Goal: Check status: Check status

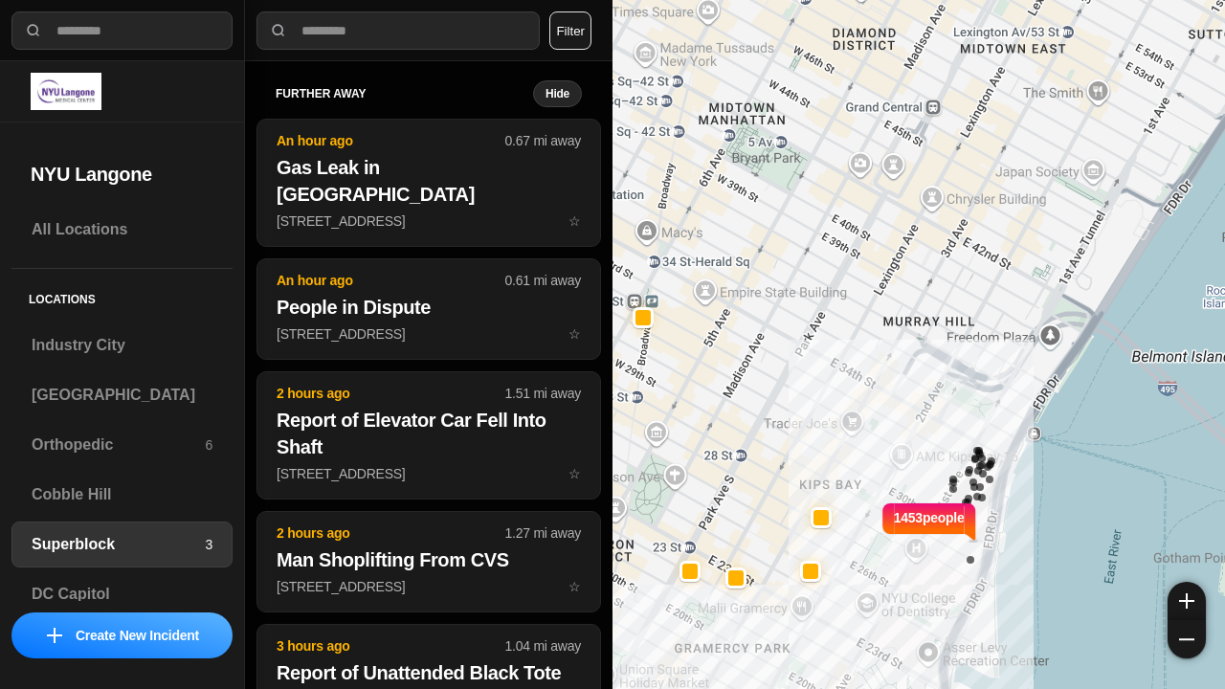
select select "*"
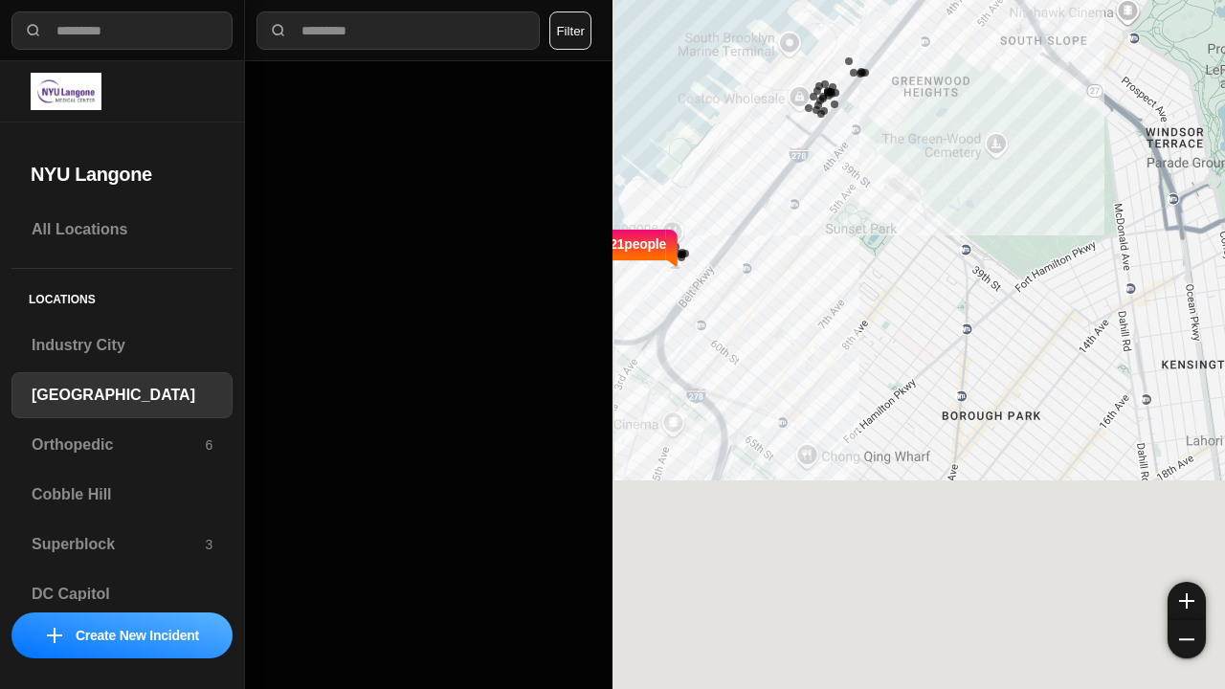
select select "*"
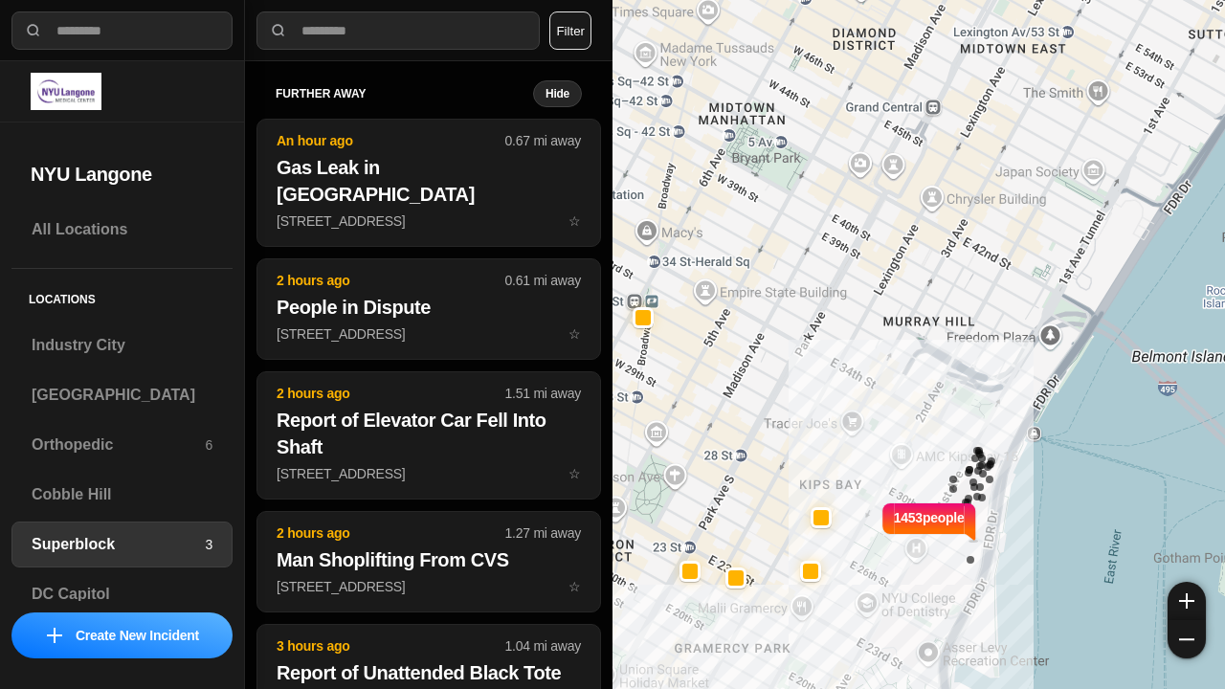
select select "*"
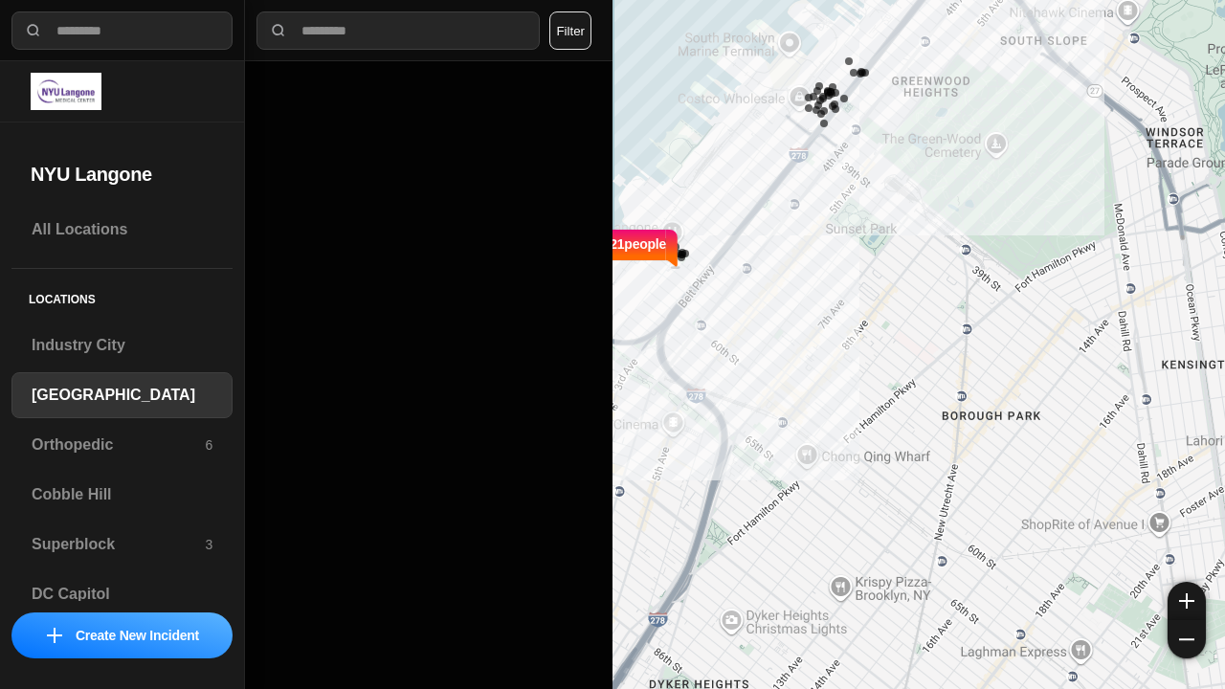
select select "*"
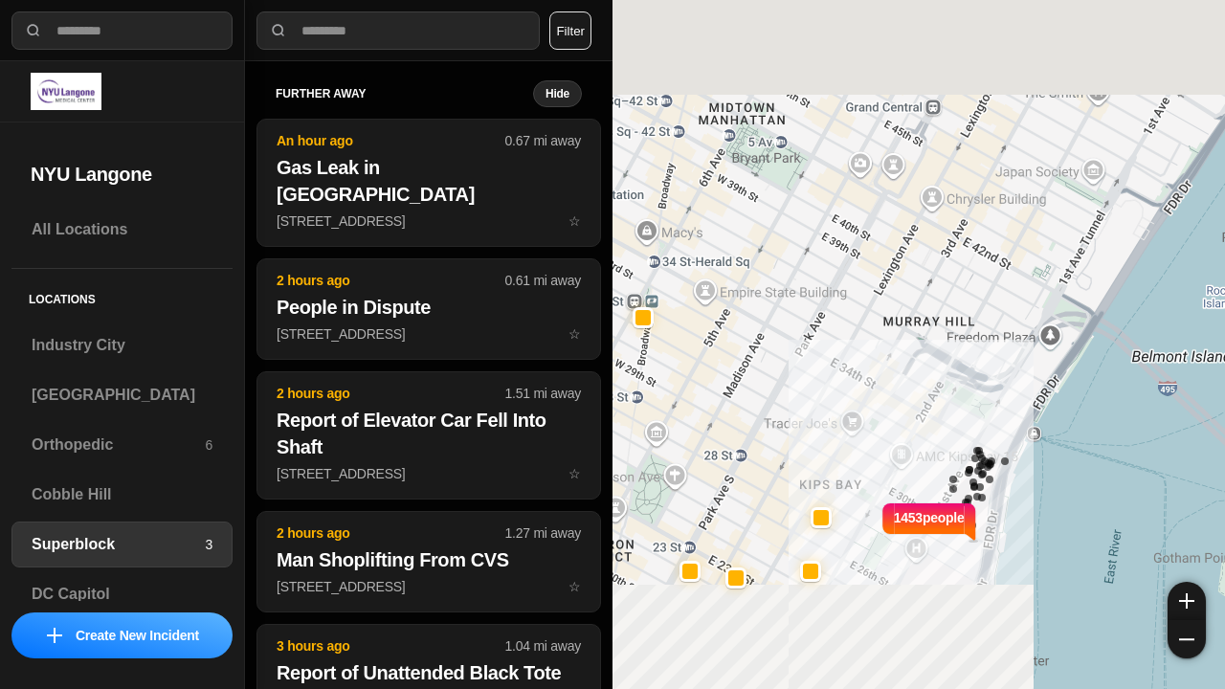
select select "*"
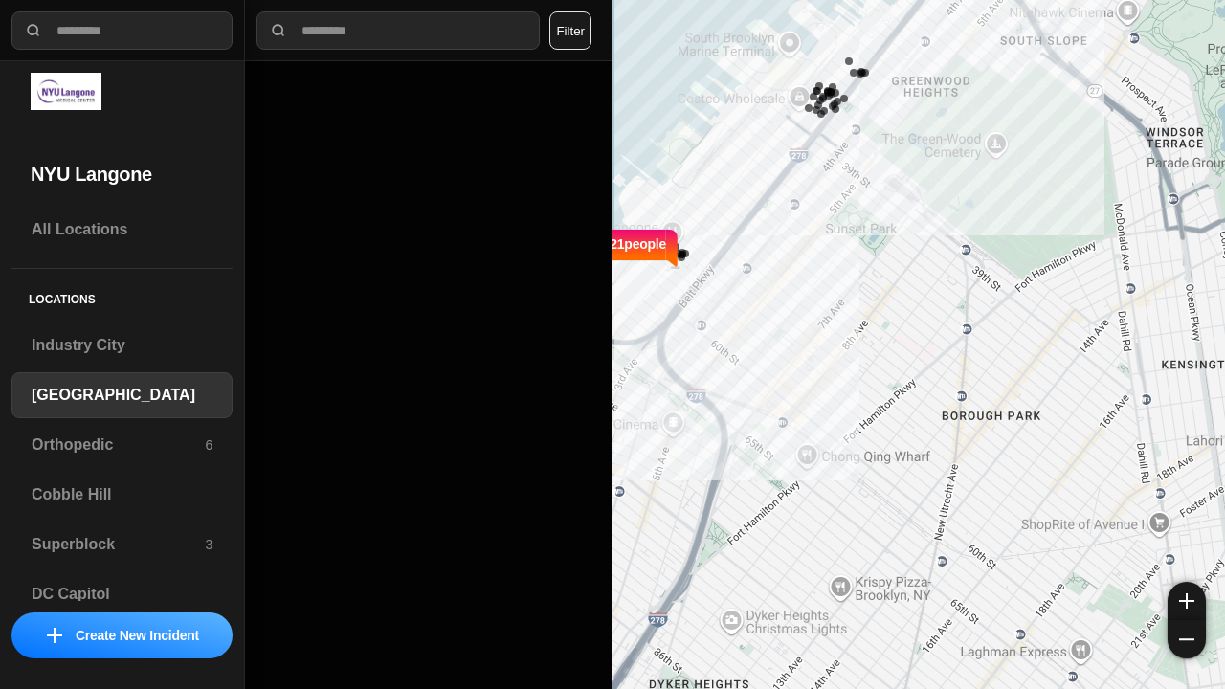
select select "*"
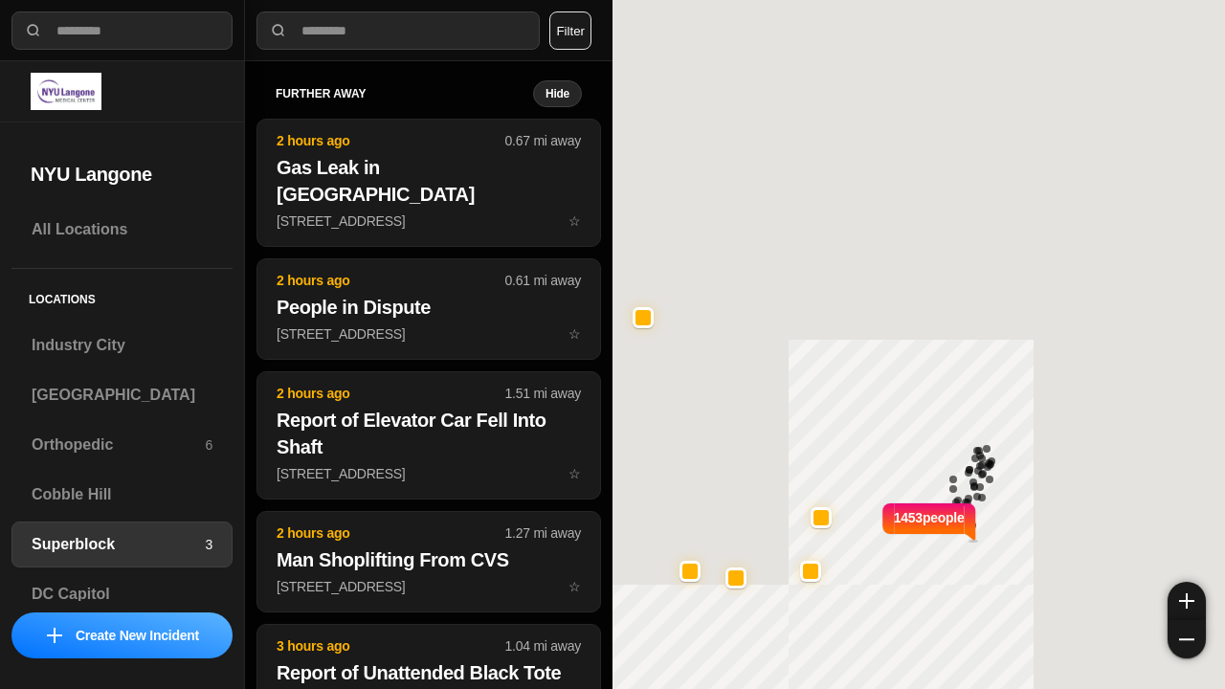
select select "*"
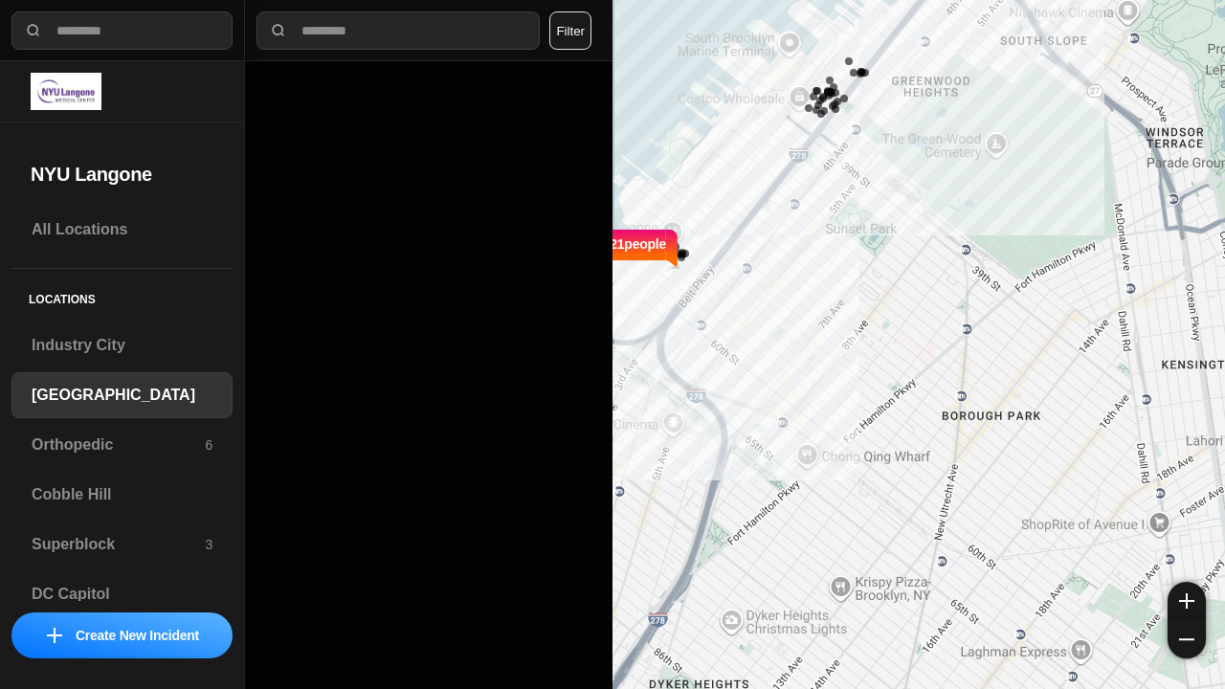
select select "*"
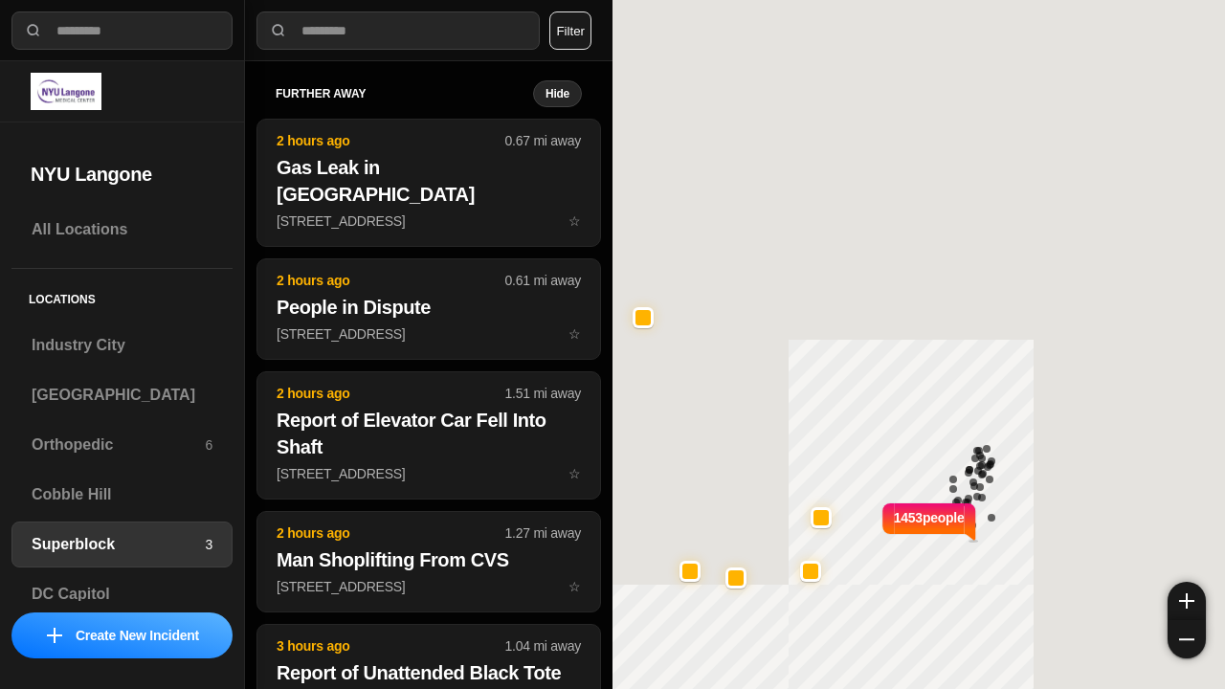
select select "*"
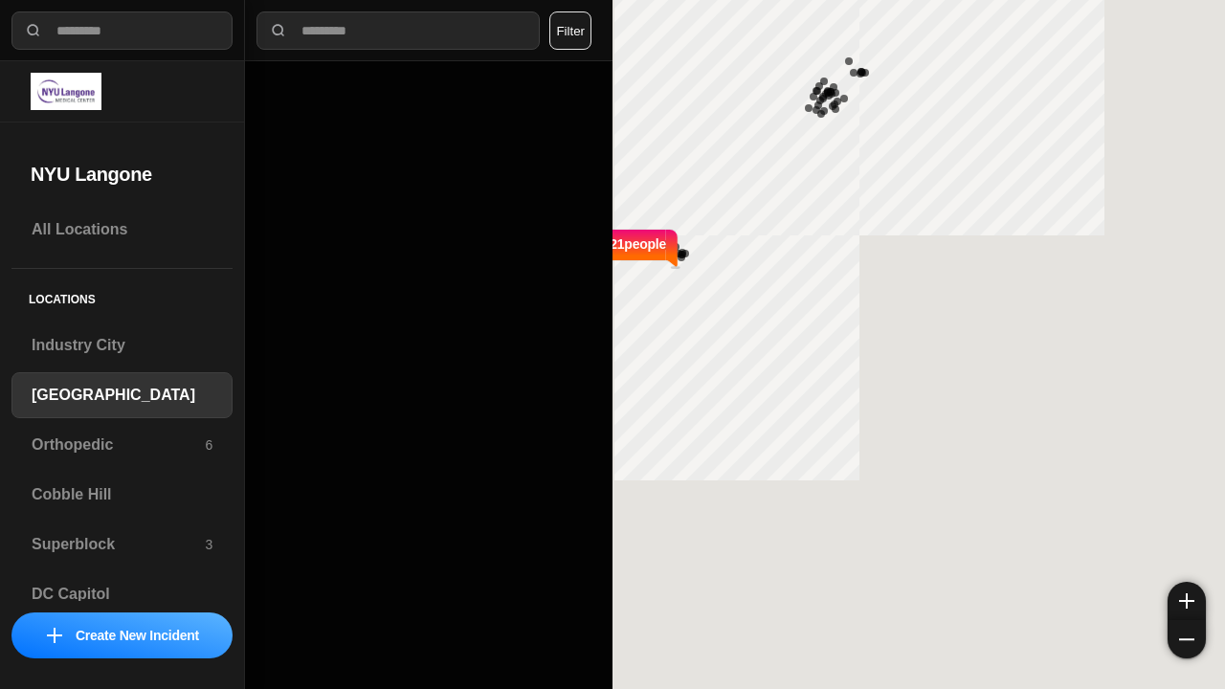
select select "*"
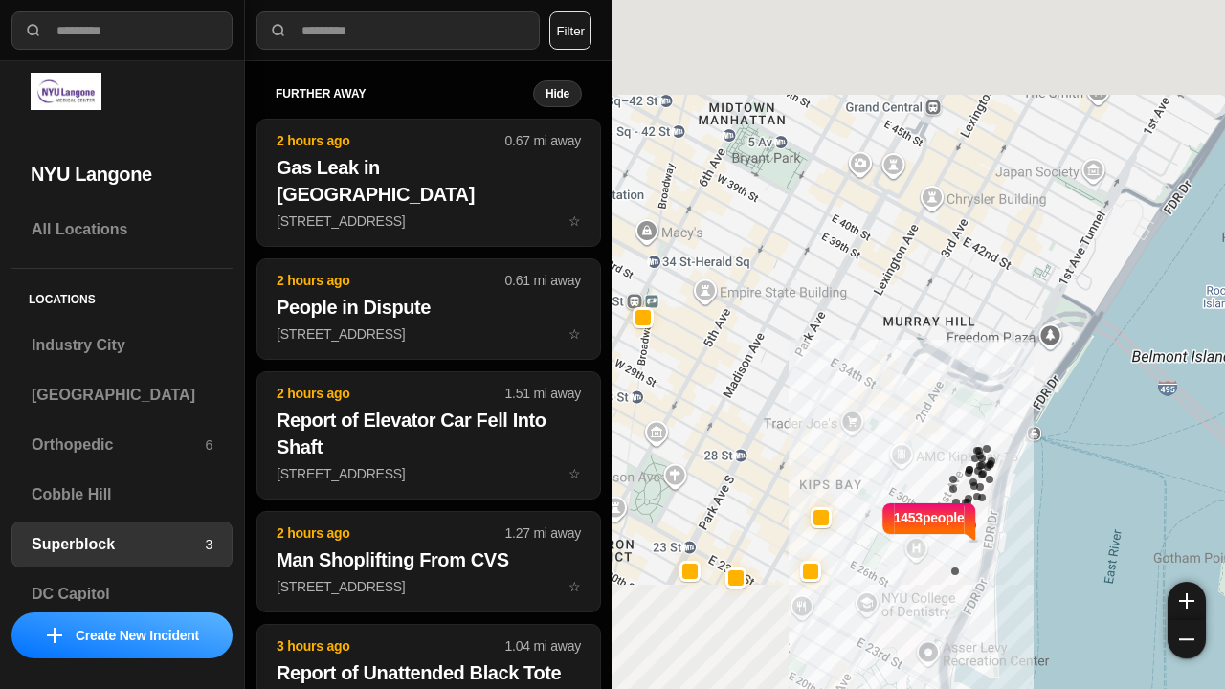
select select "*"
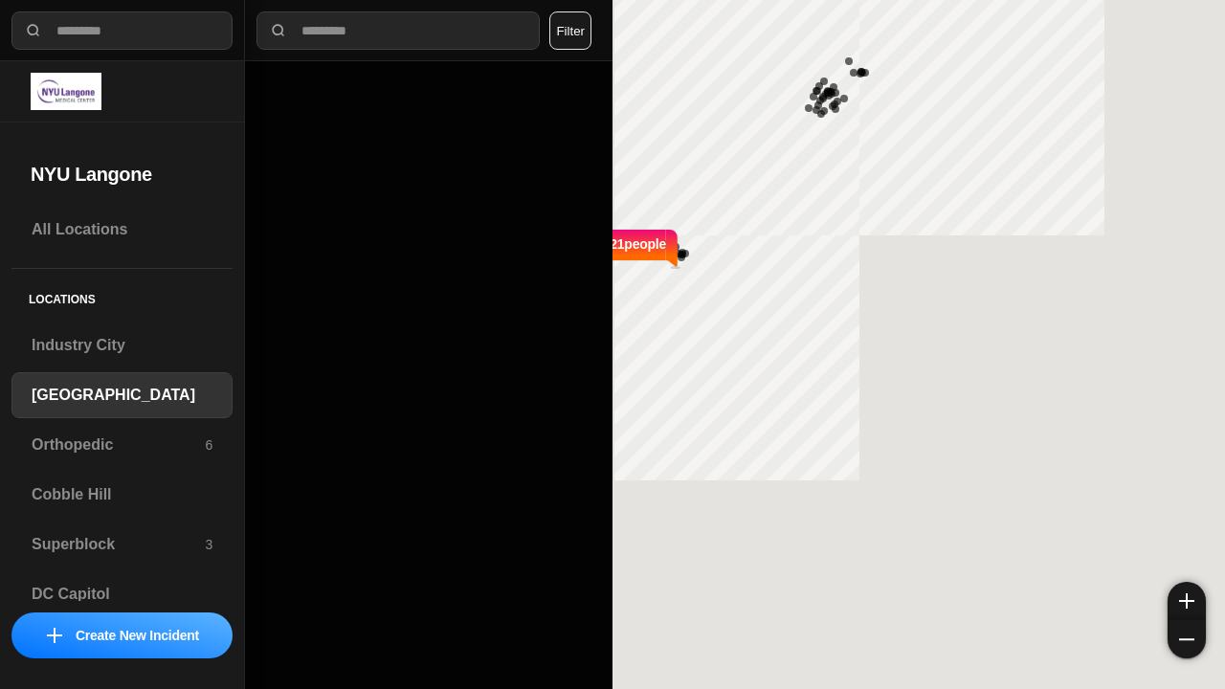
select select "*"
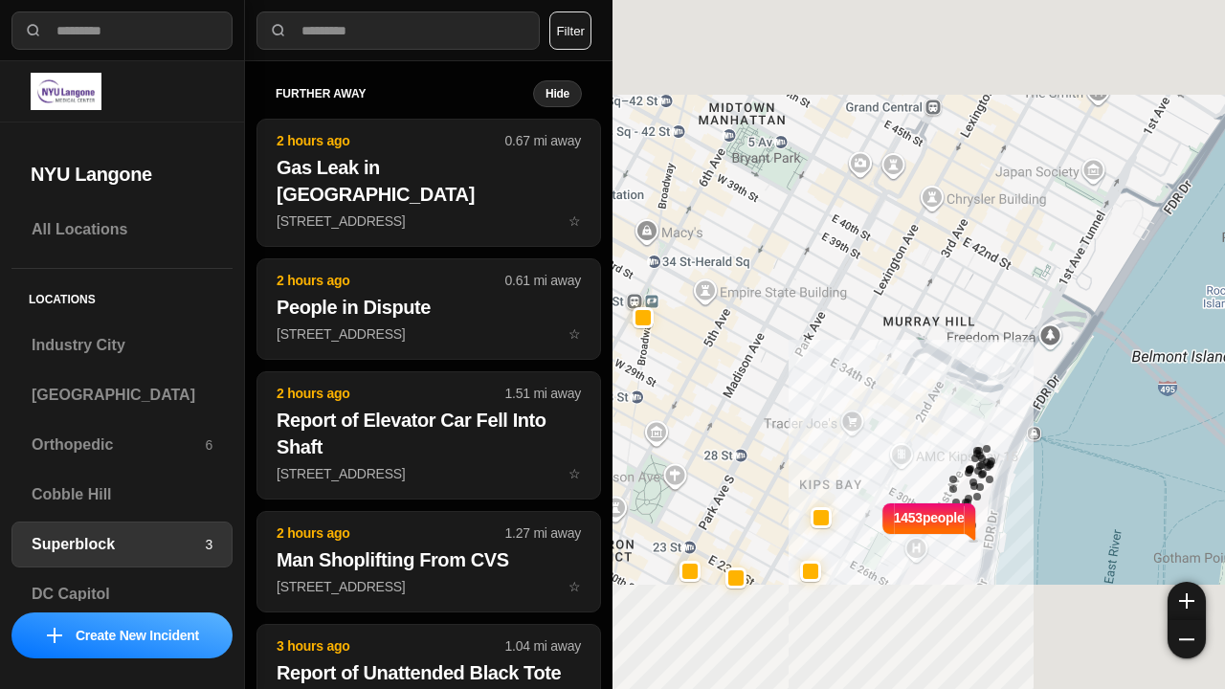
select select "*"
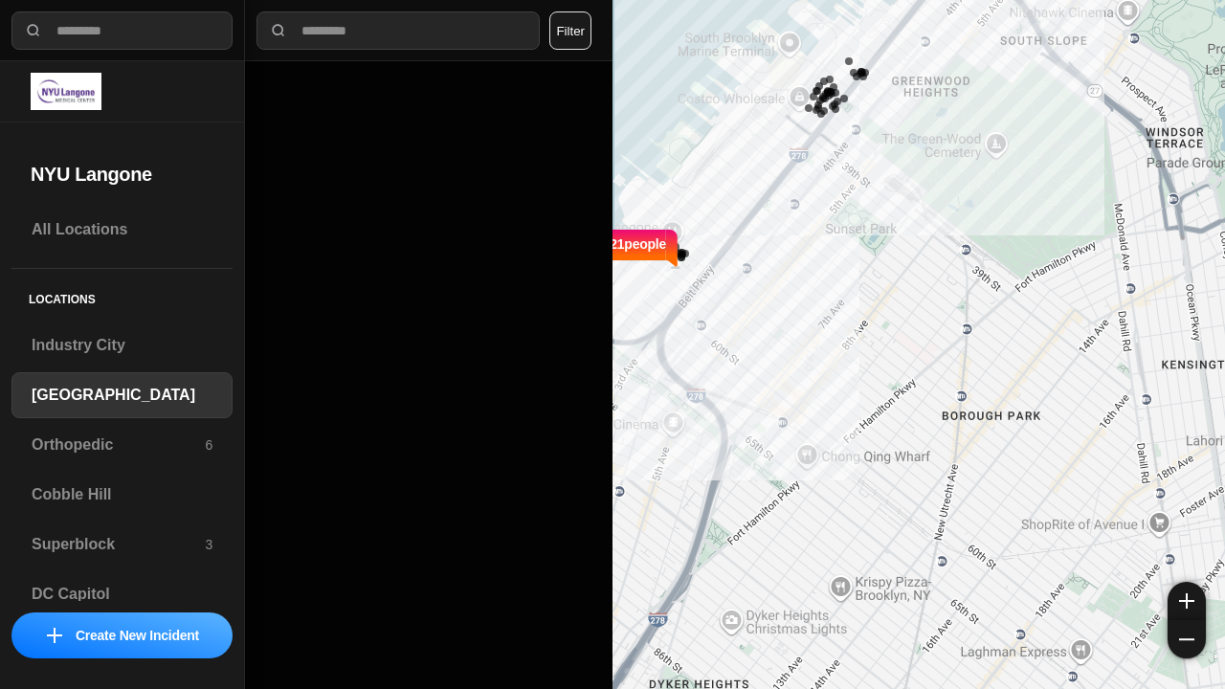
select select "*"
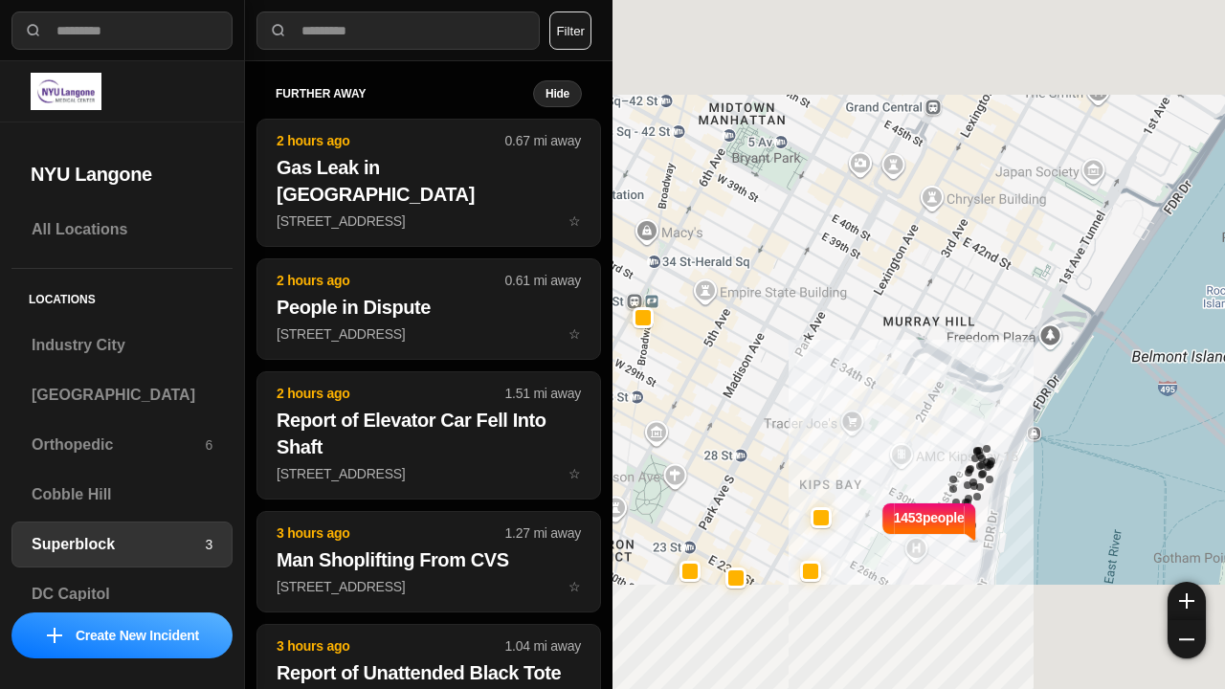
select select "*"
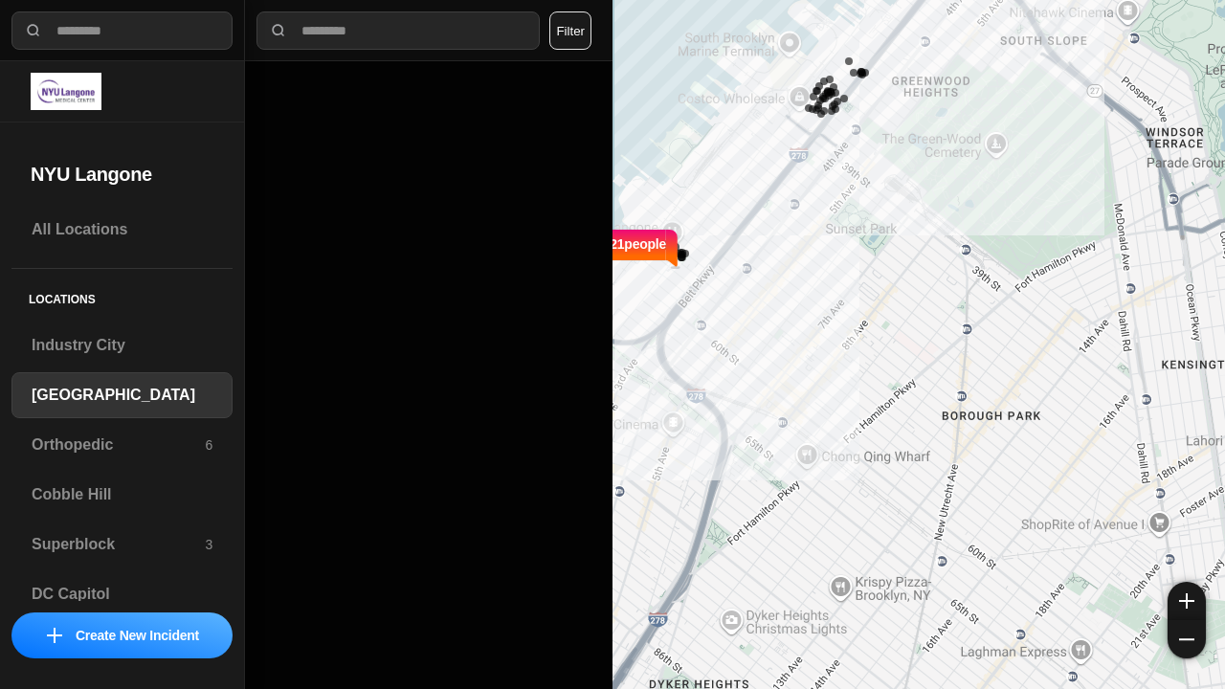
select select "*"
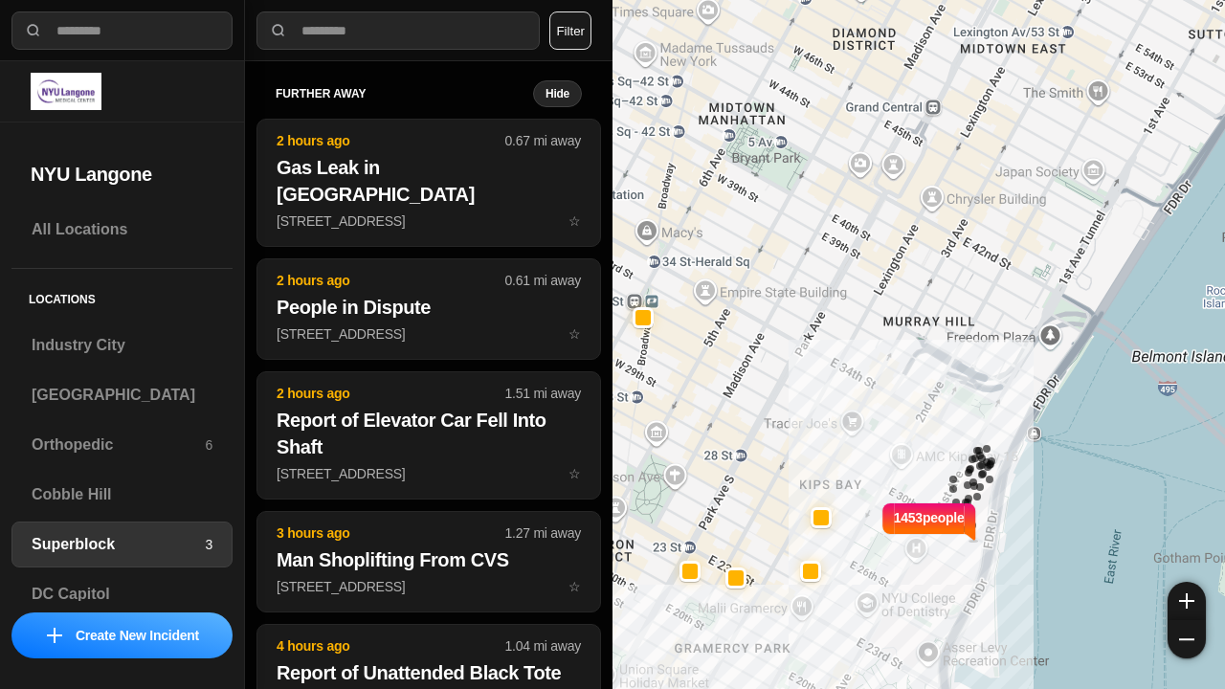
select select "*"
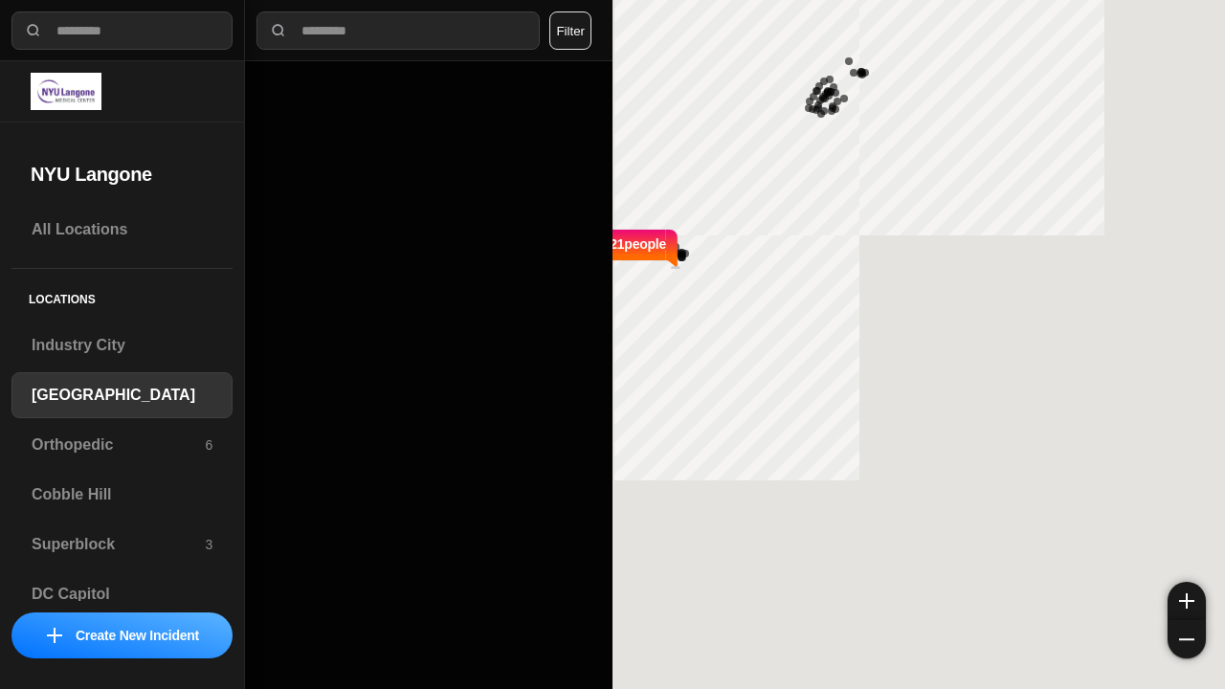
select select "*"
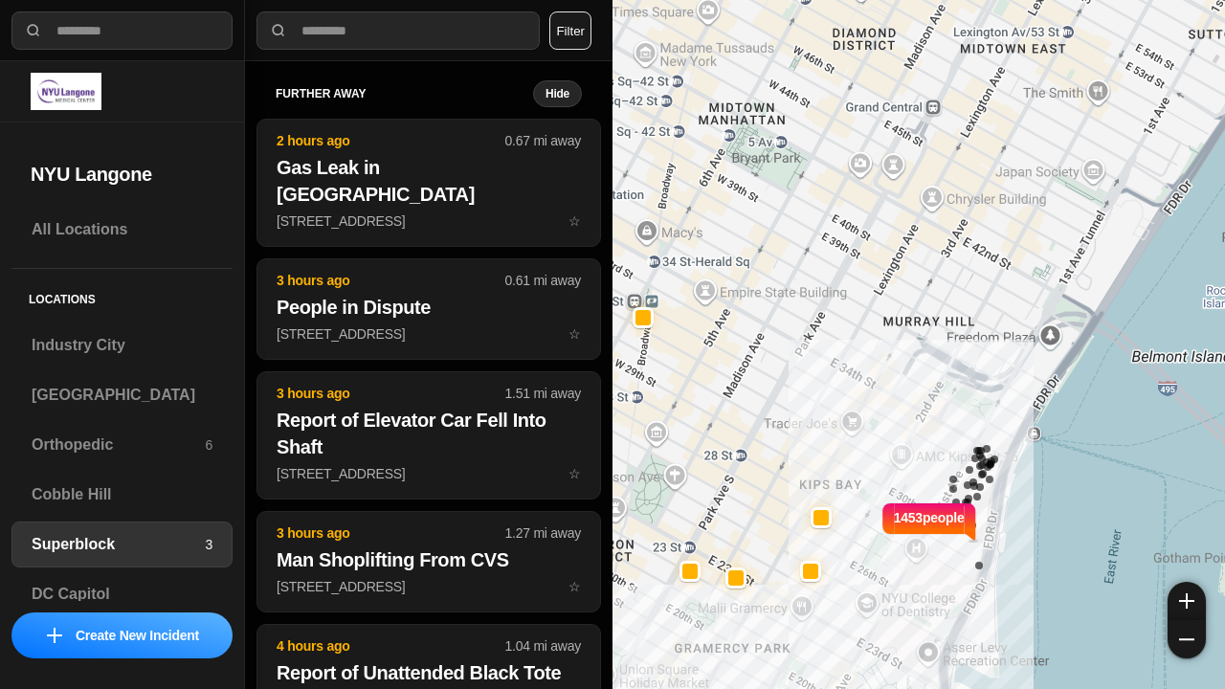
select select "*"
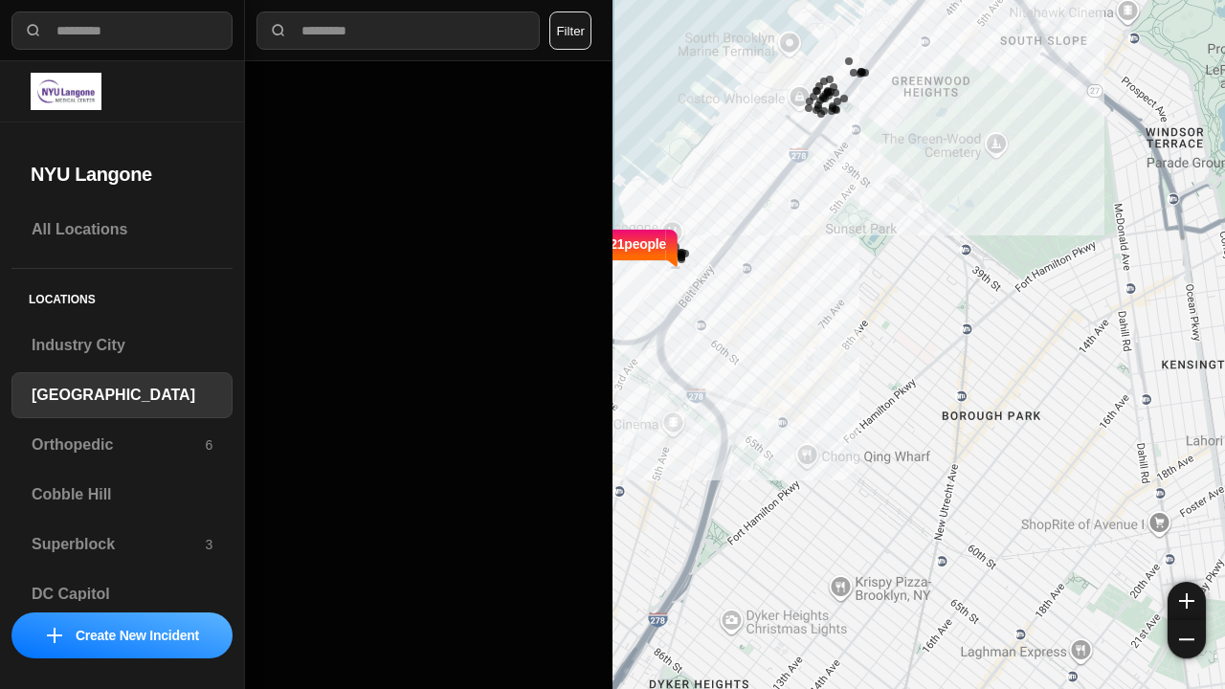
select select "*"
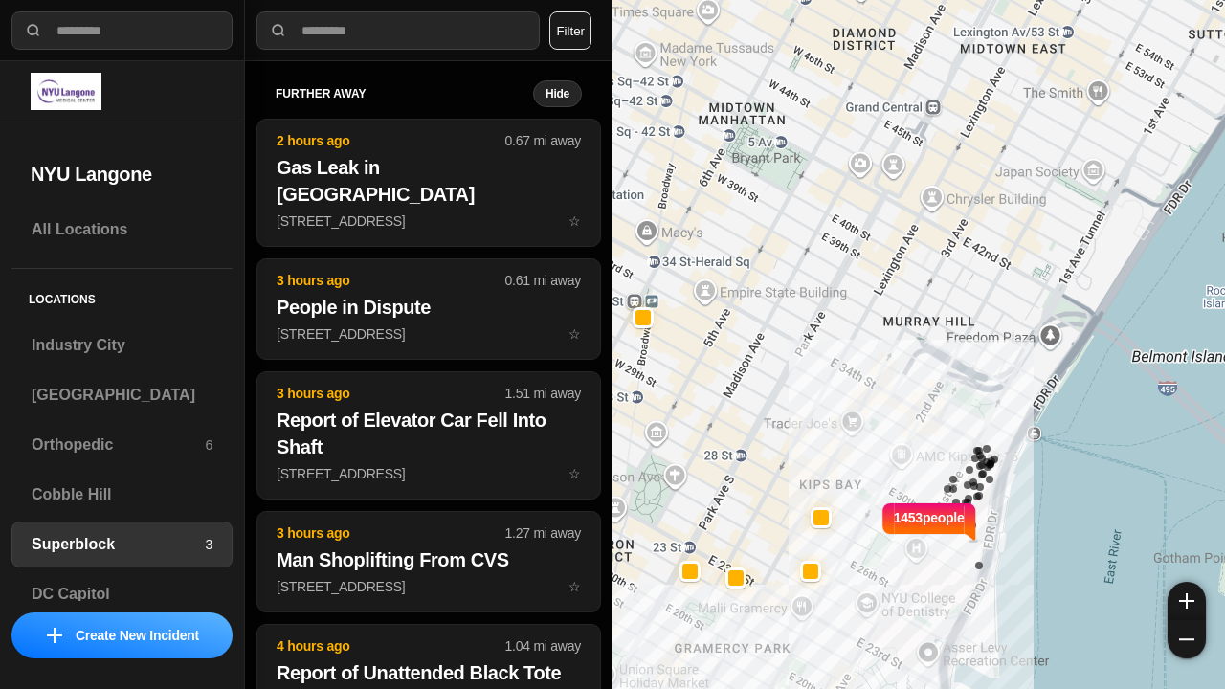
select select "*"
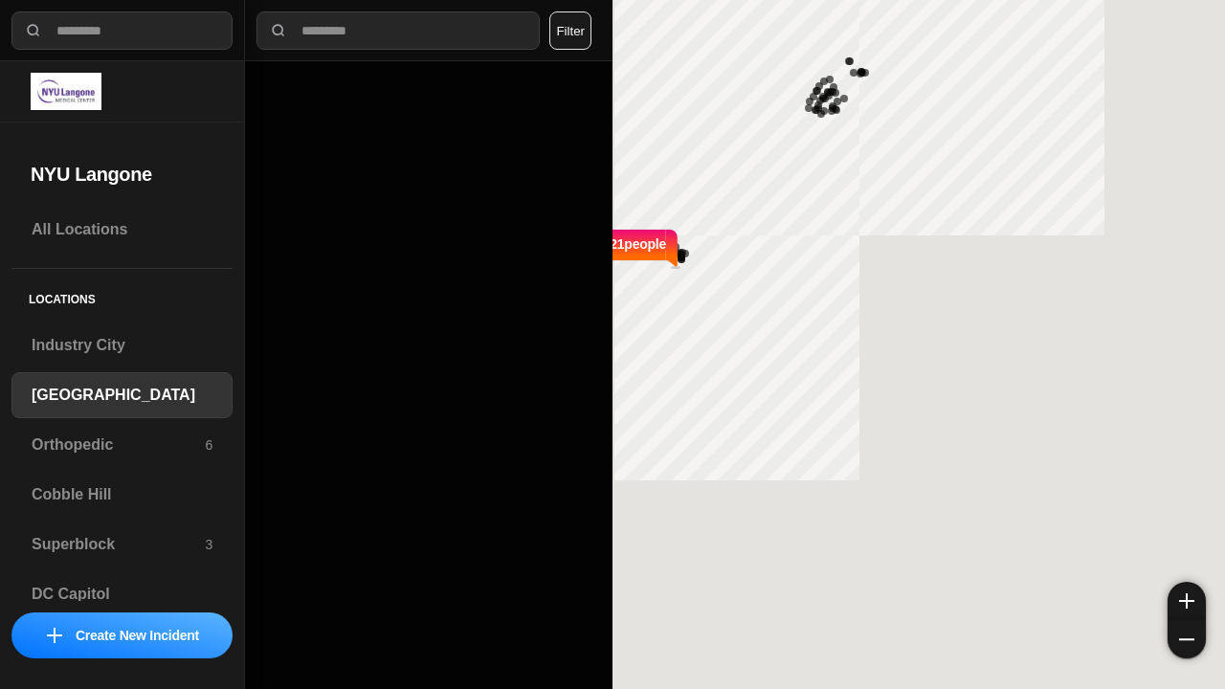
select select "*"
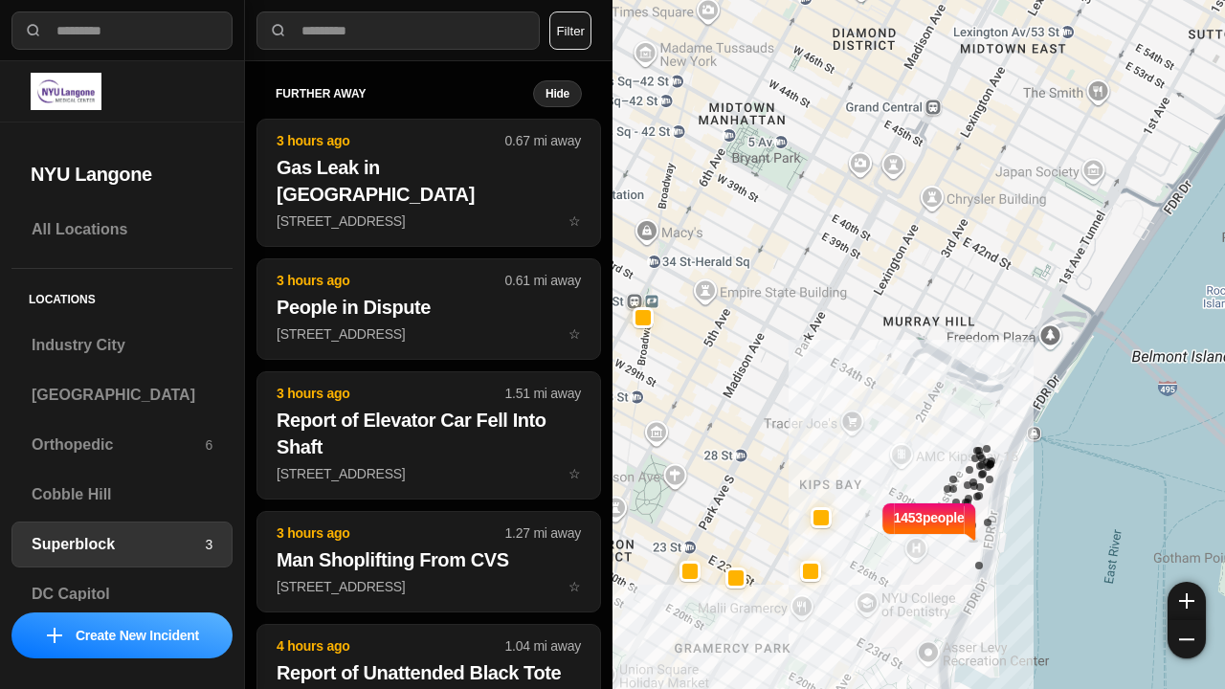
select select "*"
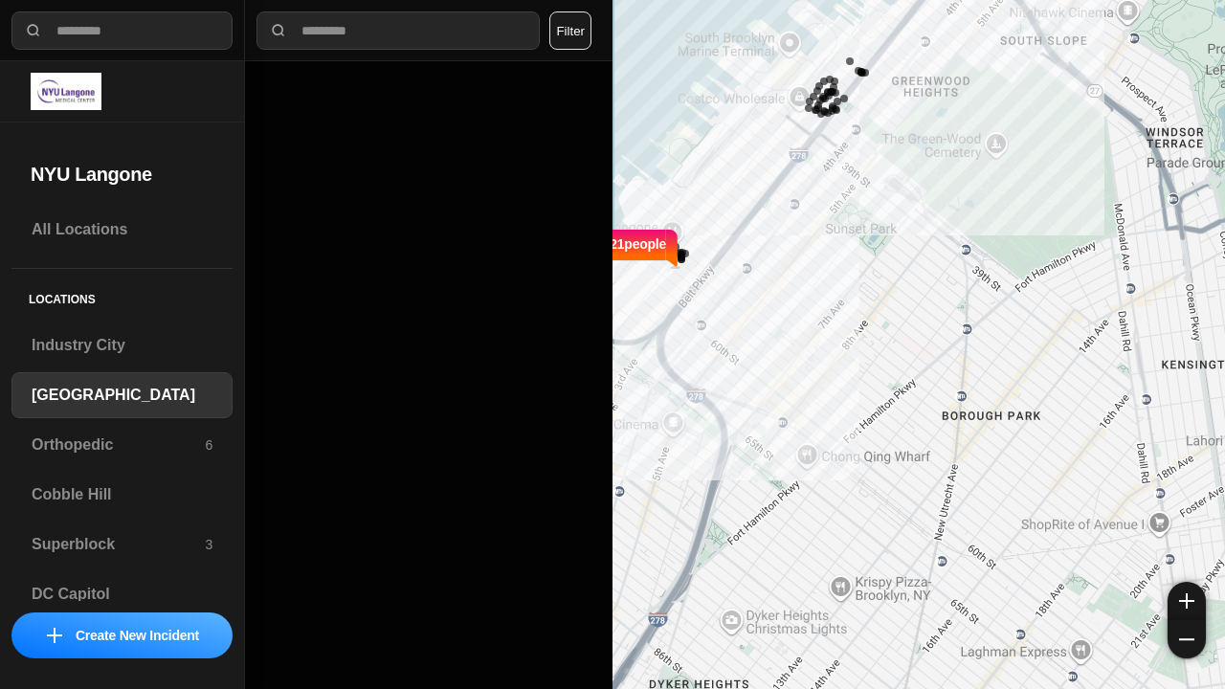
select select "*"
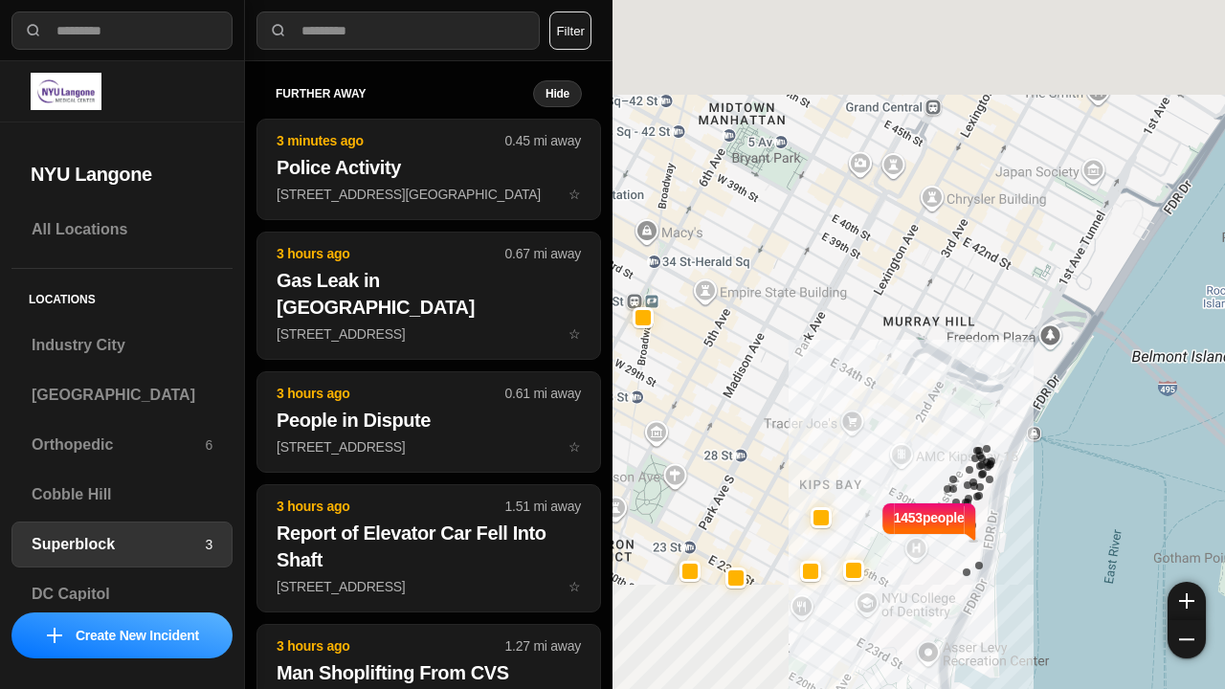
select select "*"
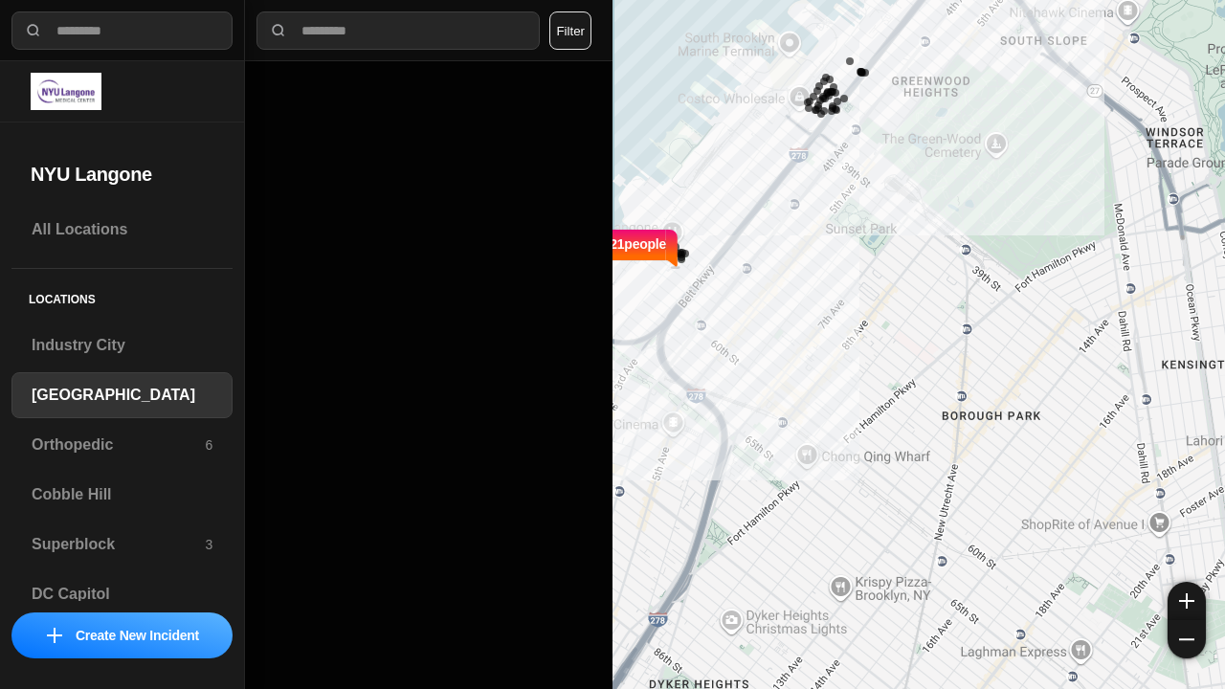
select select "*"
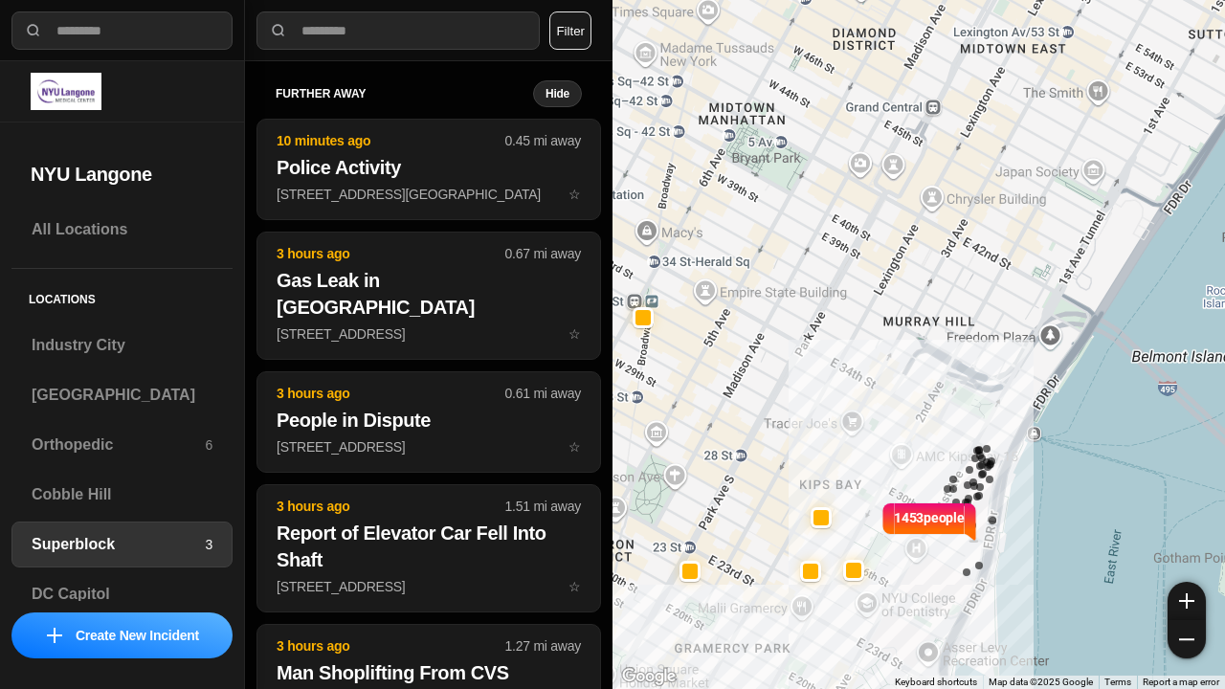
select select "*"
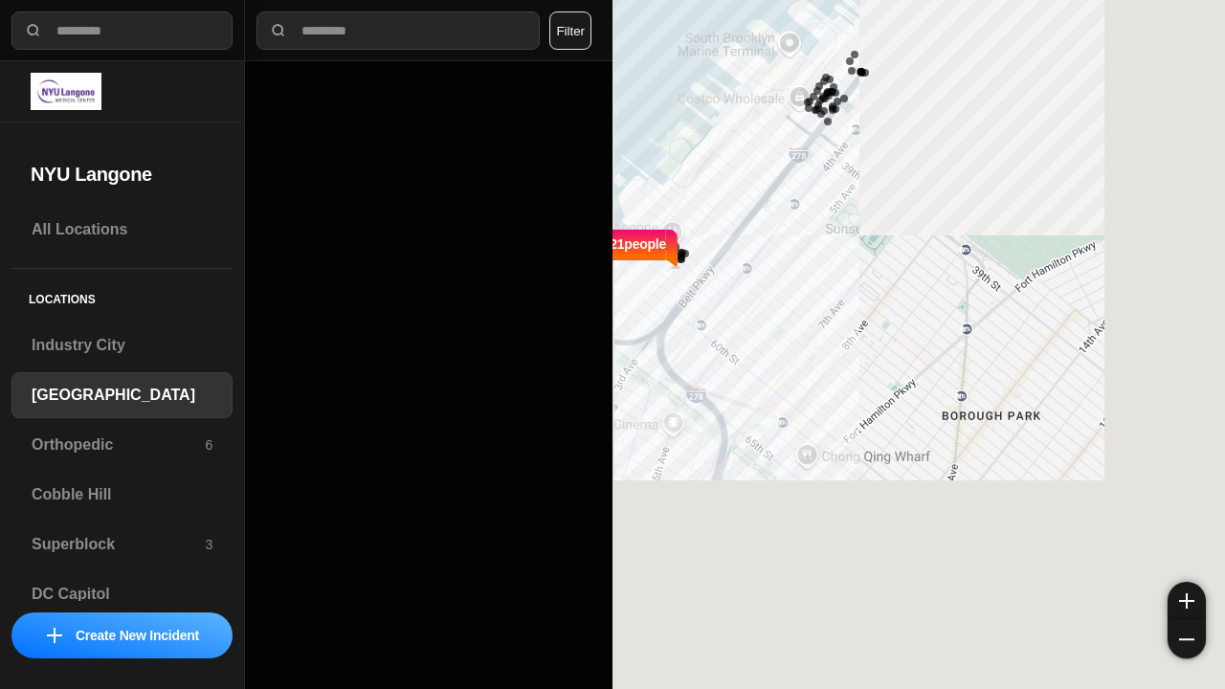
select select "*"
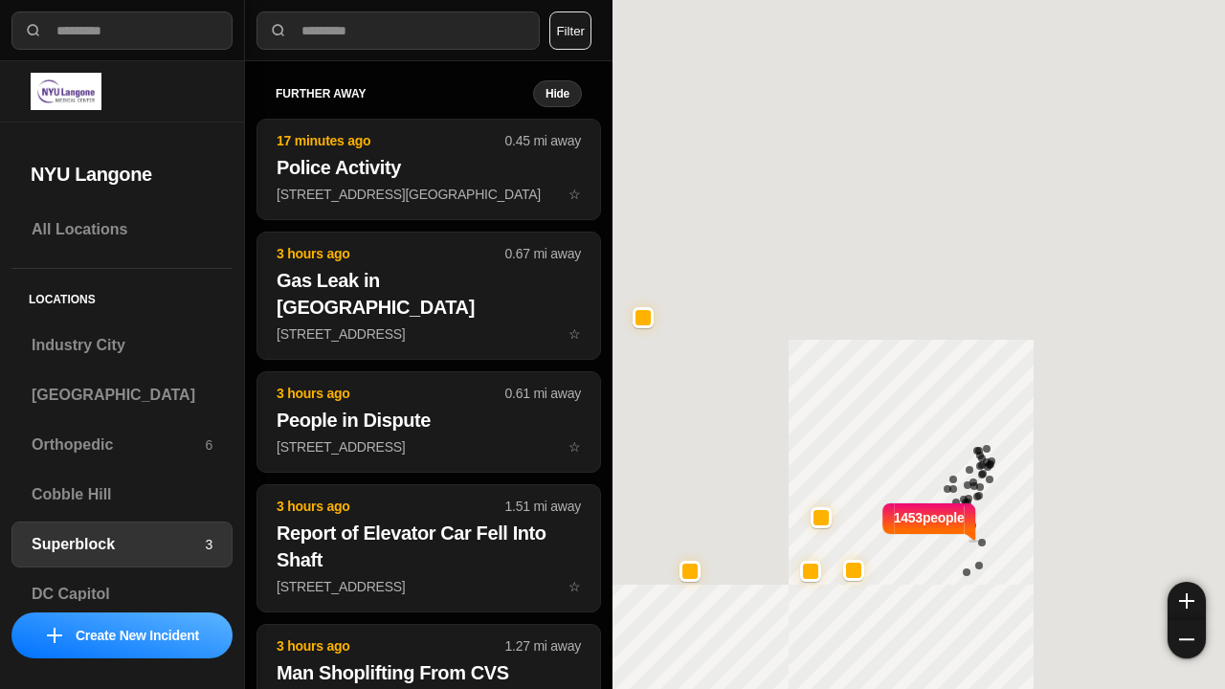
select select "*"
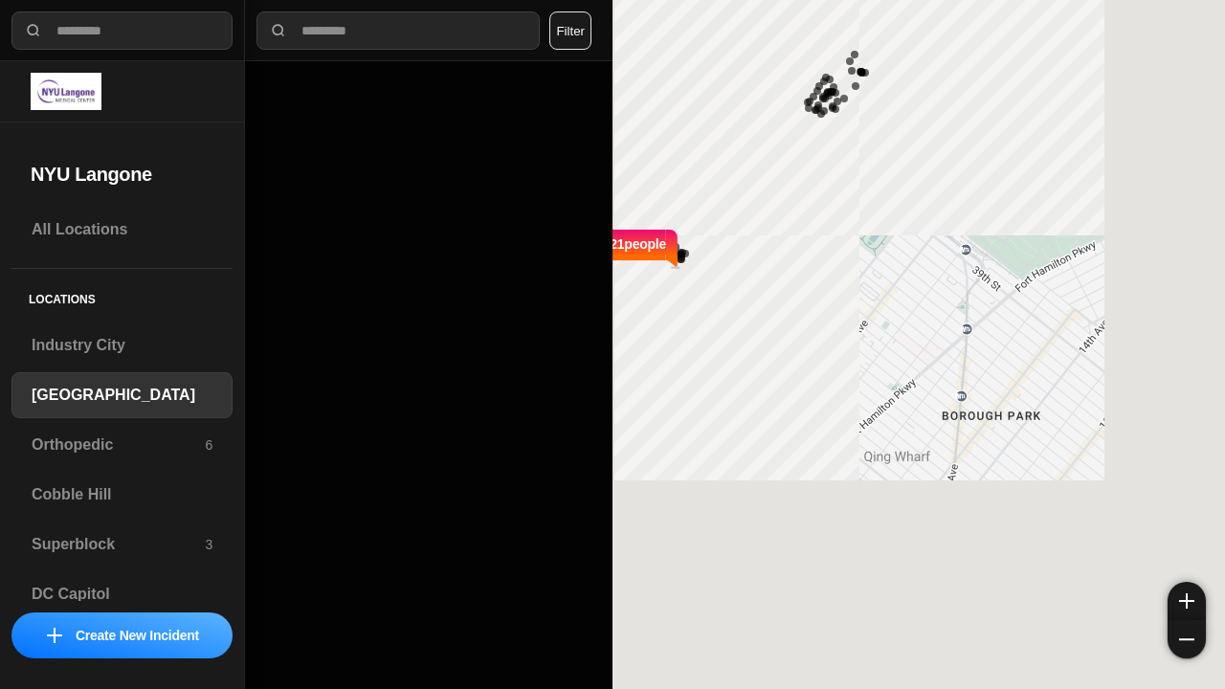
select select "*"
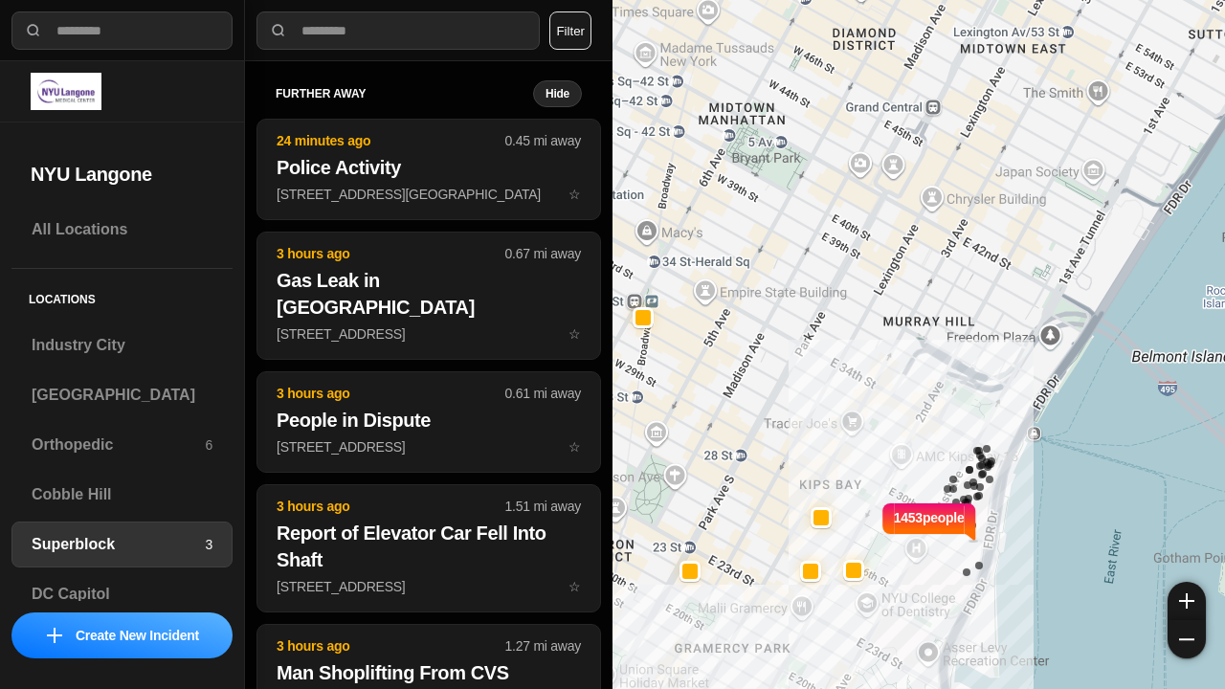
select select "*"
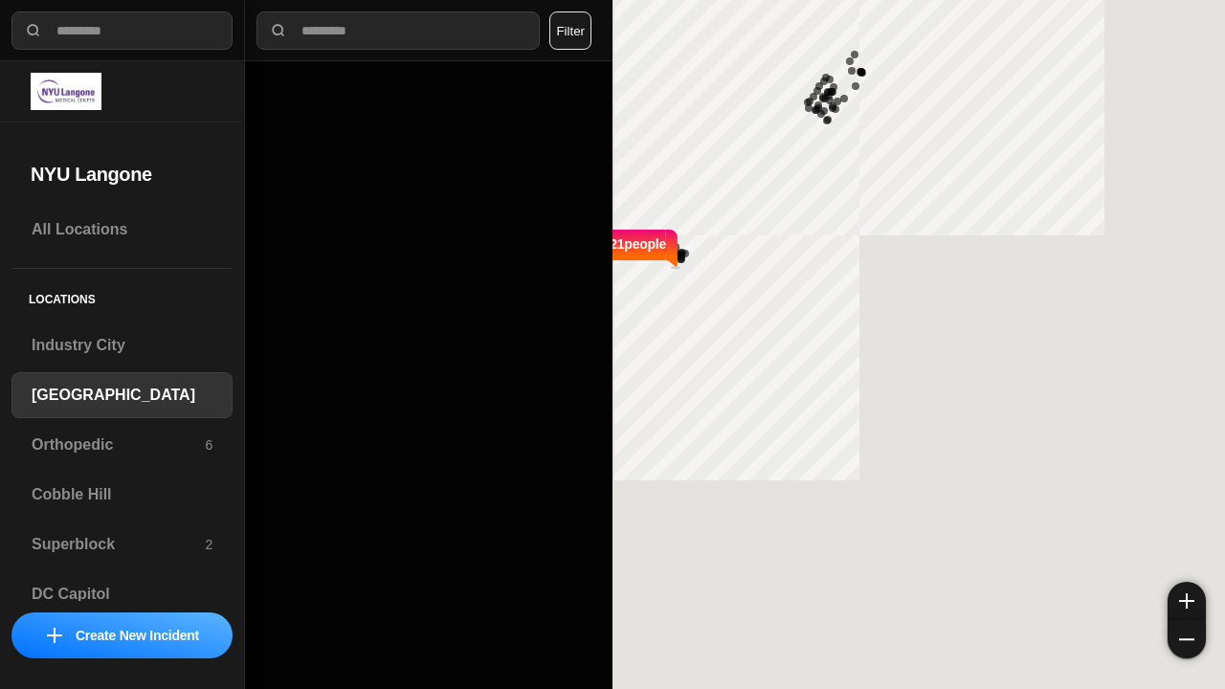
select select "*"
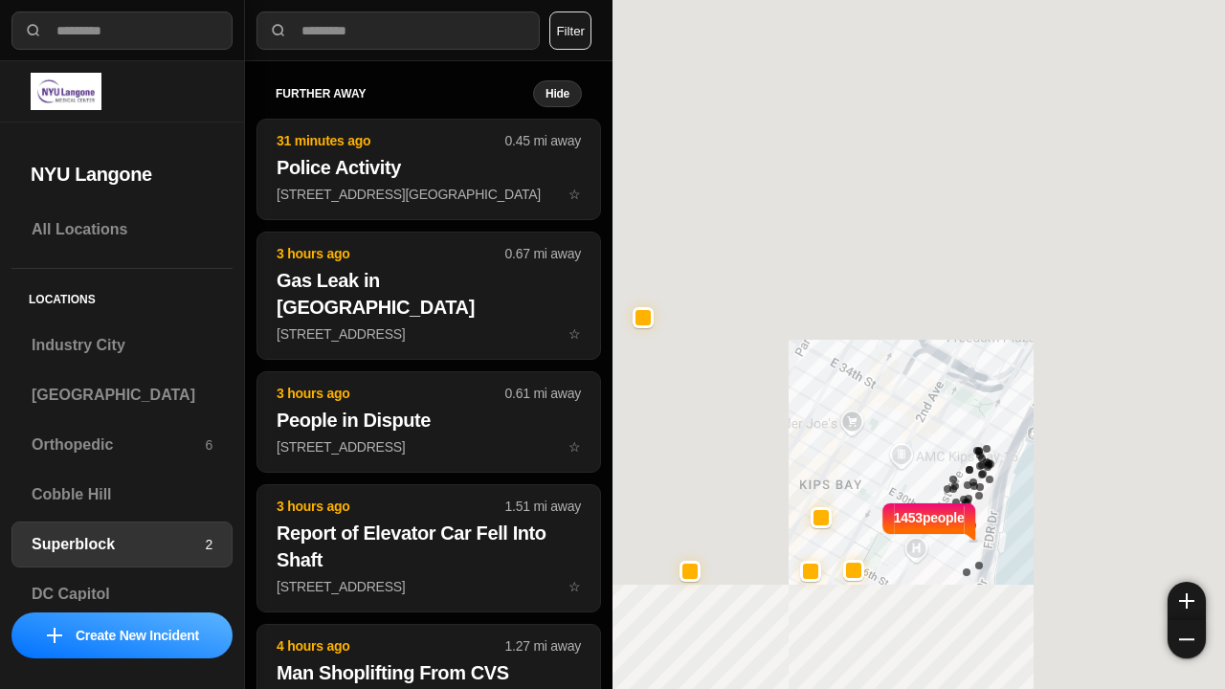
select select "*"
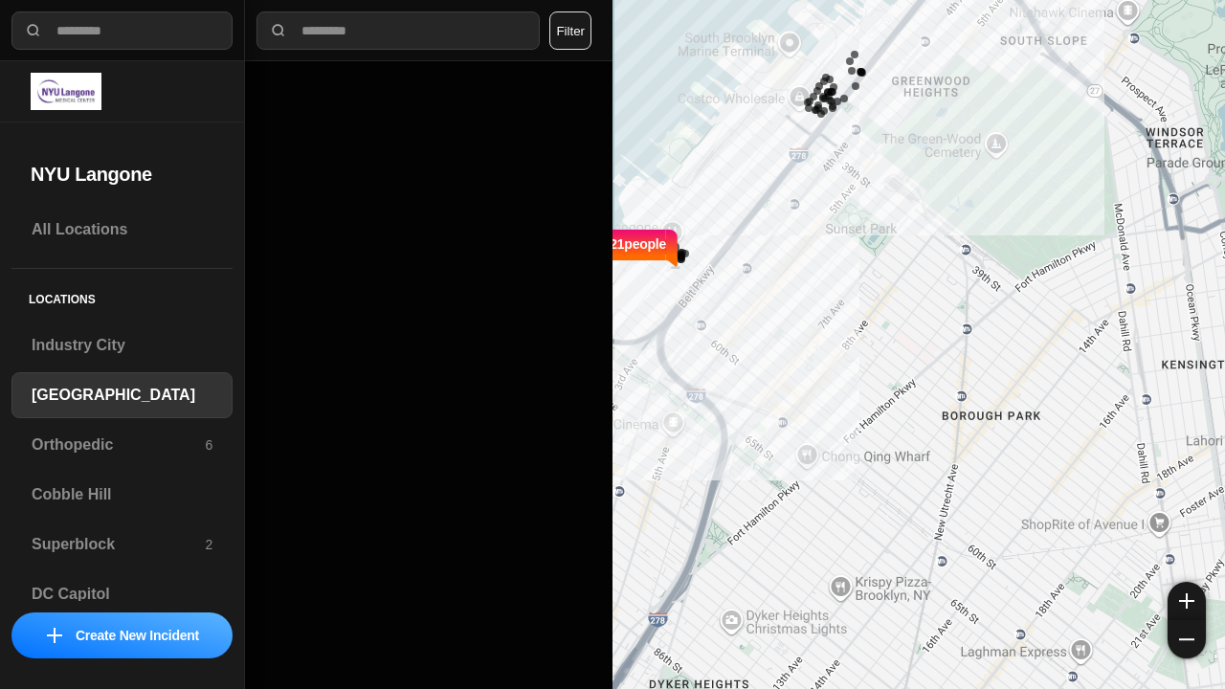
select select "*"
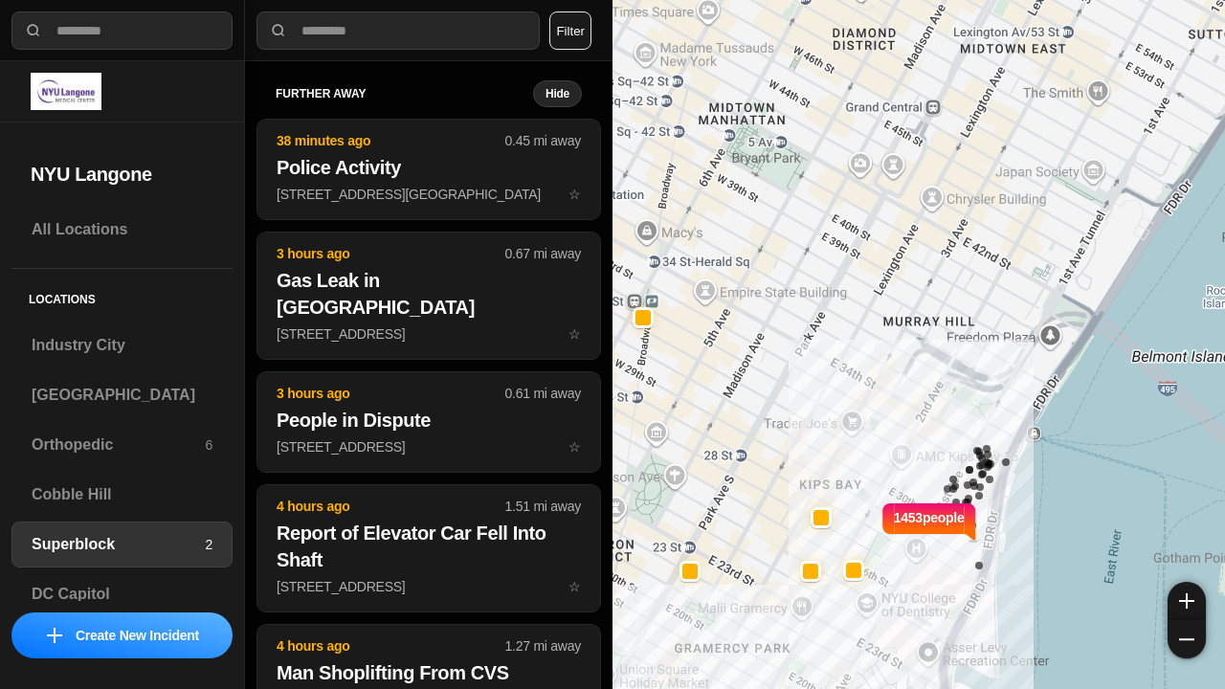
select select "*"
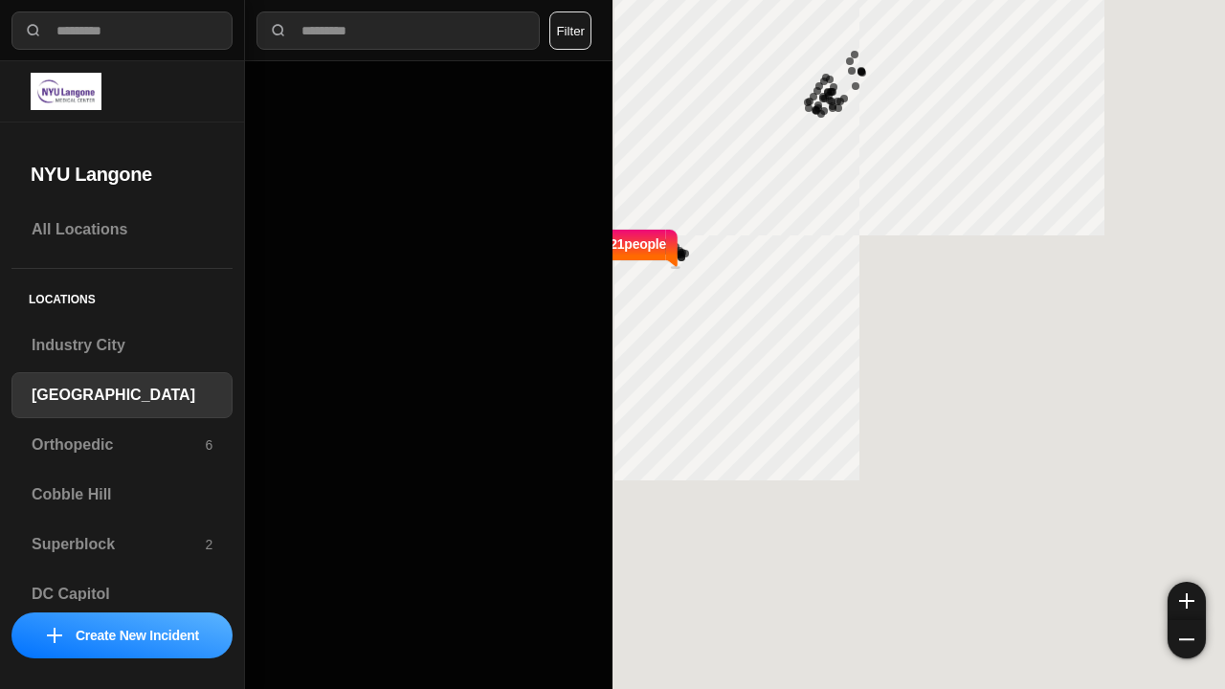
select select "*"
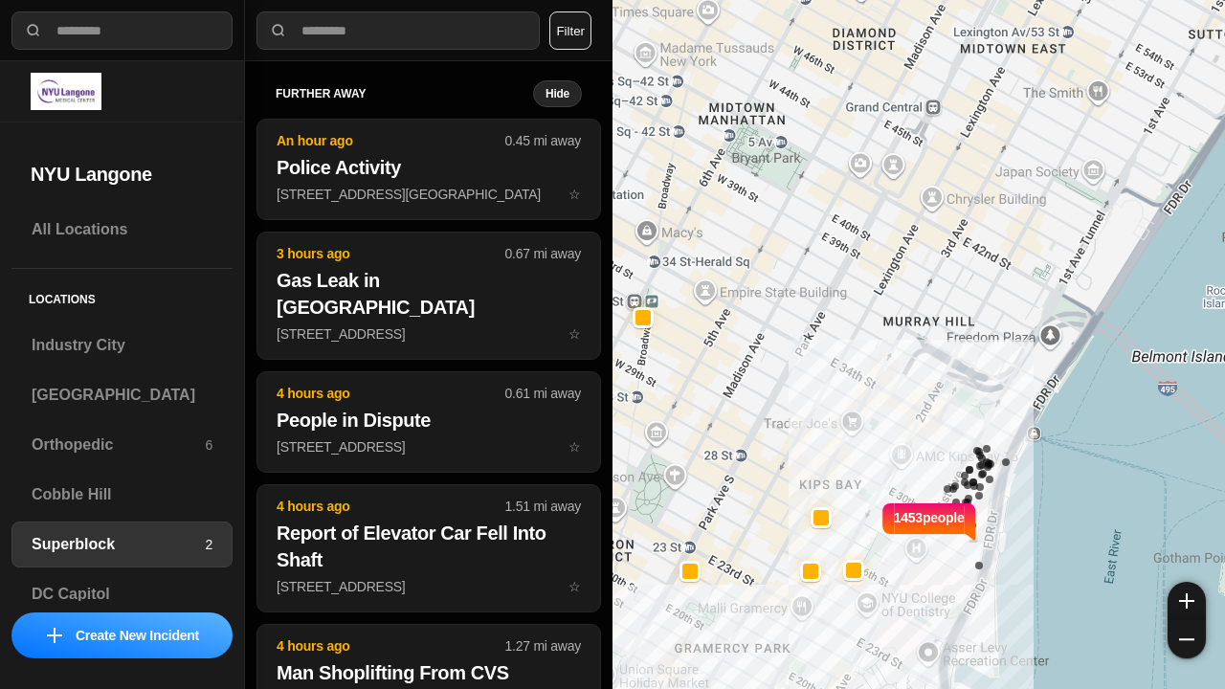
select select "*"
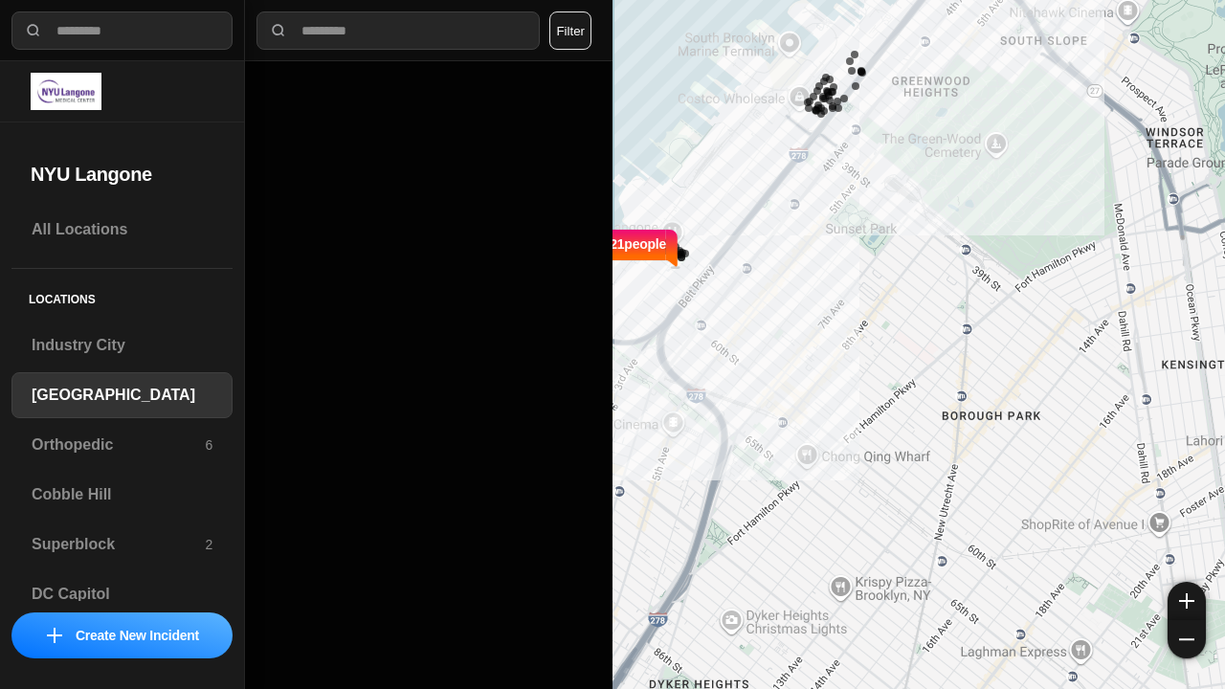
select select "*"
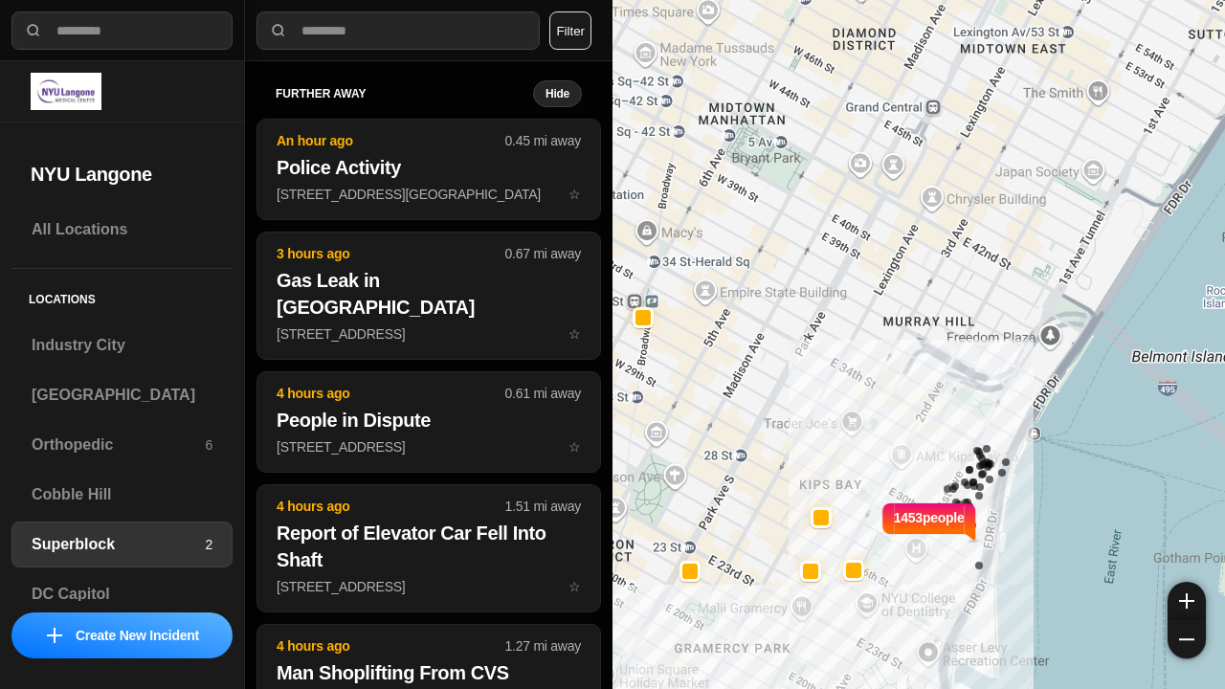
select select "*"
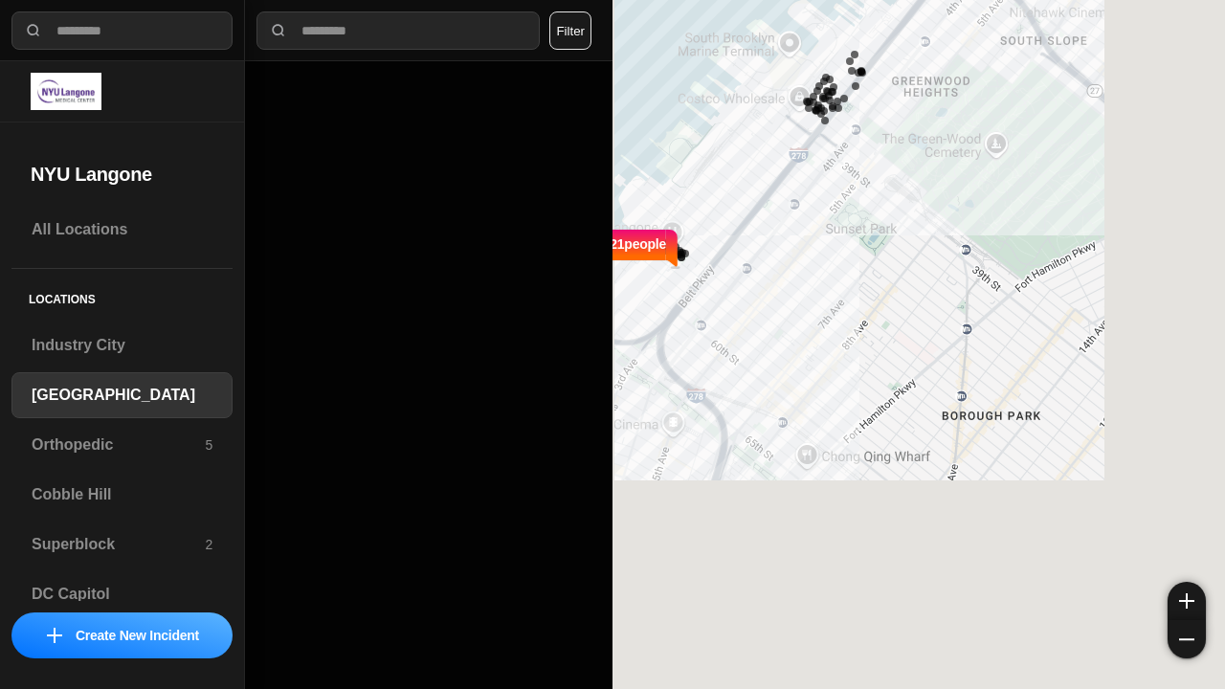
select select "*"
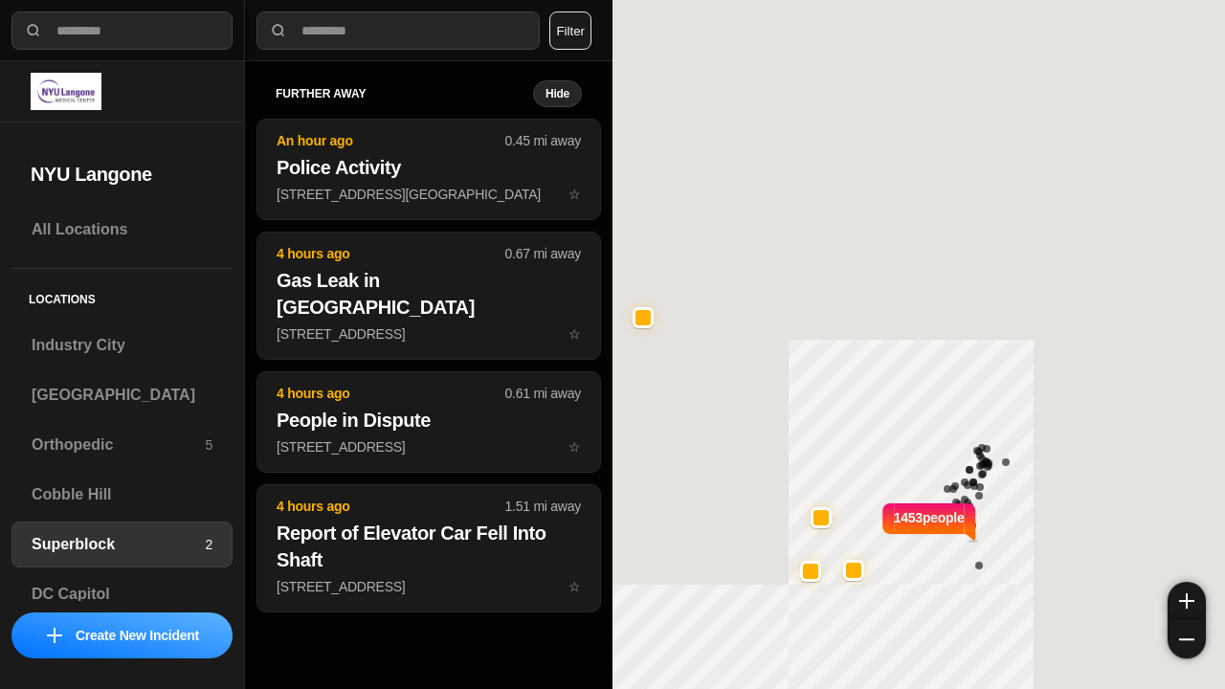
select select "*"
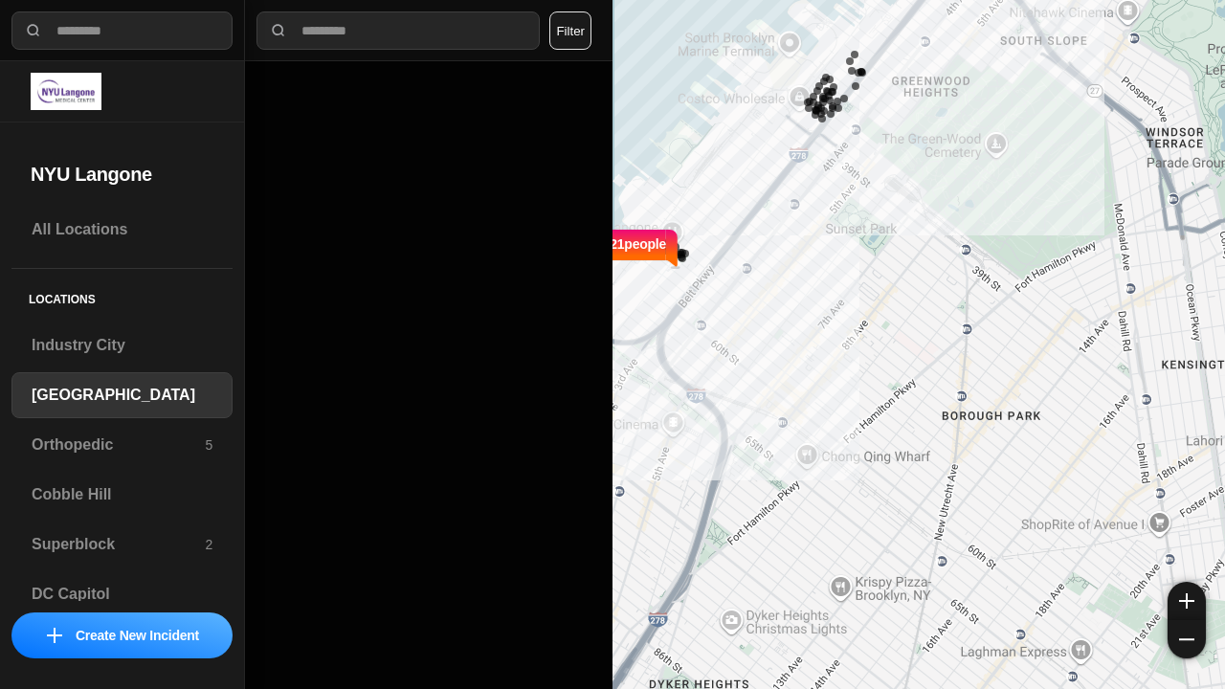
select select "*"
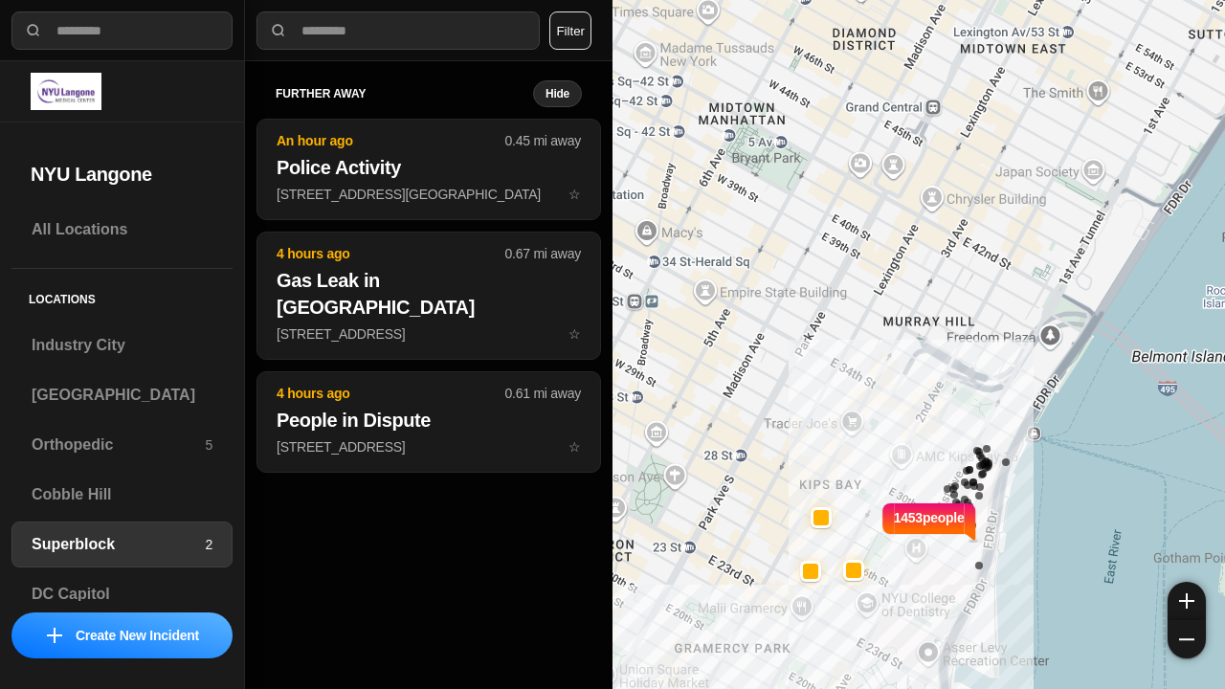
select select "*"
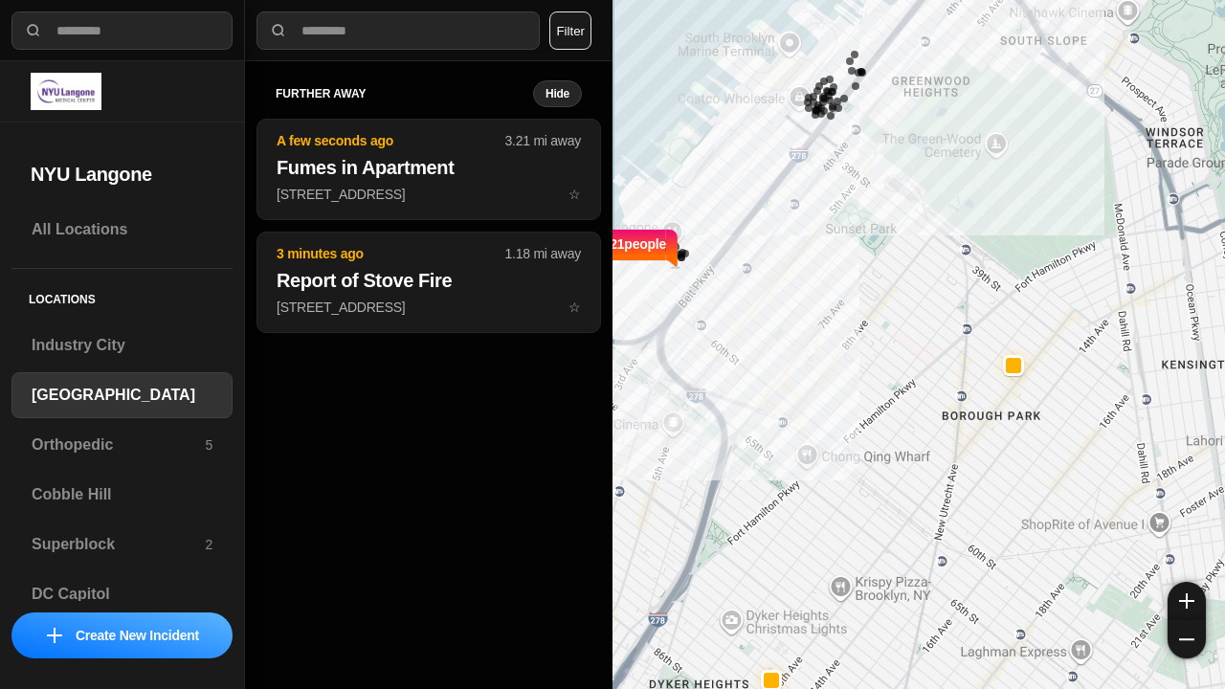
select select "*"
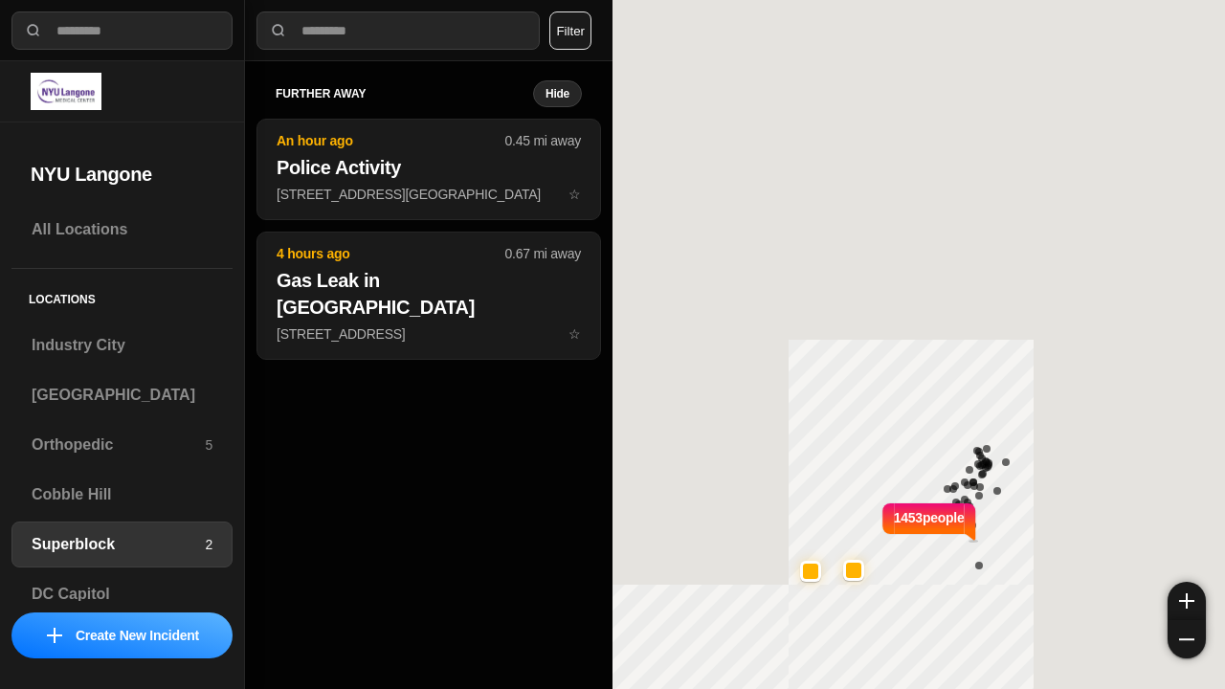
select select "*"
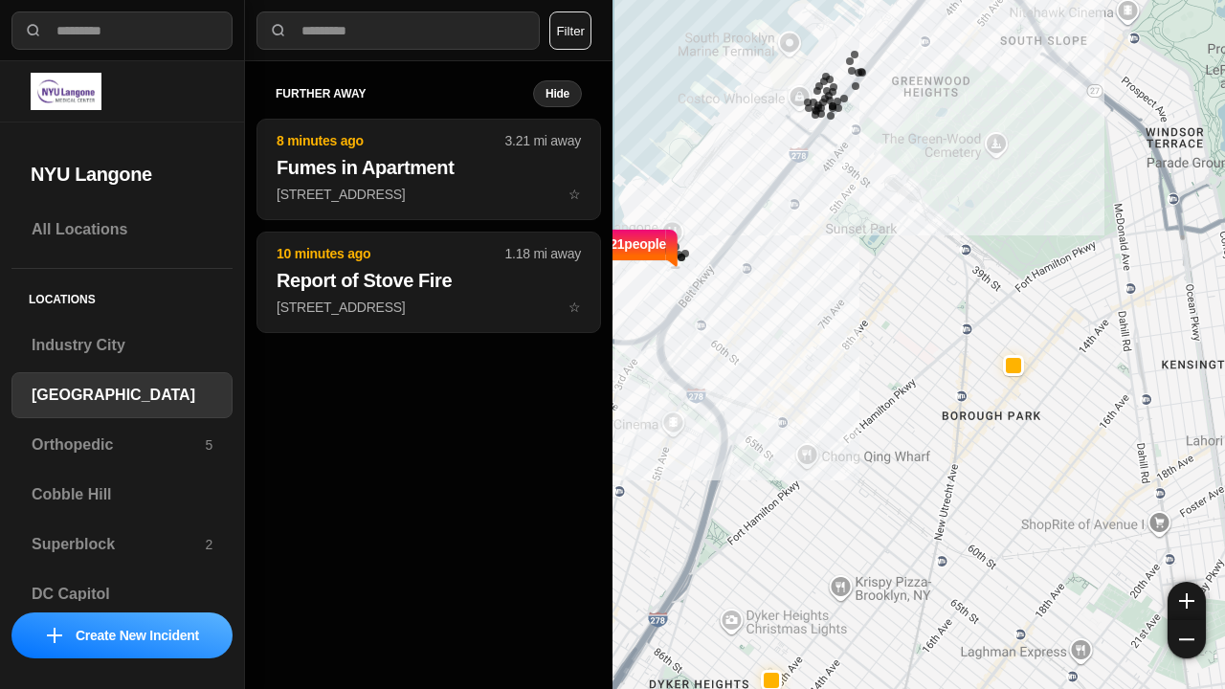
select select "*"
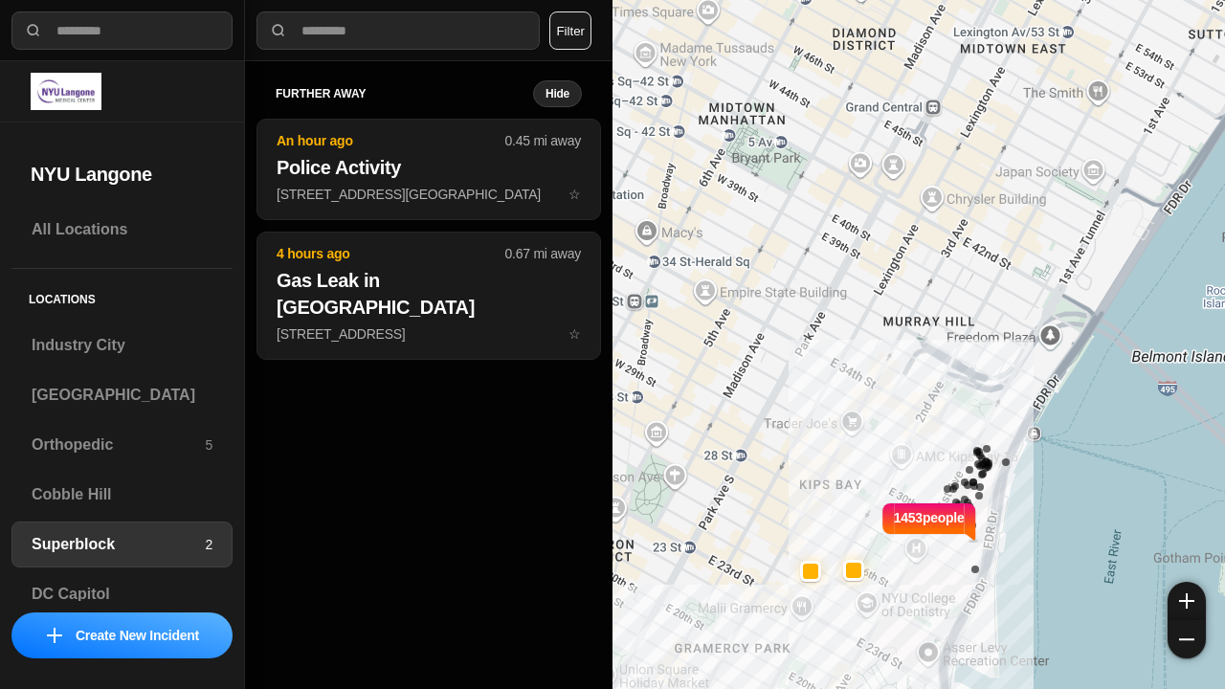
select select "*"
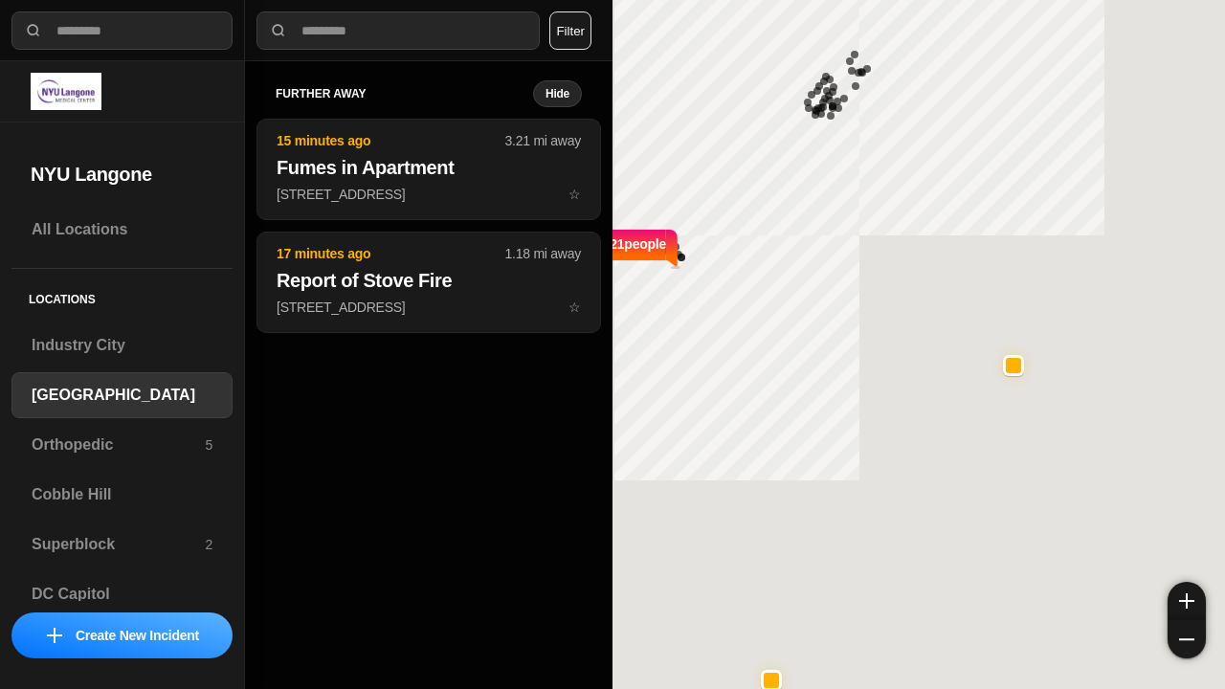
select select "*"
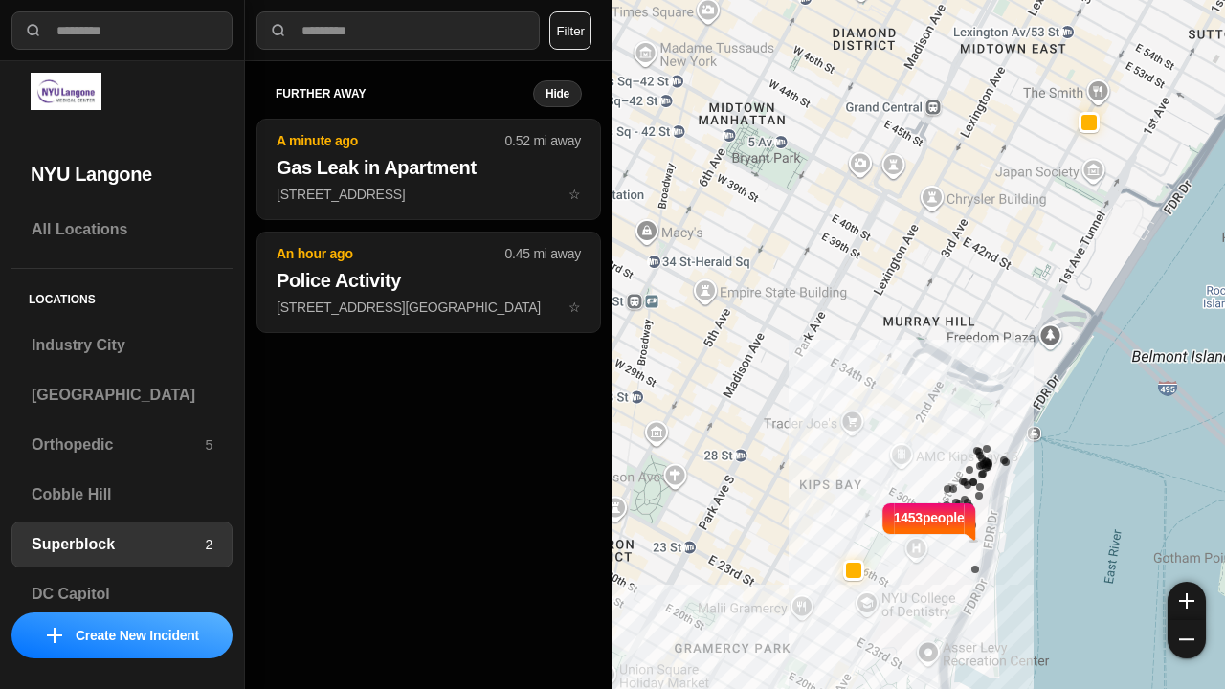
select select "*"
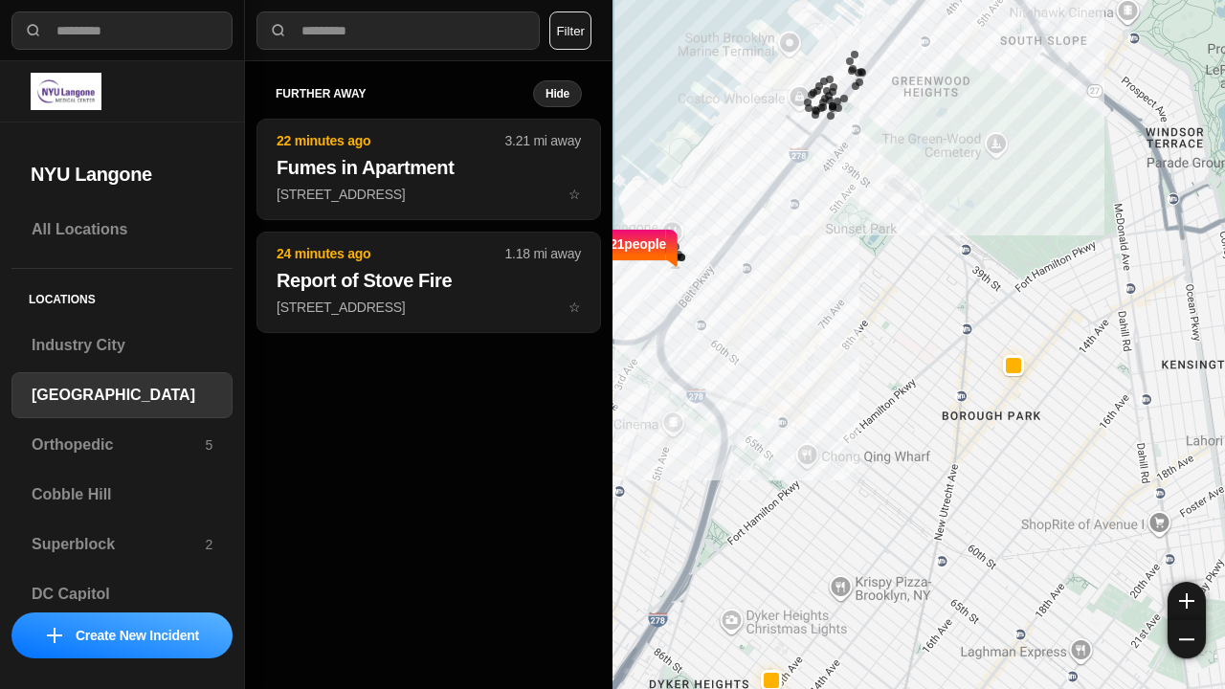
select select "*"
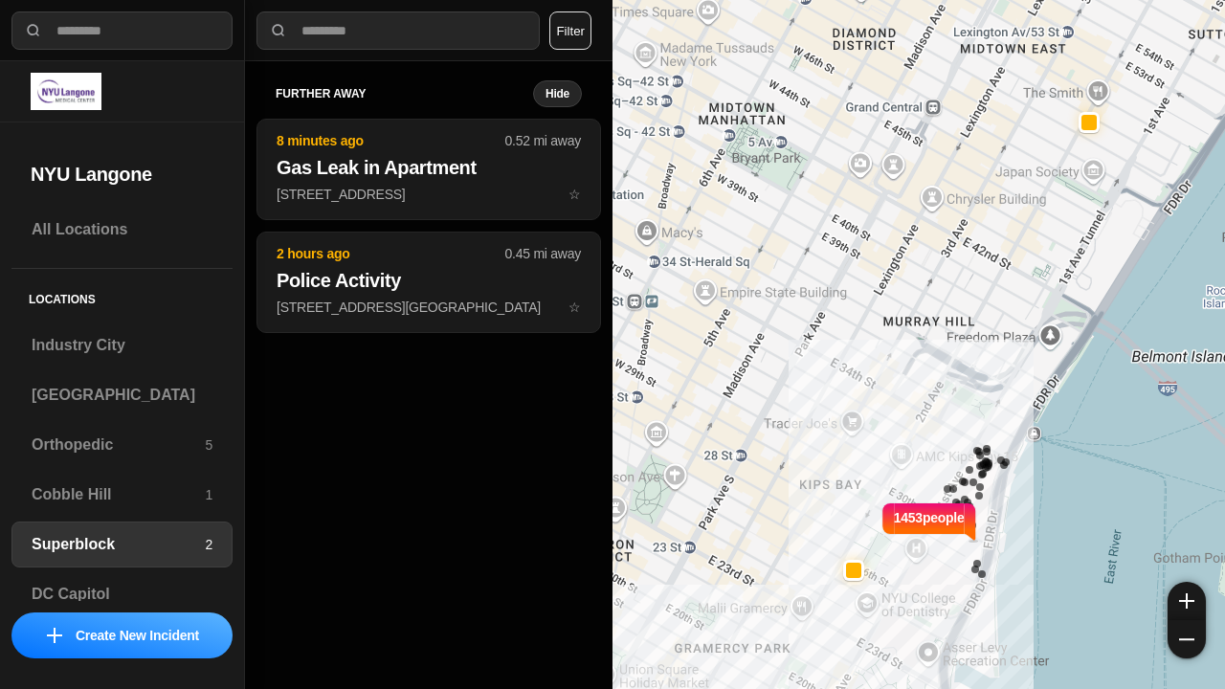
select select "*"
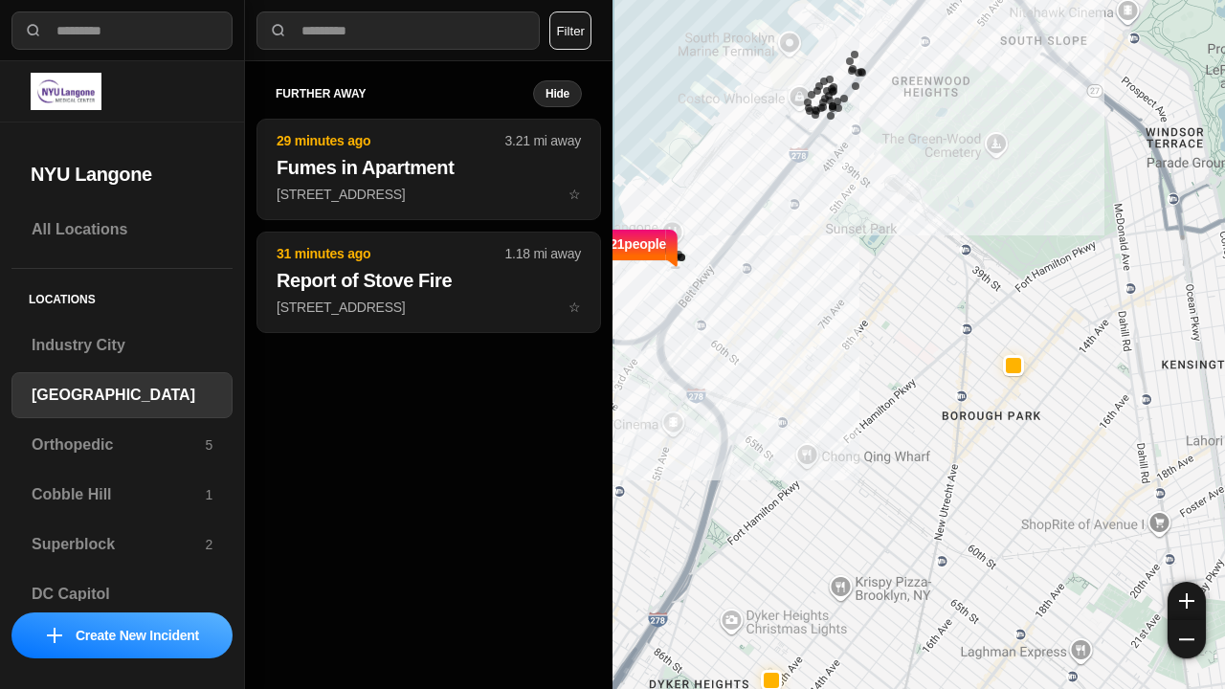
select select "*"
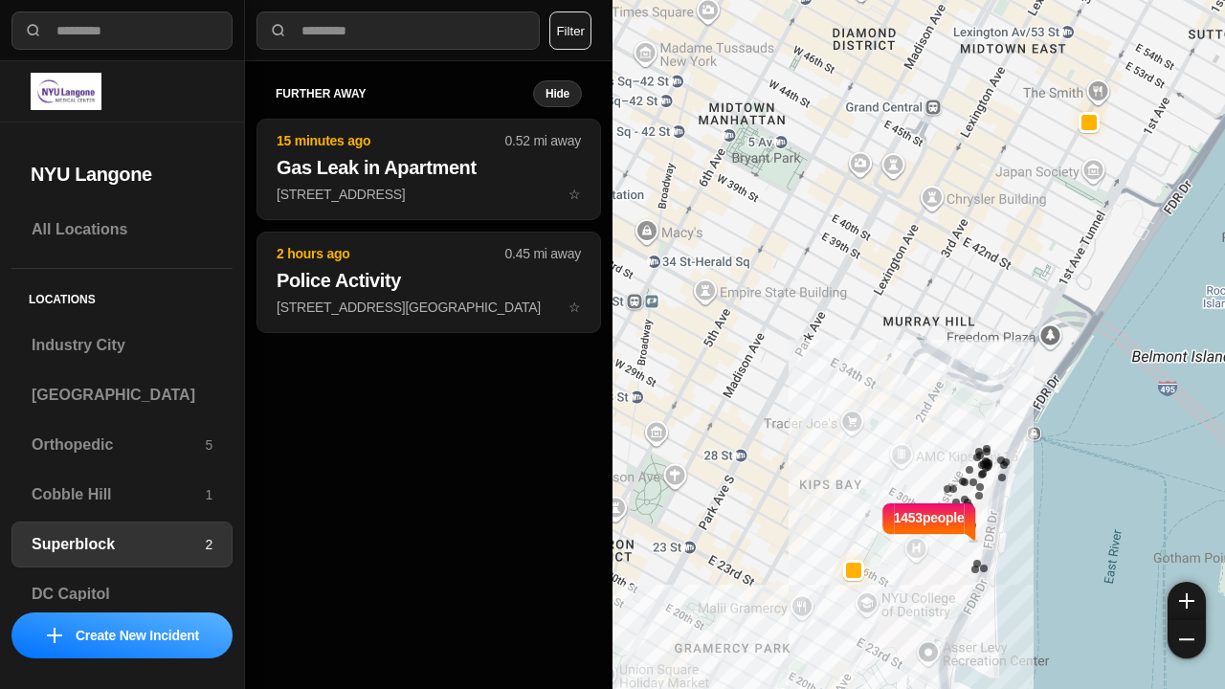
select select "*"
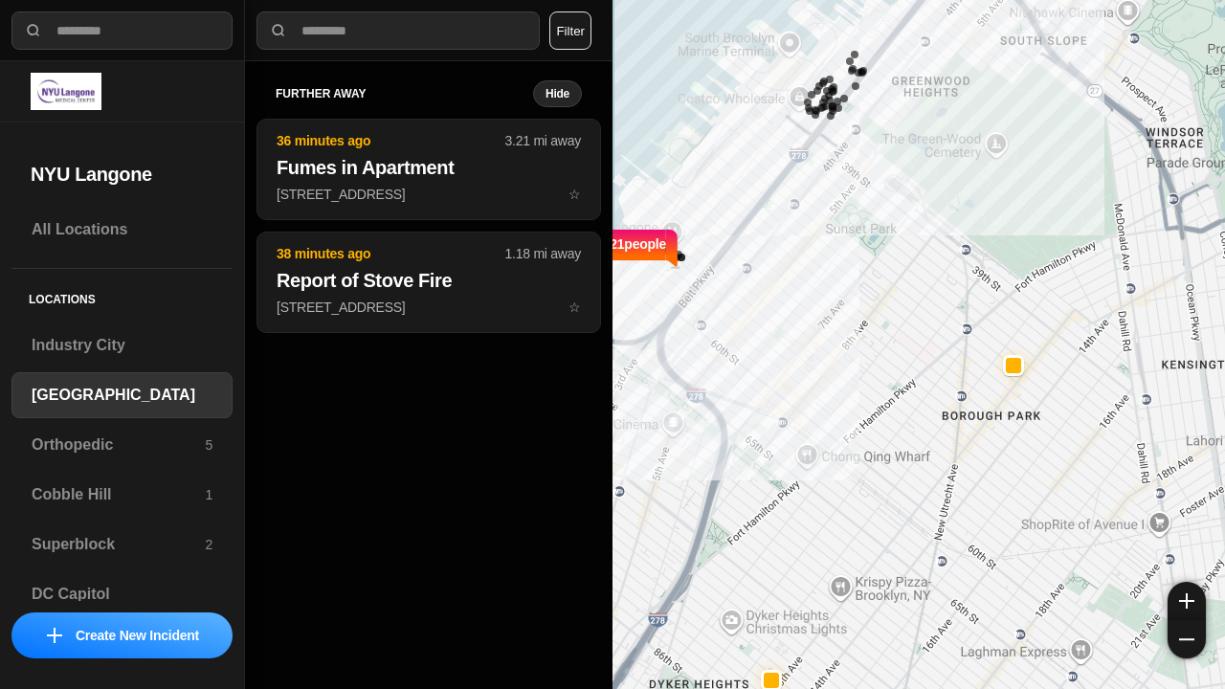
select select "*"
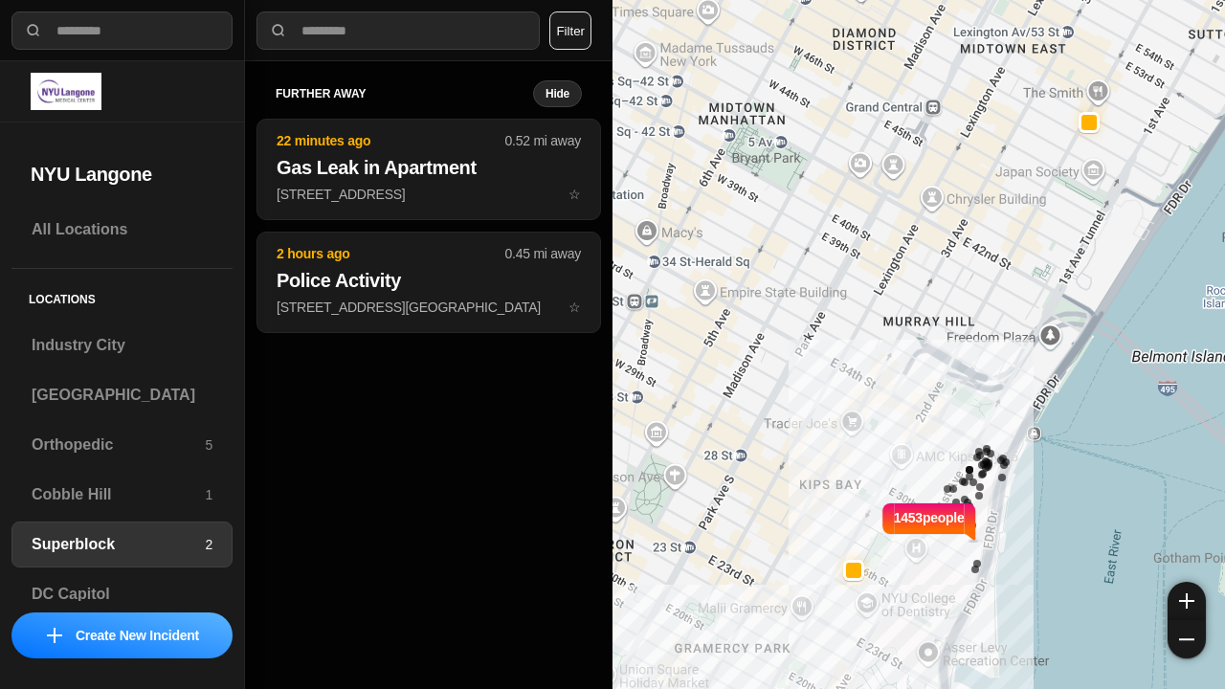
select select "*"
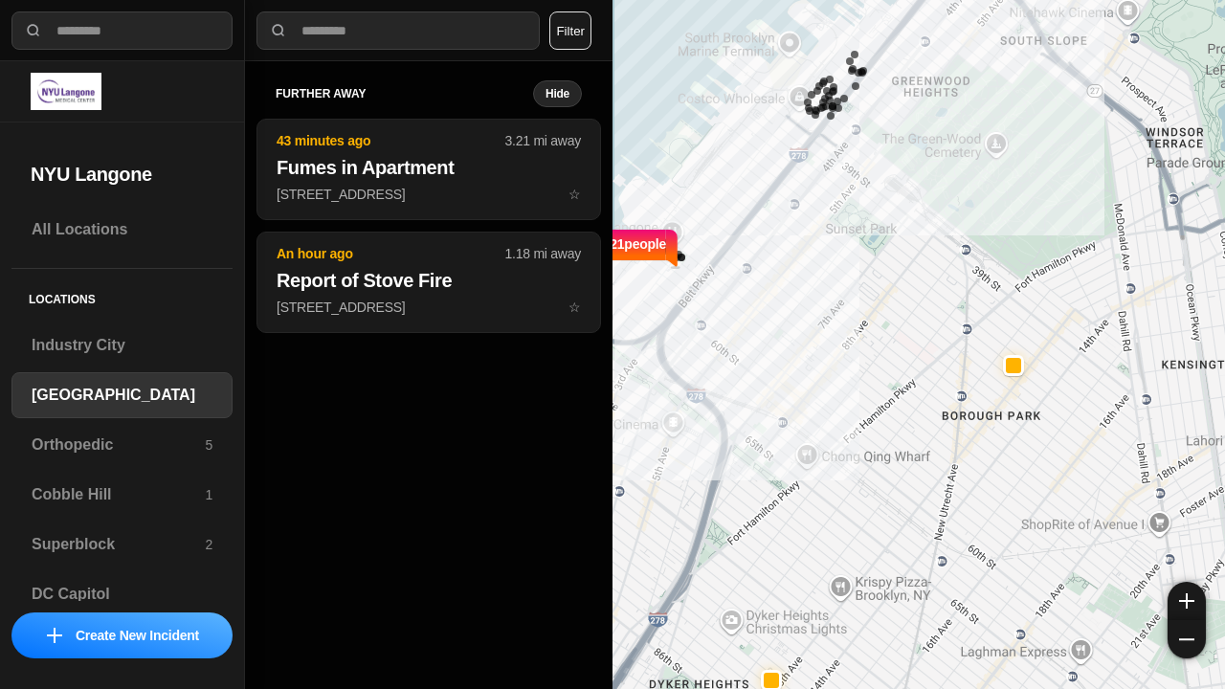
select select "*"
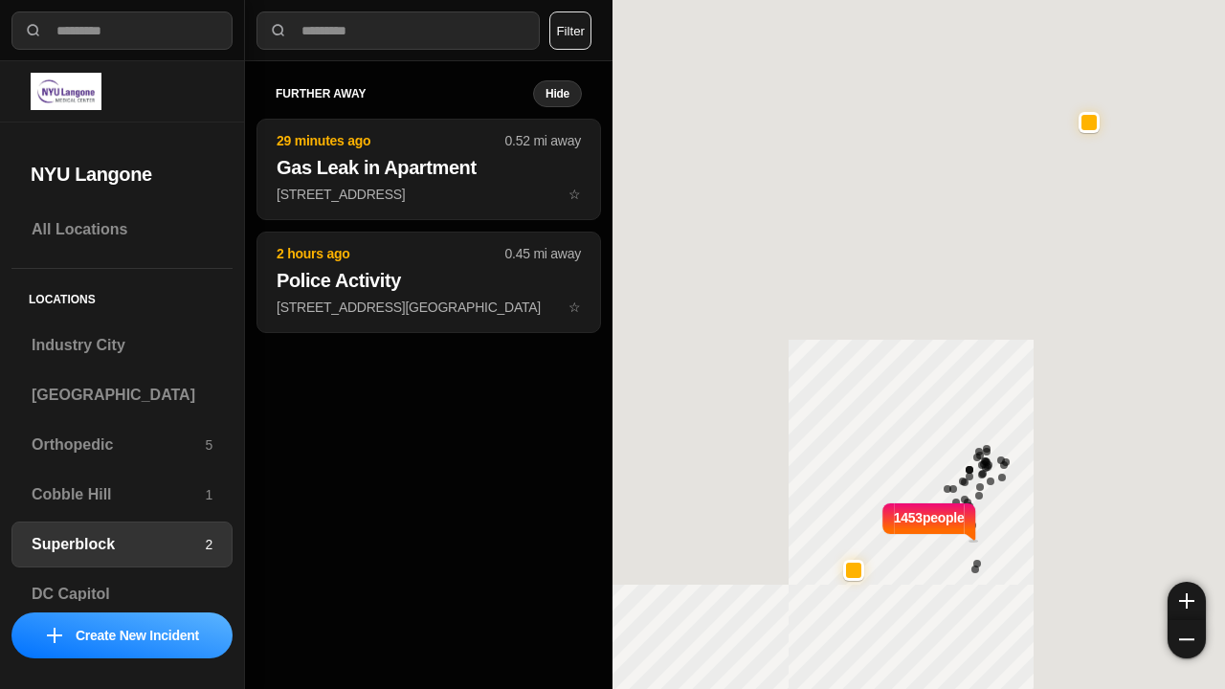
select select "*"
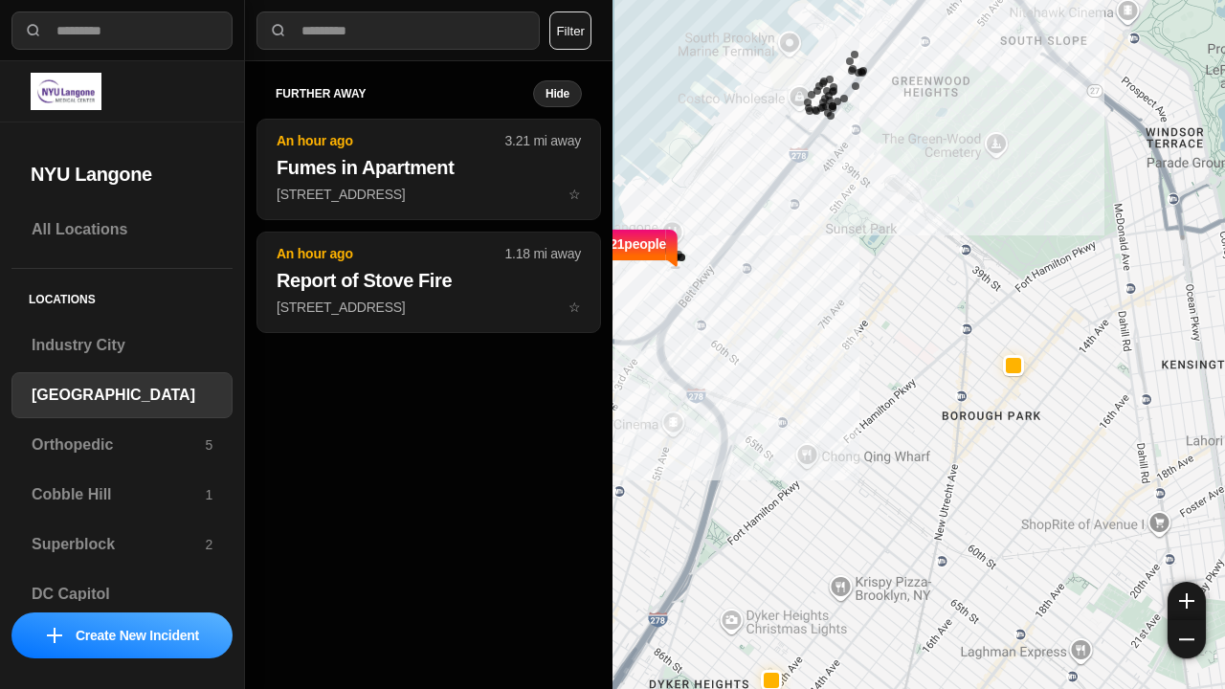
select select "*"
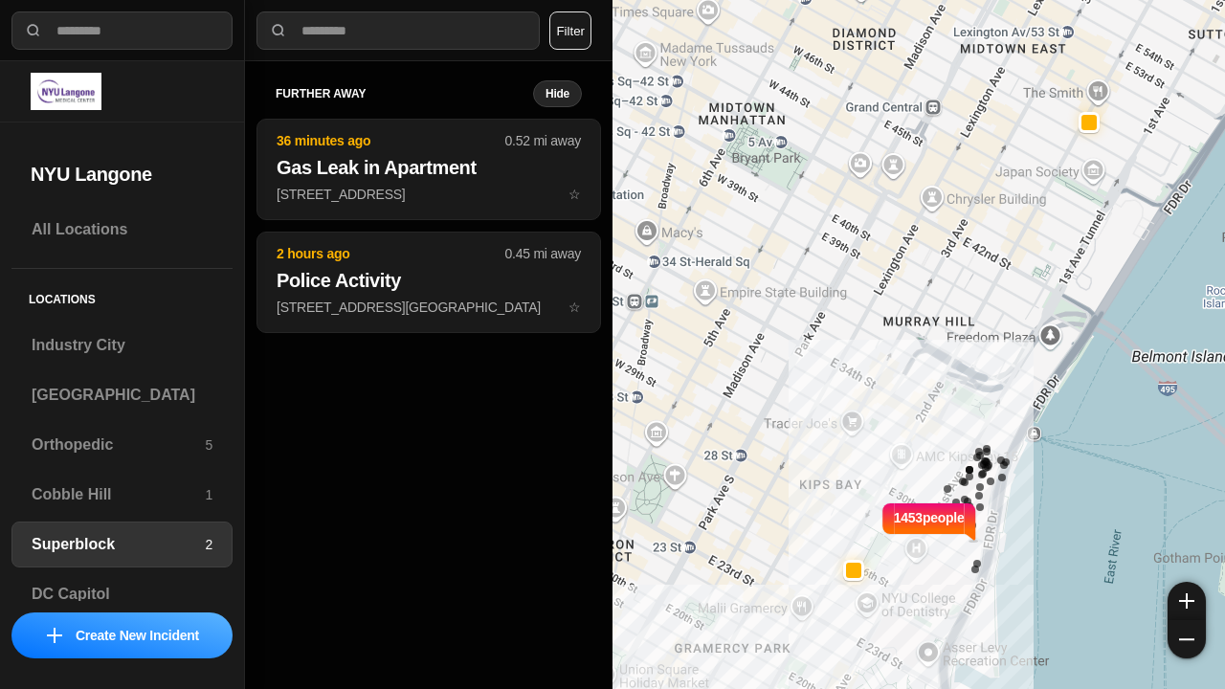
select select "*"
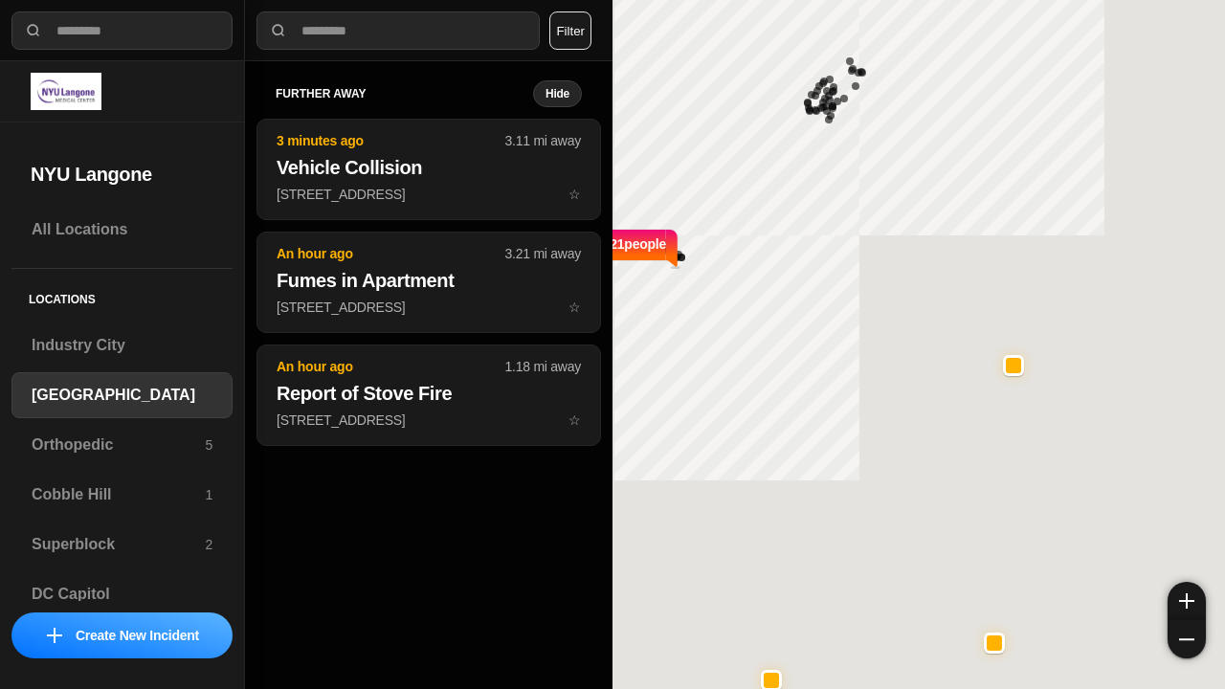
select select "*"
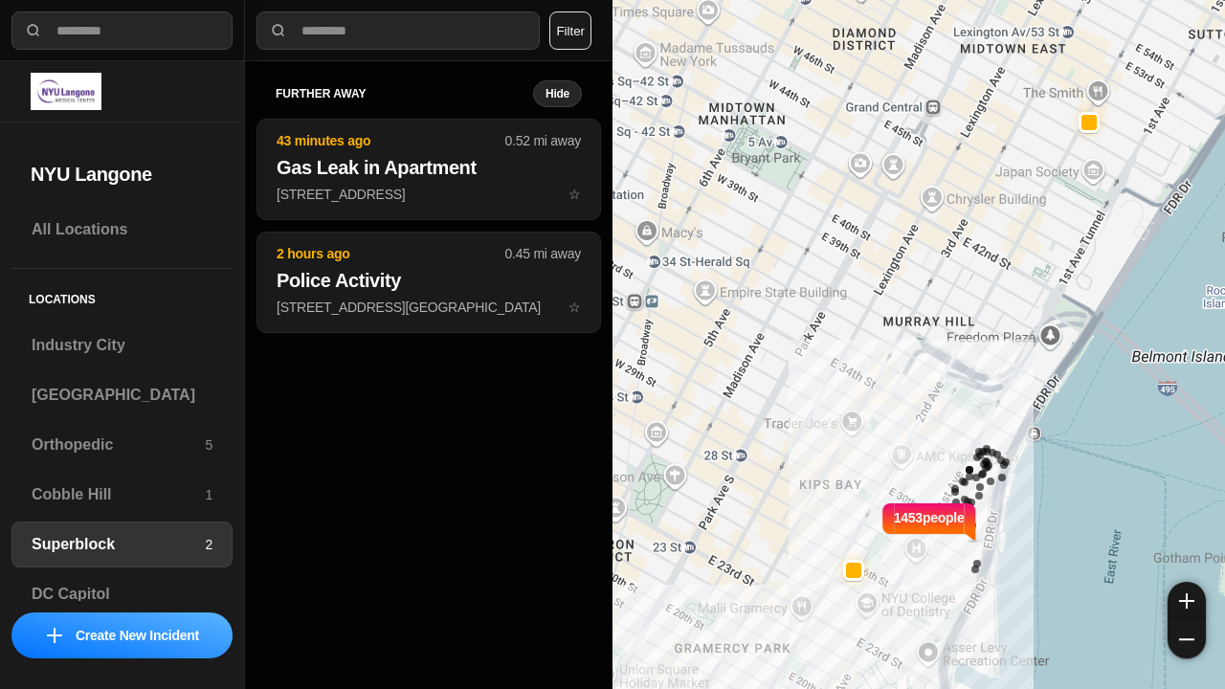
select select "*"
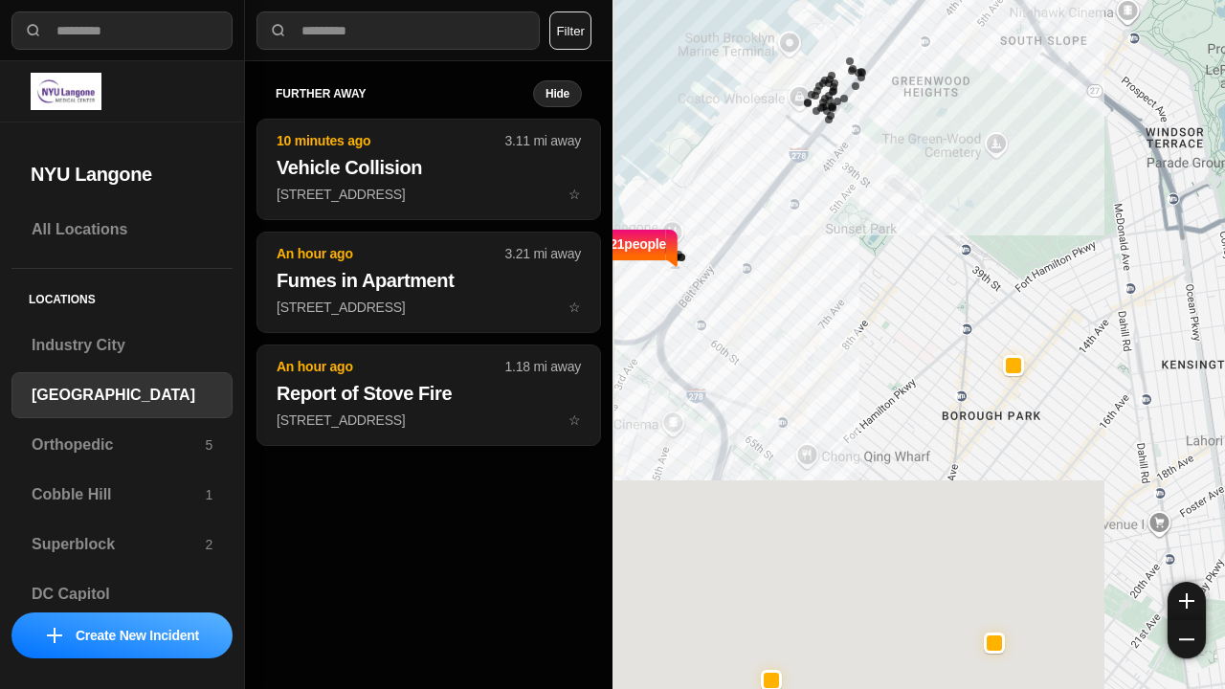
select select "*"
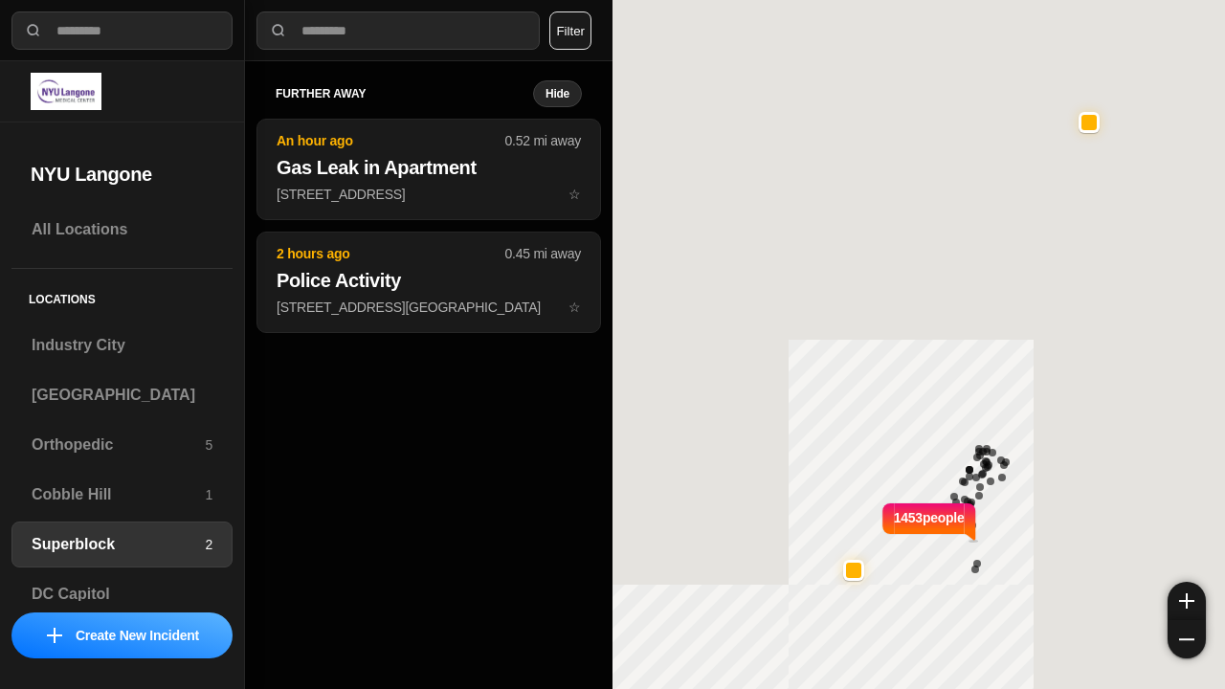
select select "*"
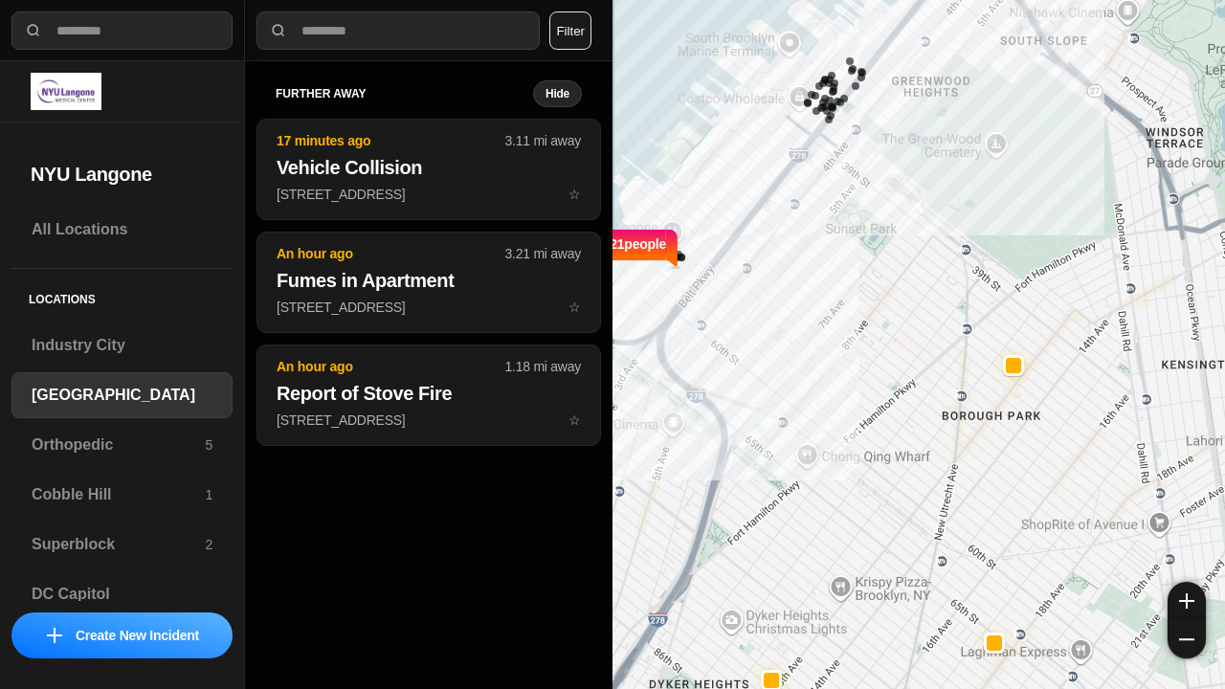
select select "*"
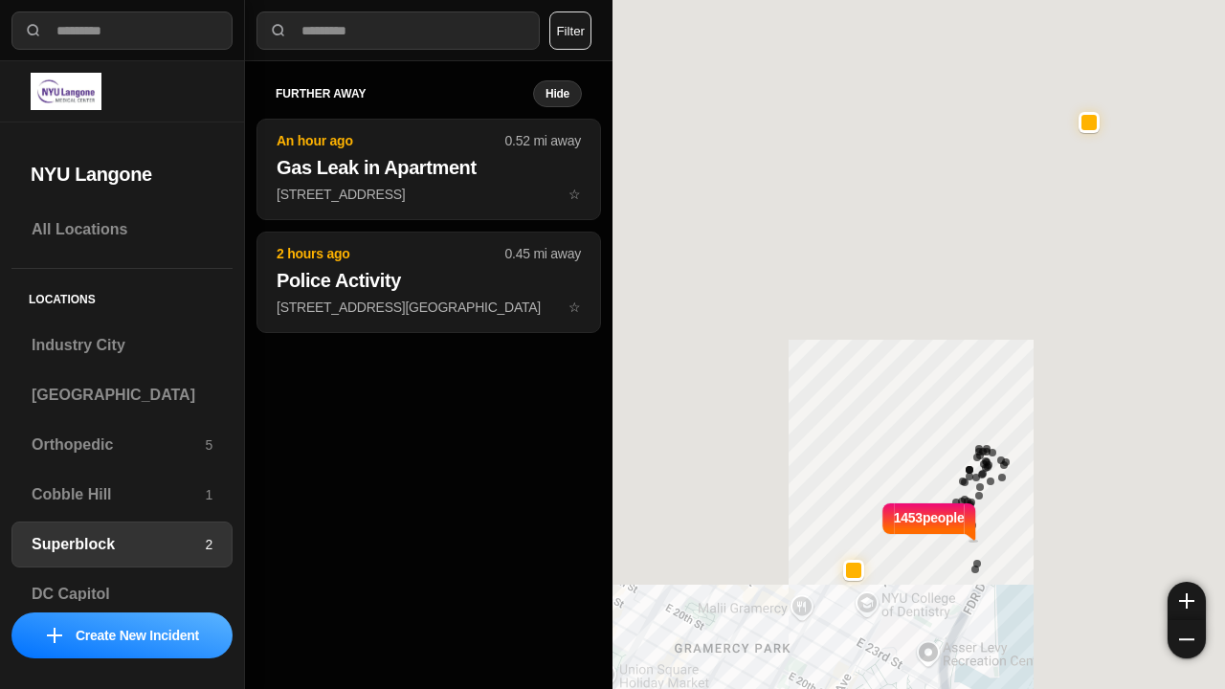
select select "*"
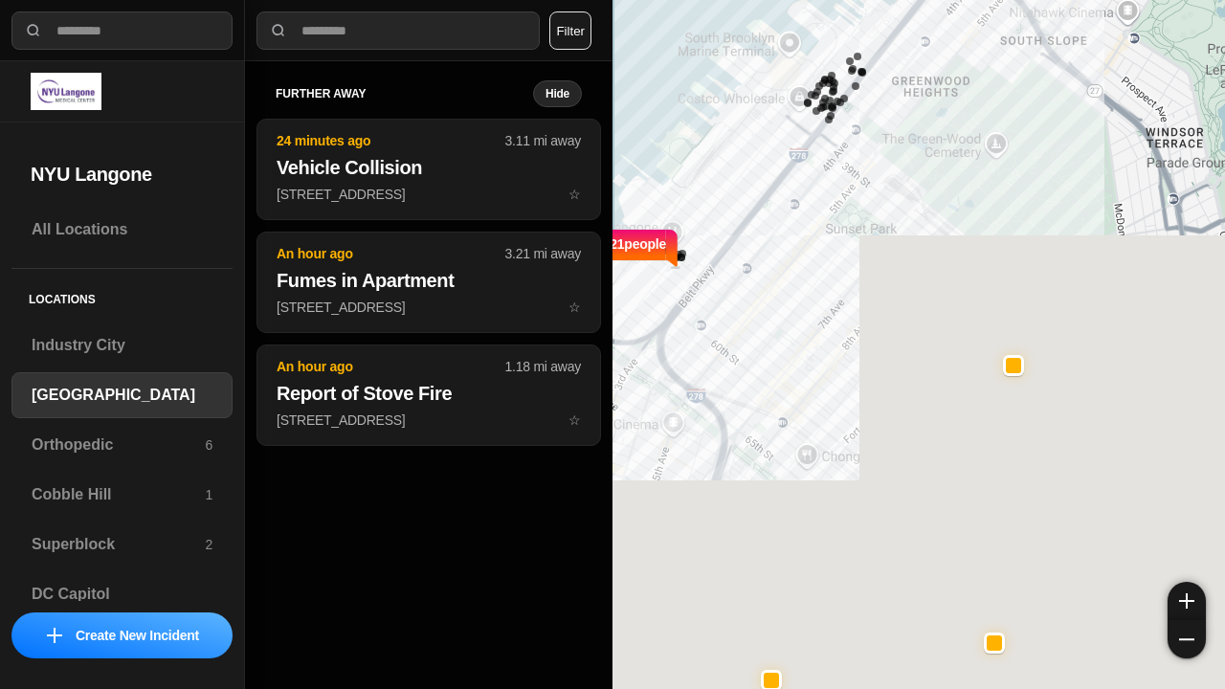
select select "*"
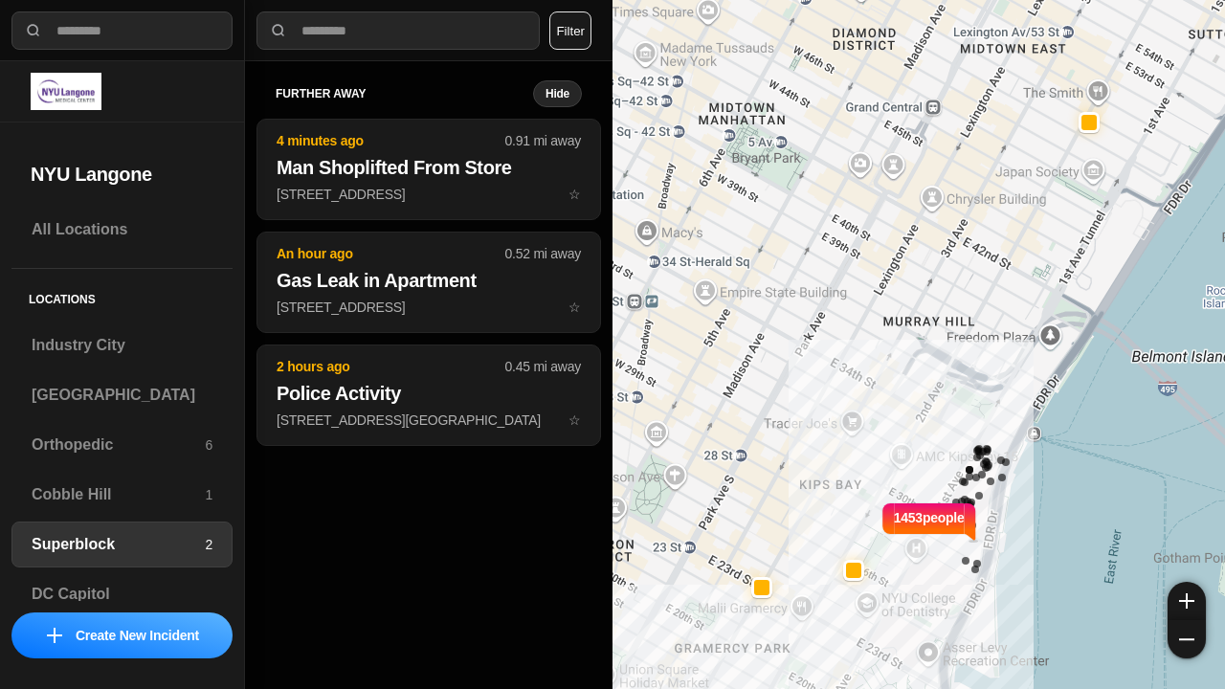
select select "*"
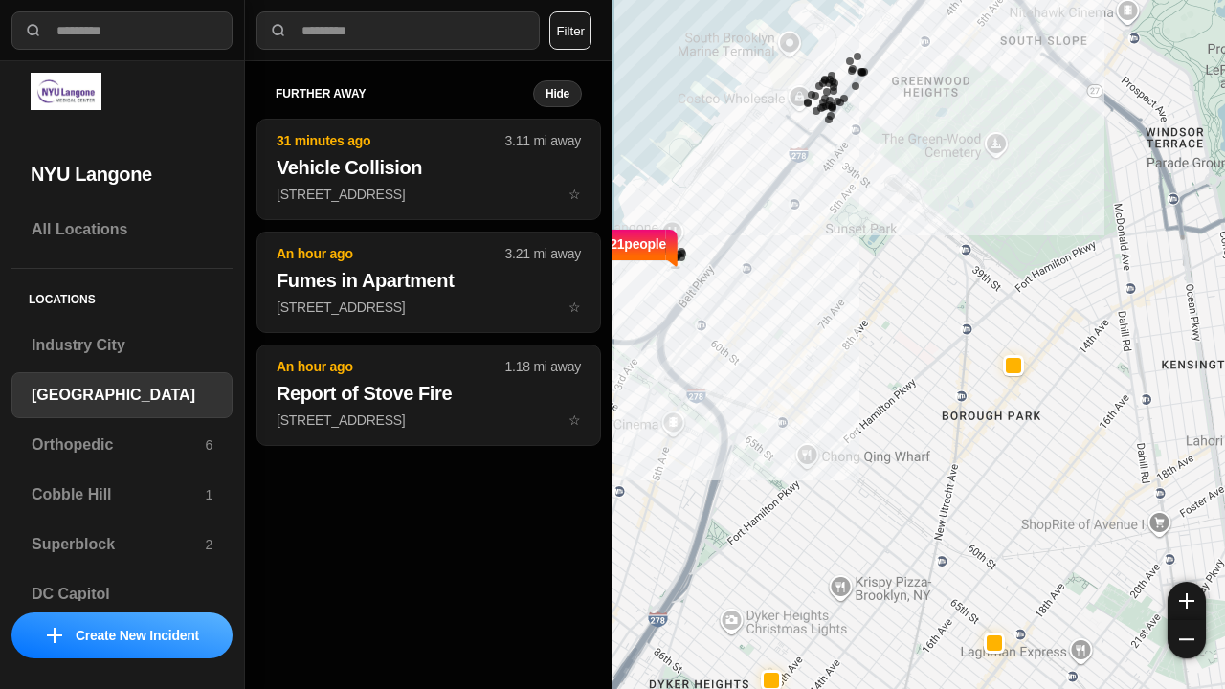
select select "*"
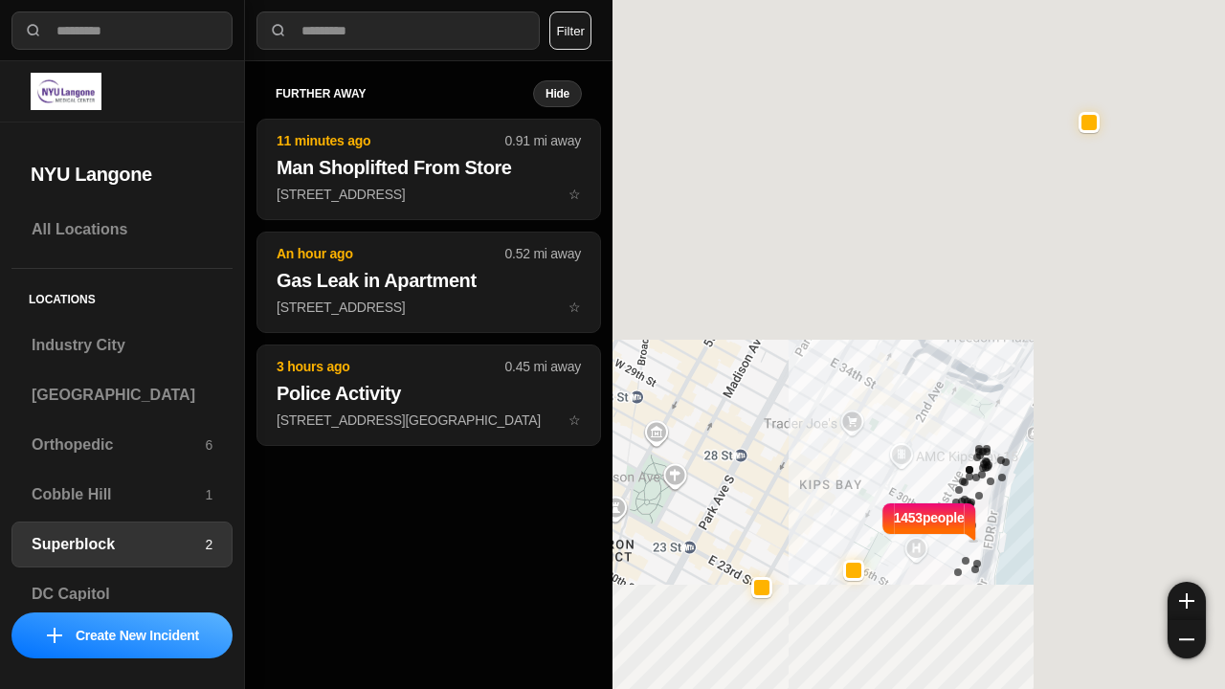
select select "*"
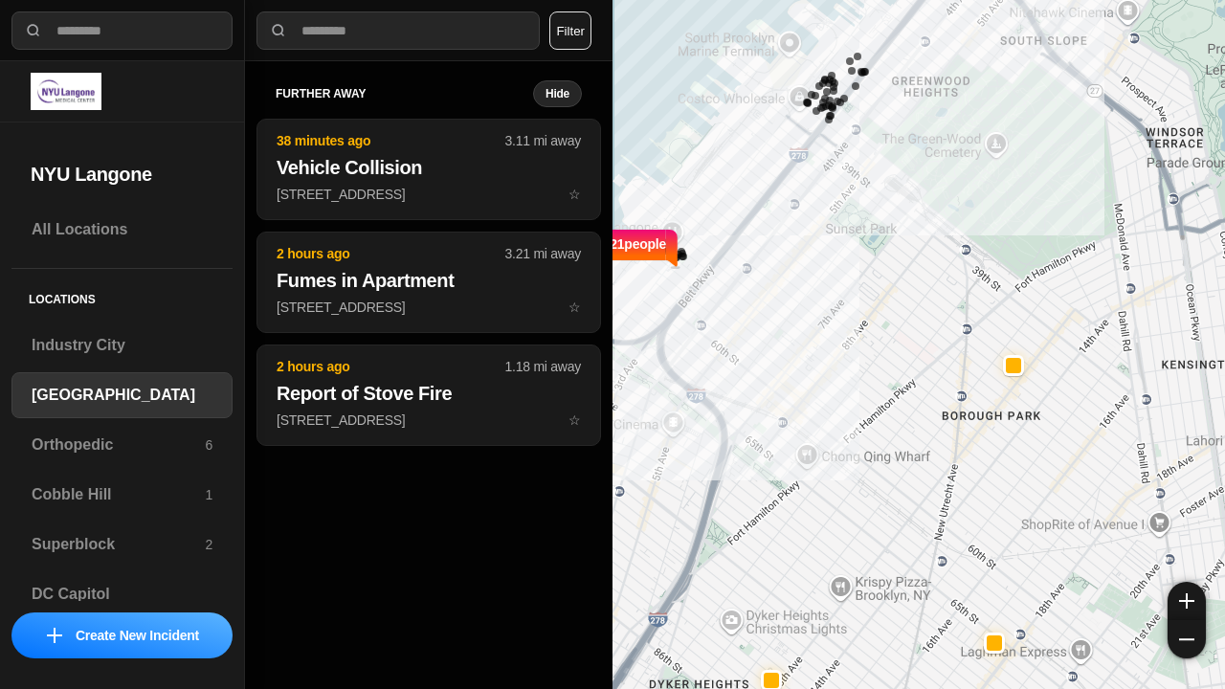
select select "*"
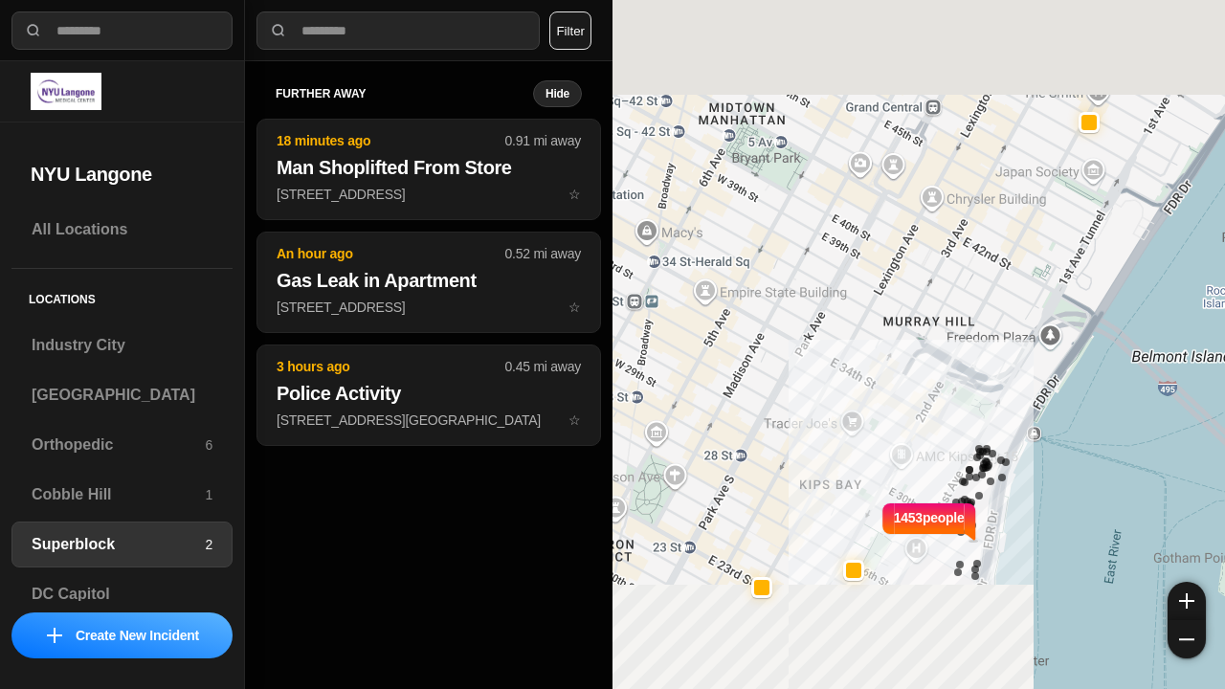
select select "*"
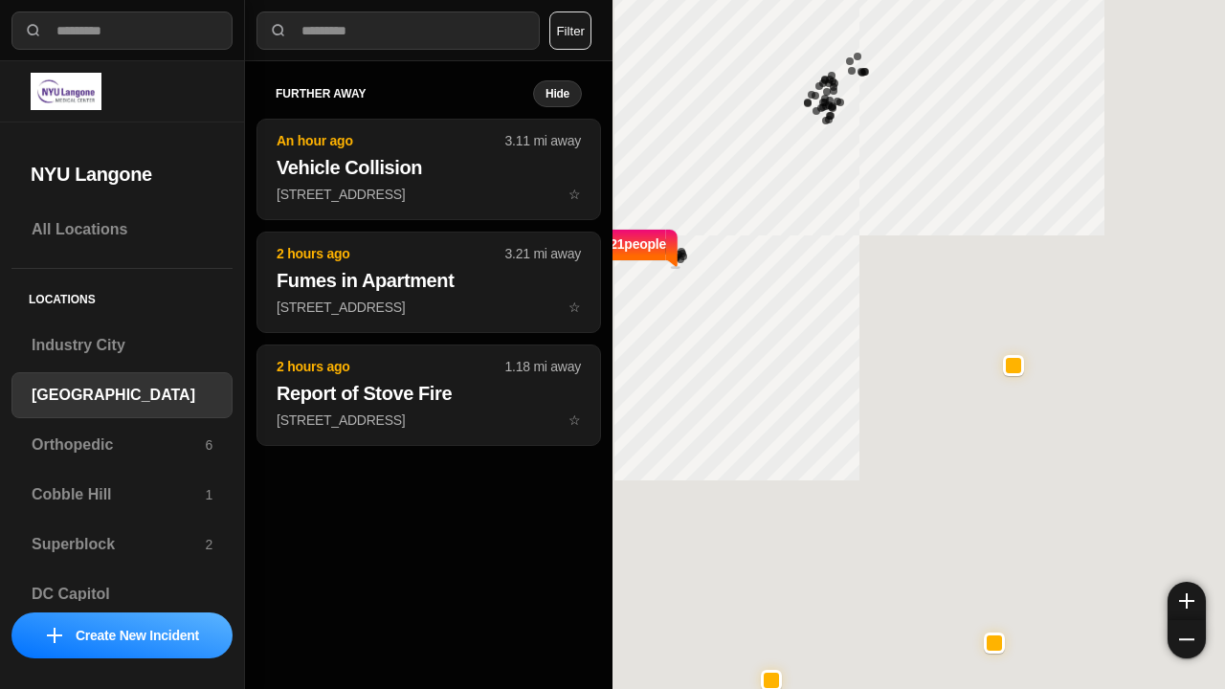
select select "*"
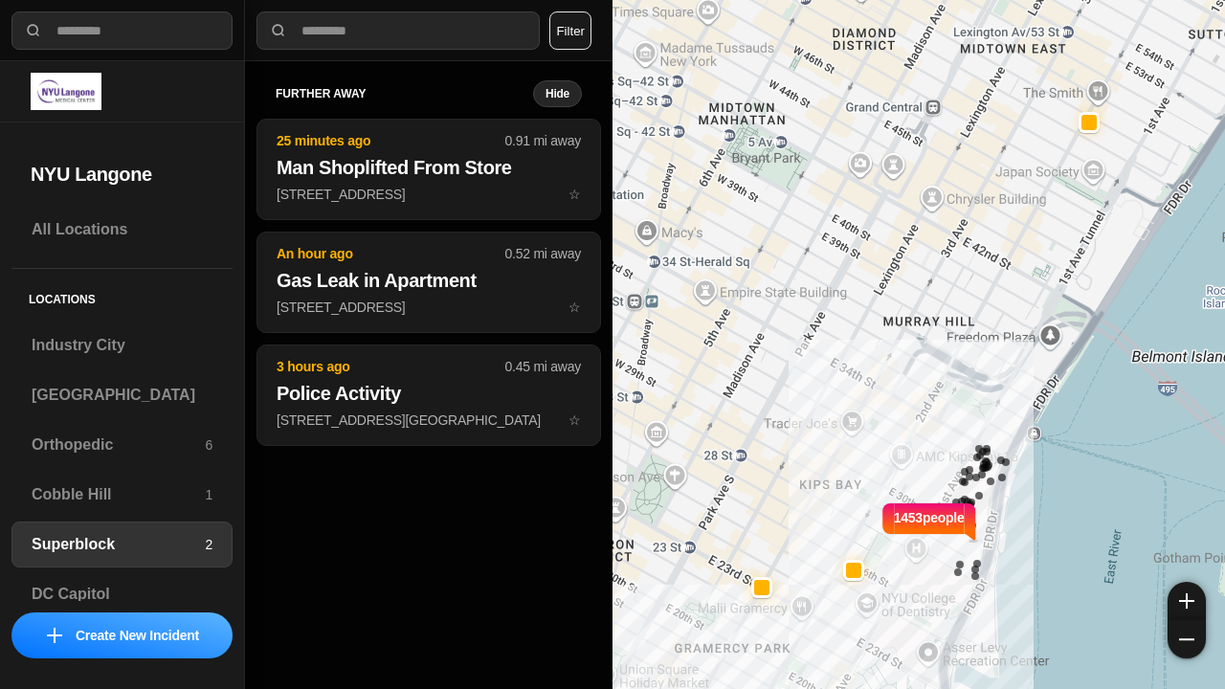
select select "*"
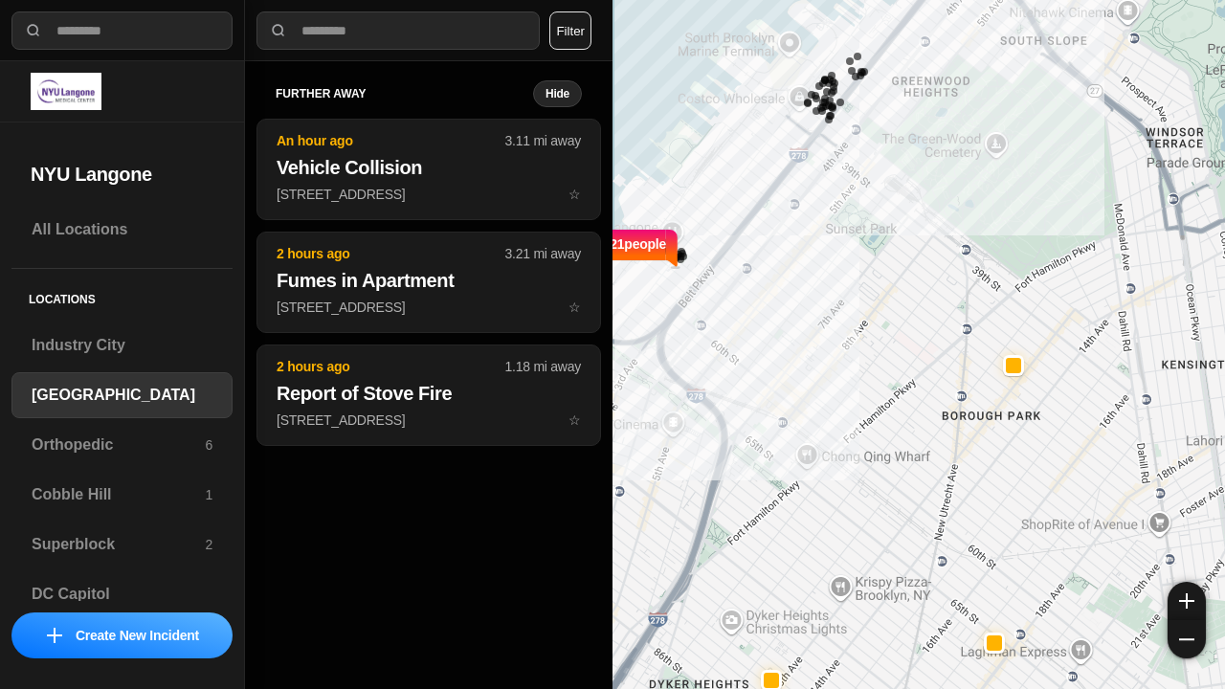
select select "*"
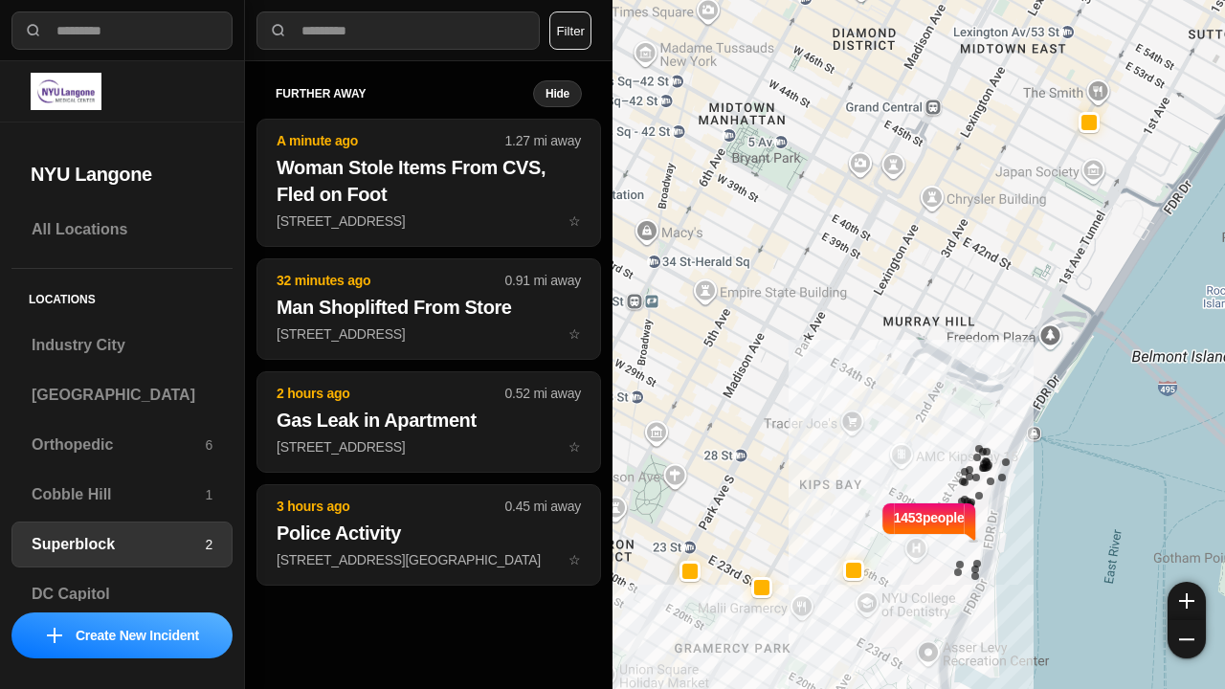
select select "*"
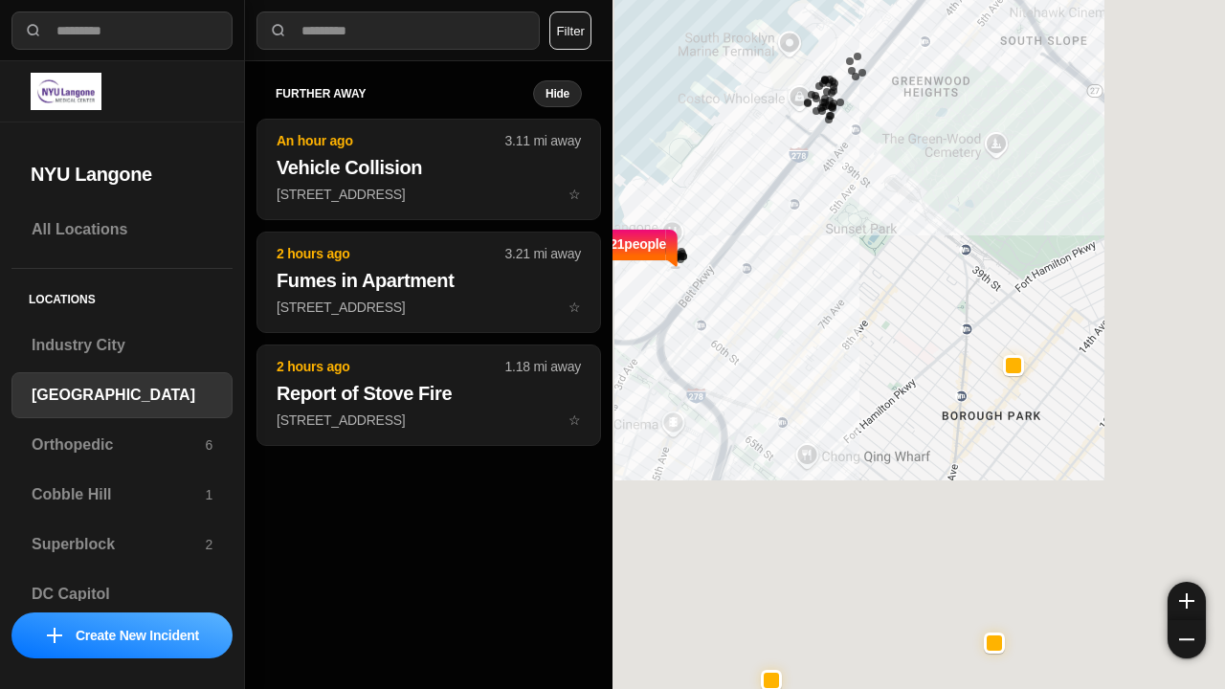
select select "*"
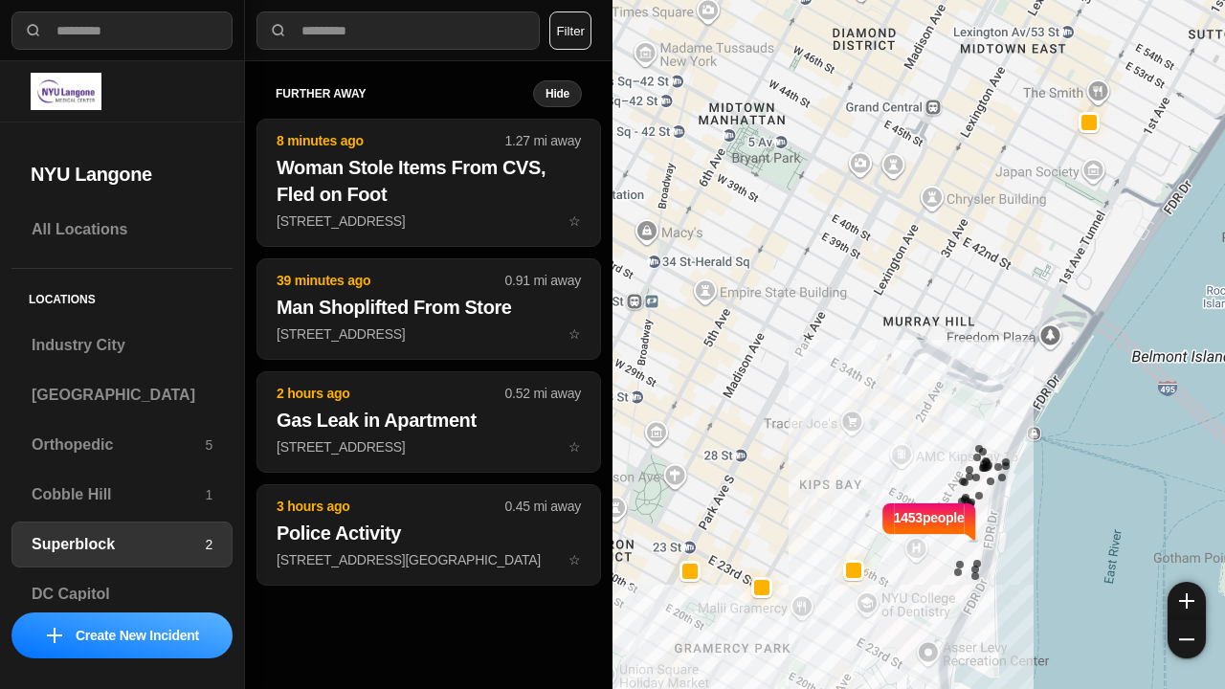
select select "*"
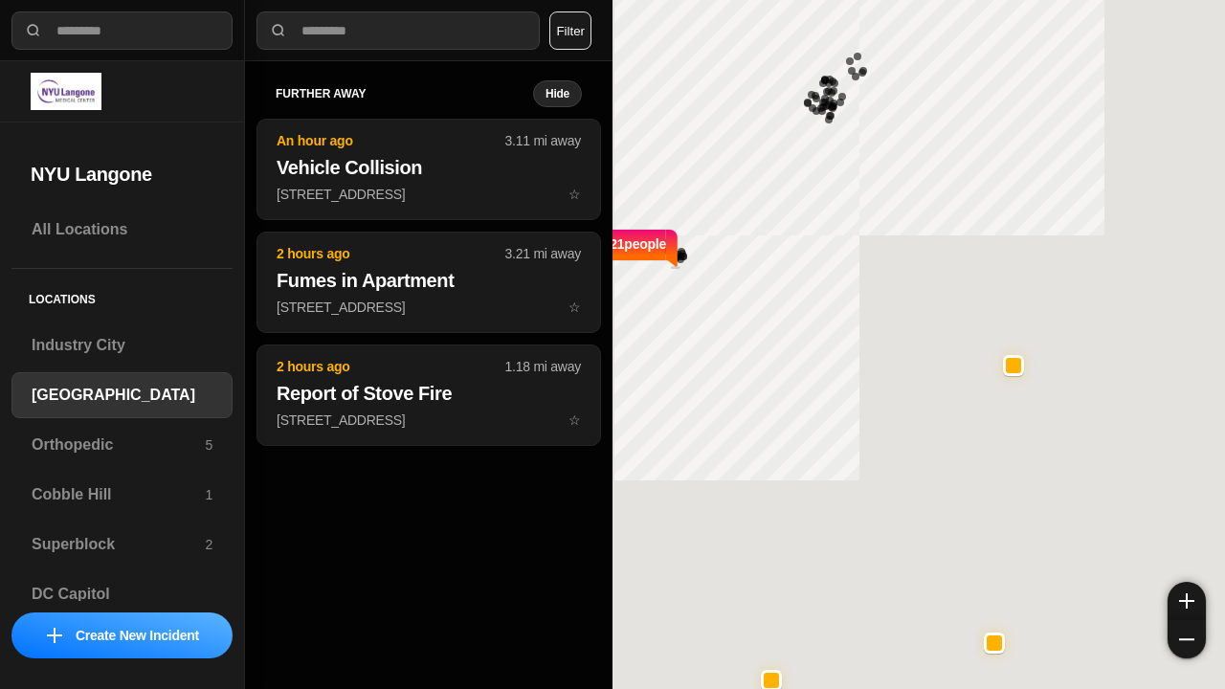
select select "*"
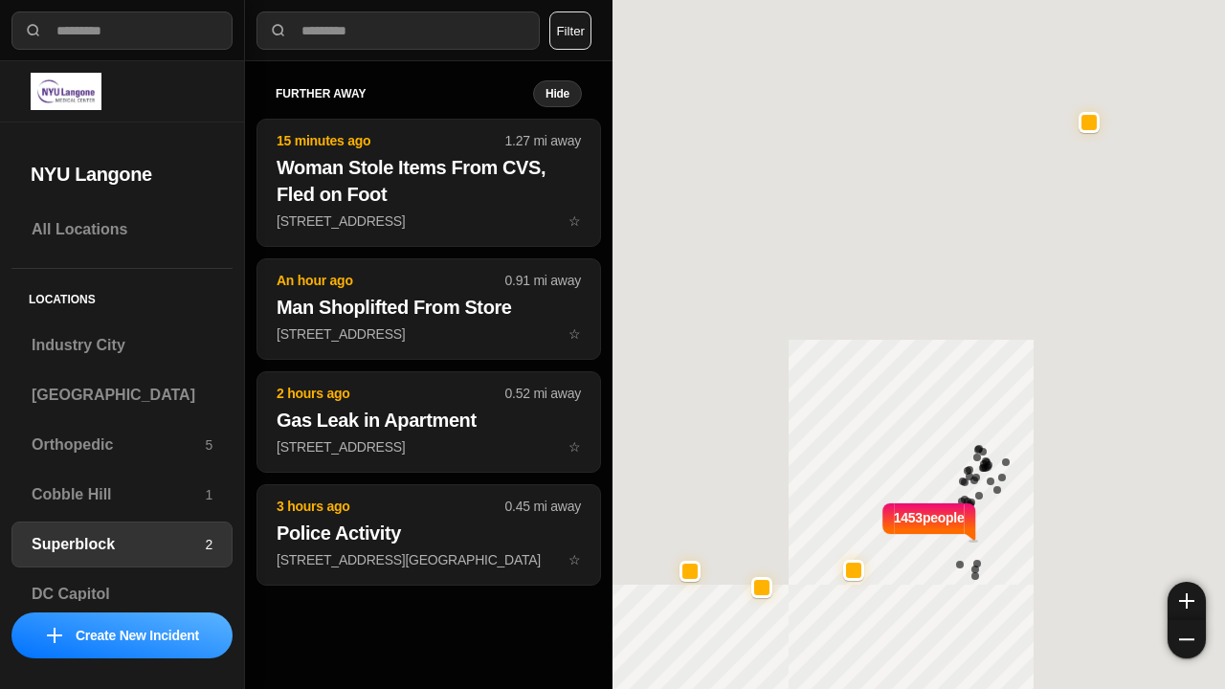
select select "*"
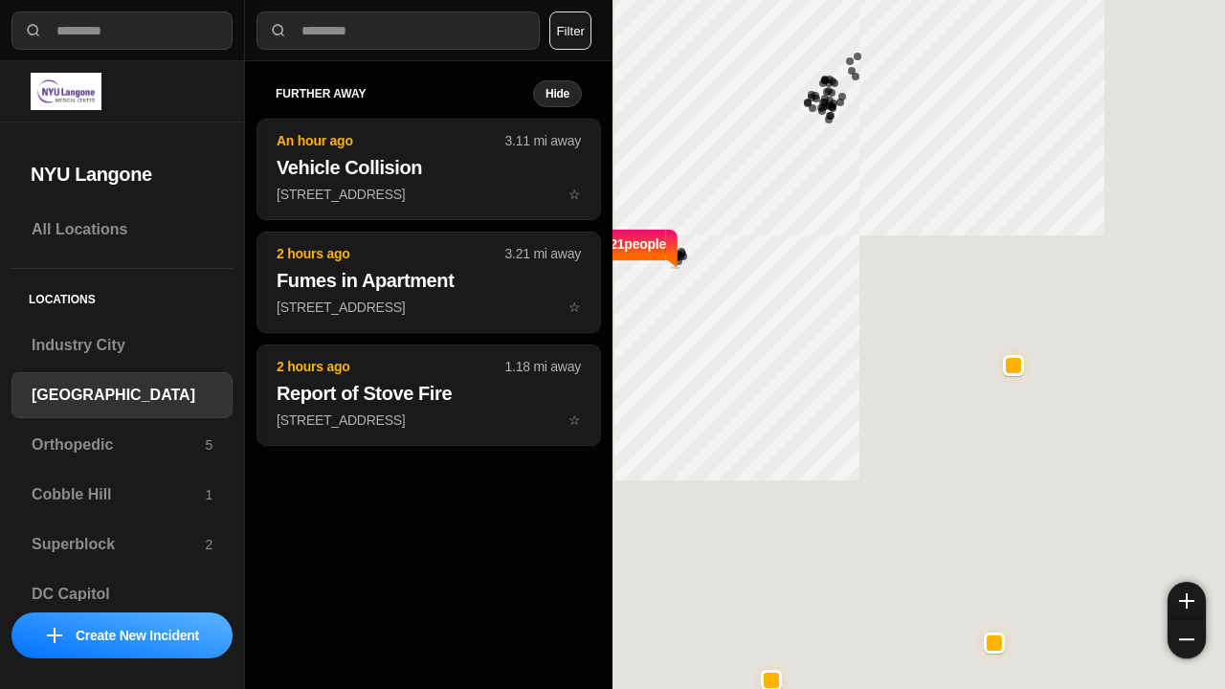
select select "*"
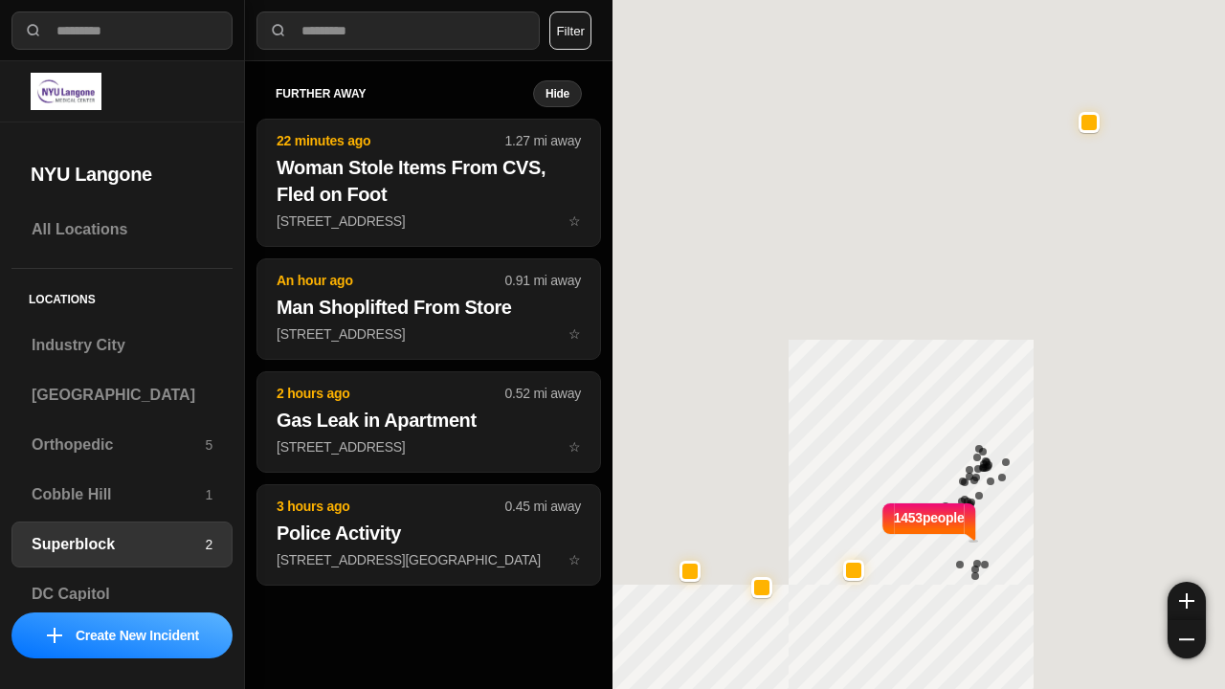
select select "*"
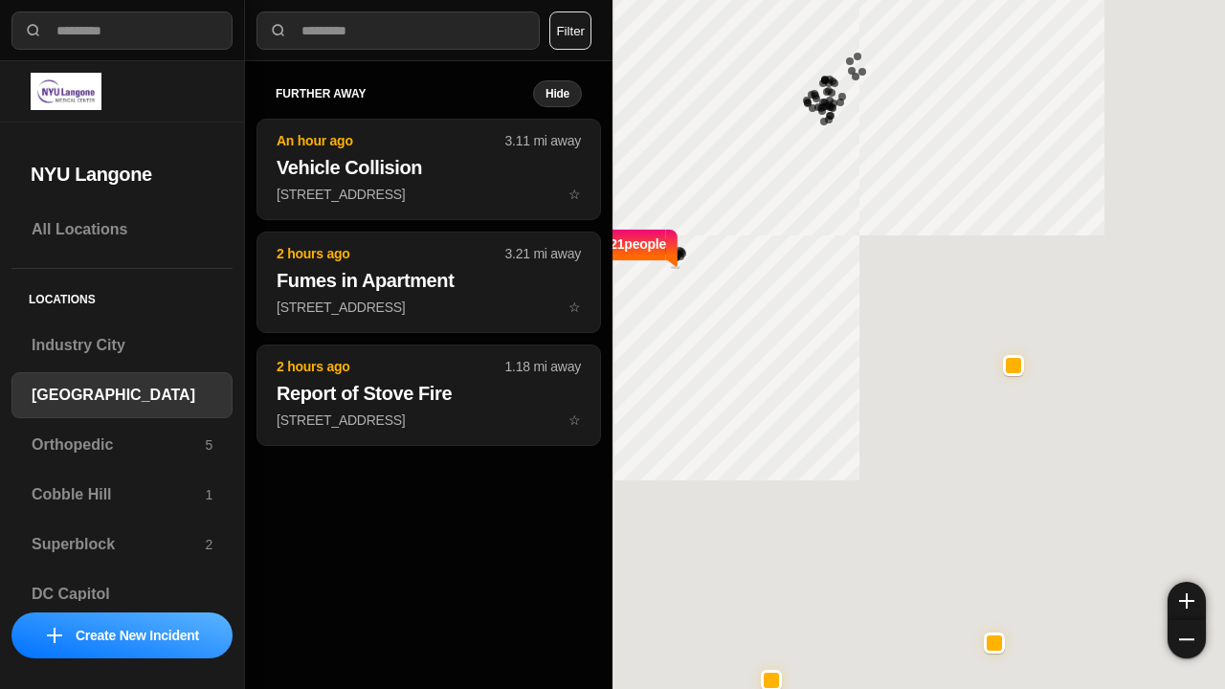
select select "*"
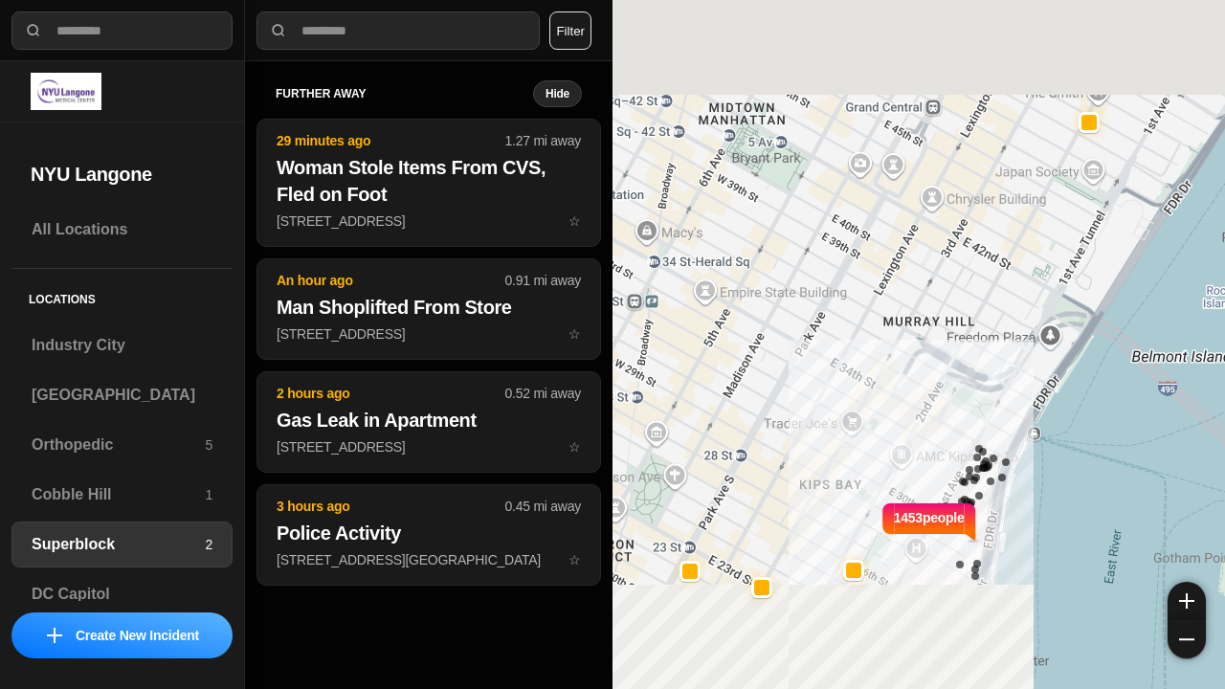
select select "*"
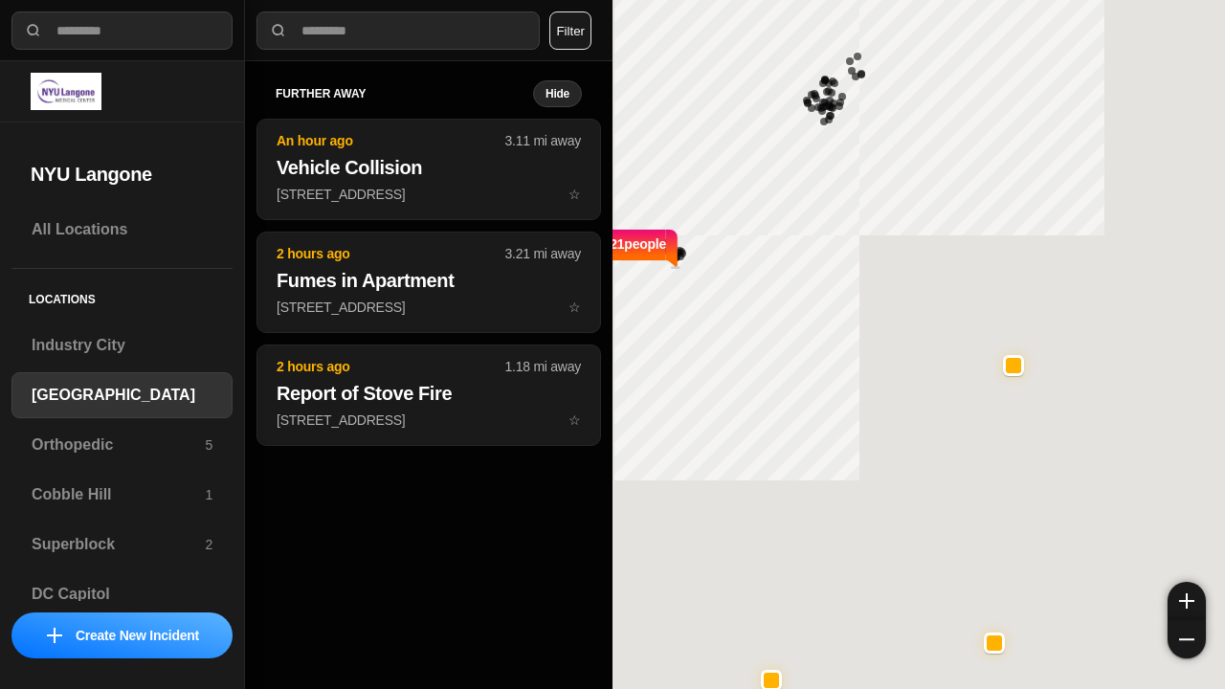
select select "*"
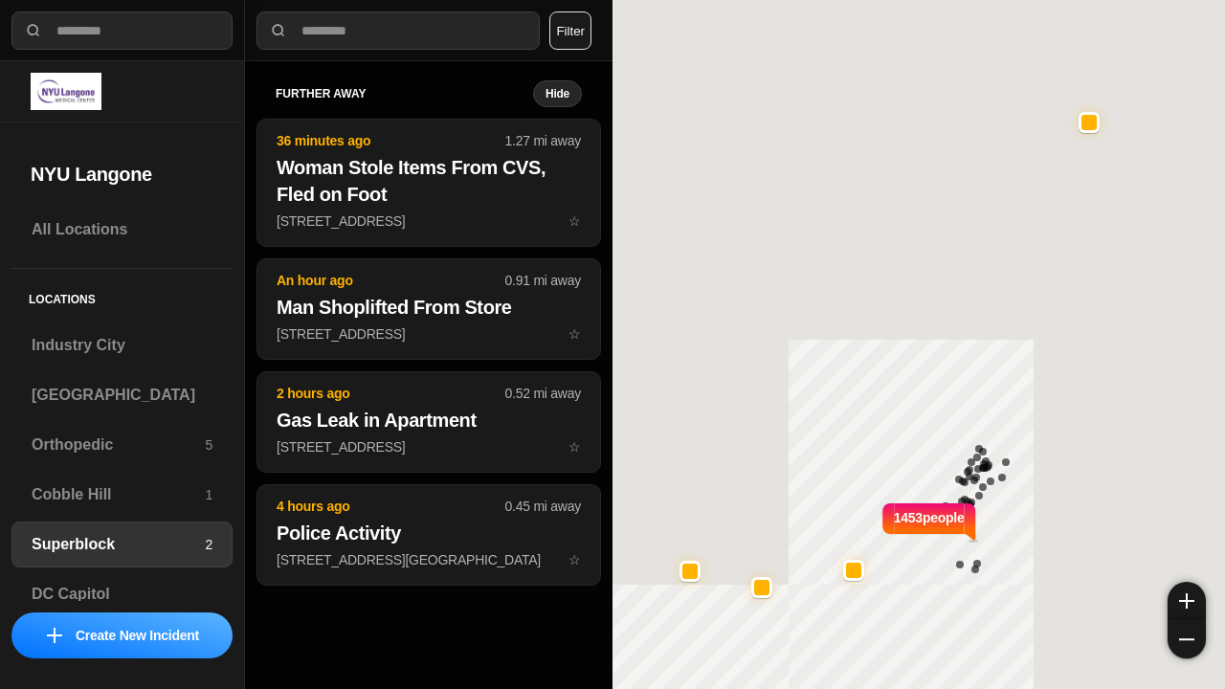
select select "*"
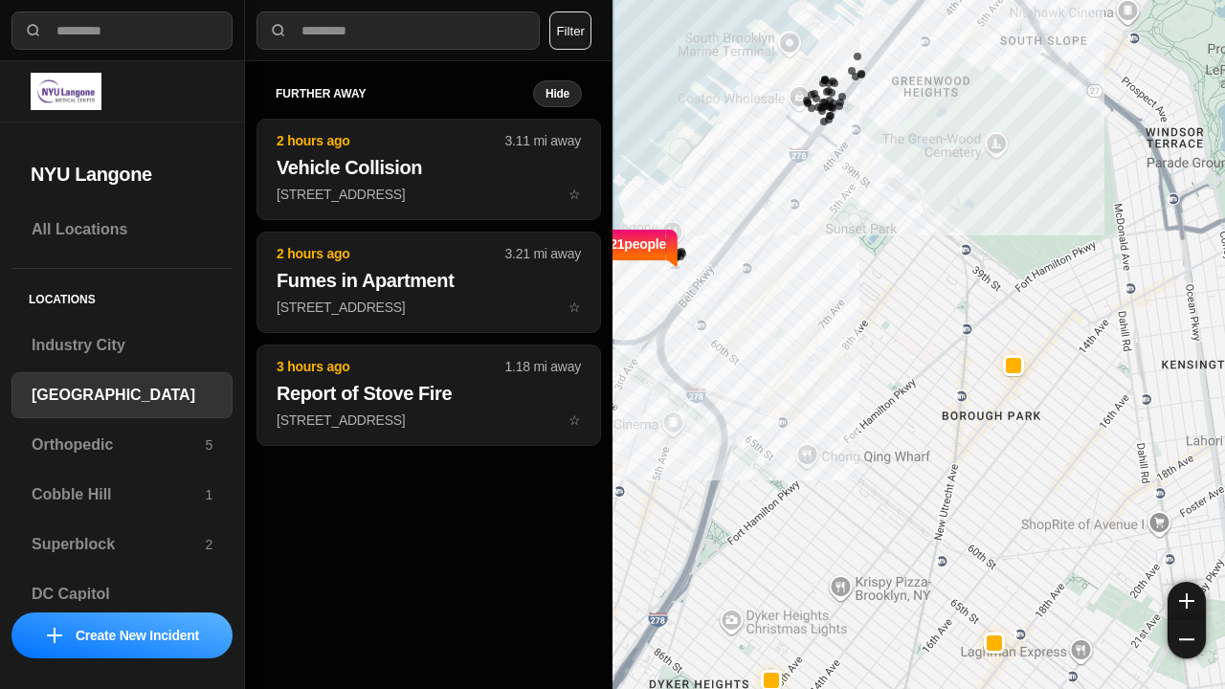
select select "*"
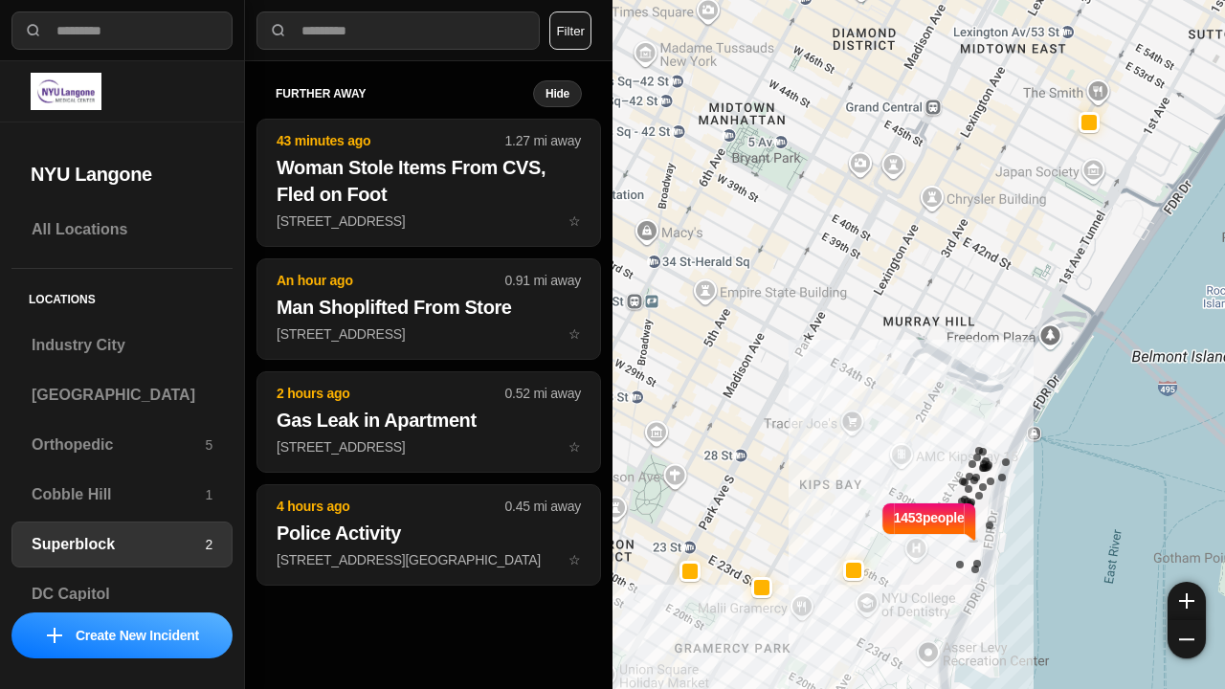
select select "*"
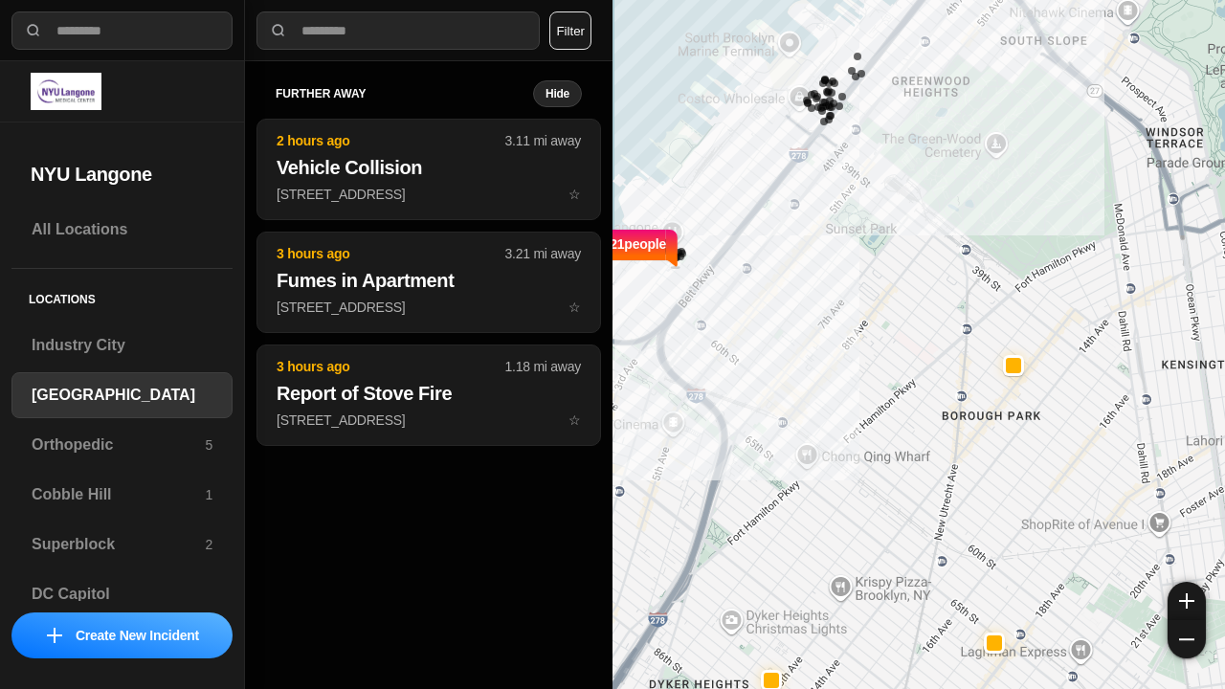
select select "*"
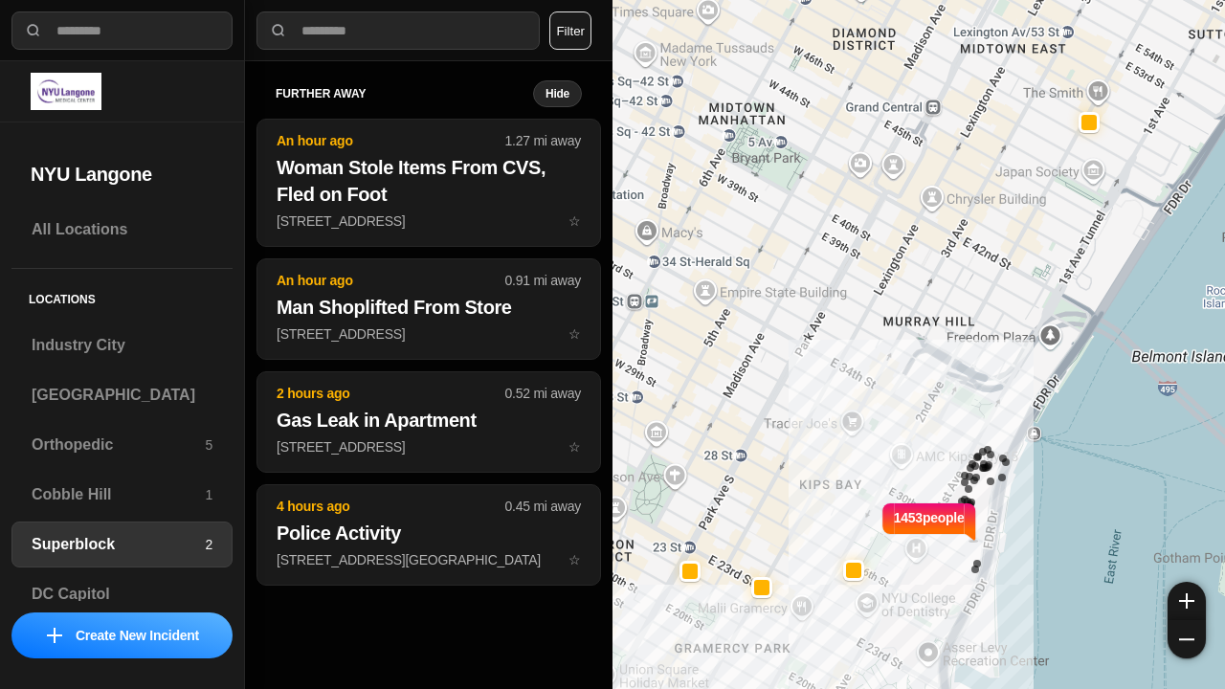
select select "*"
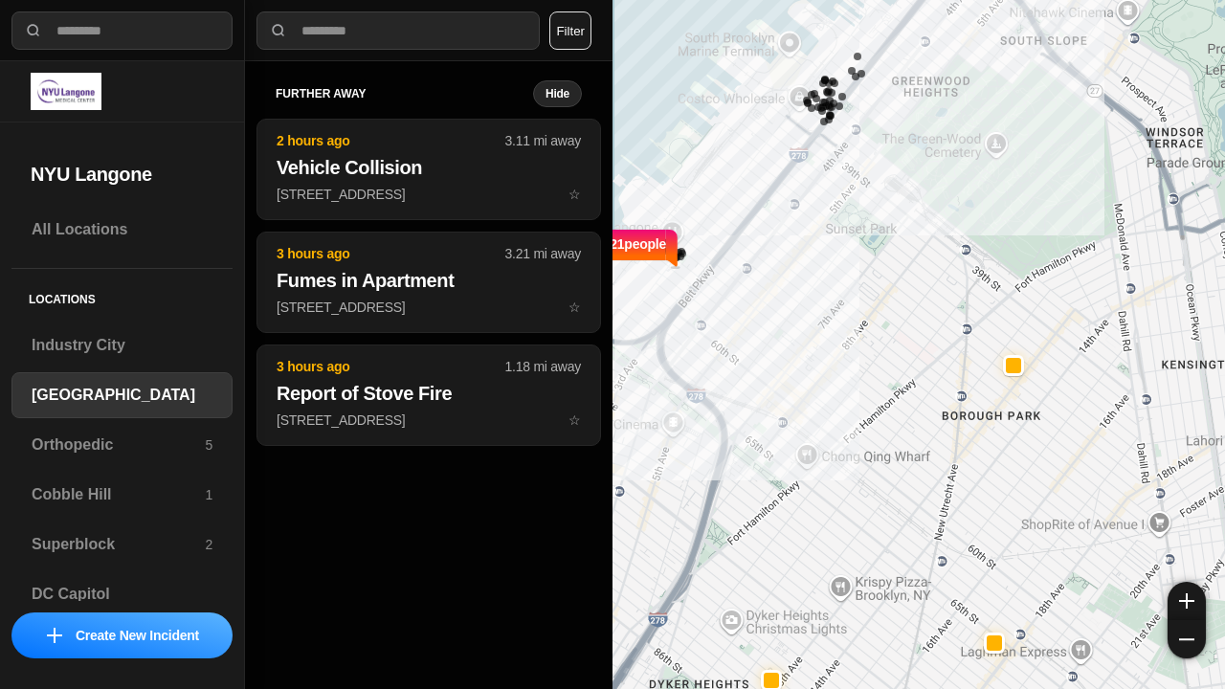
select select "*"
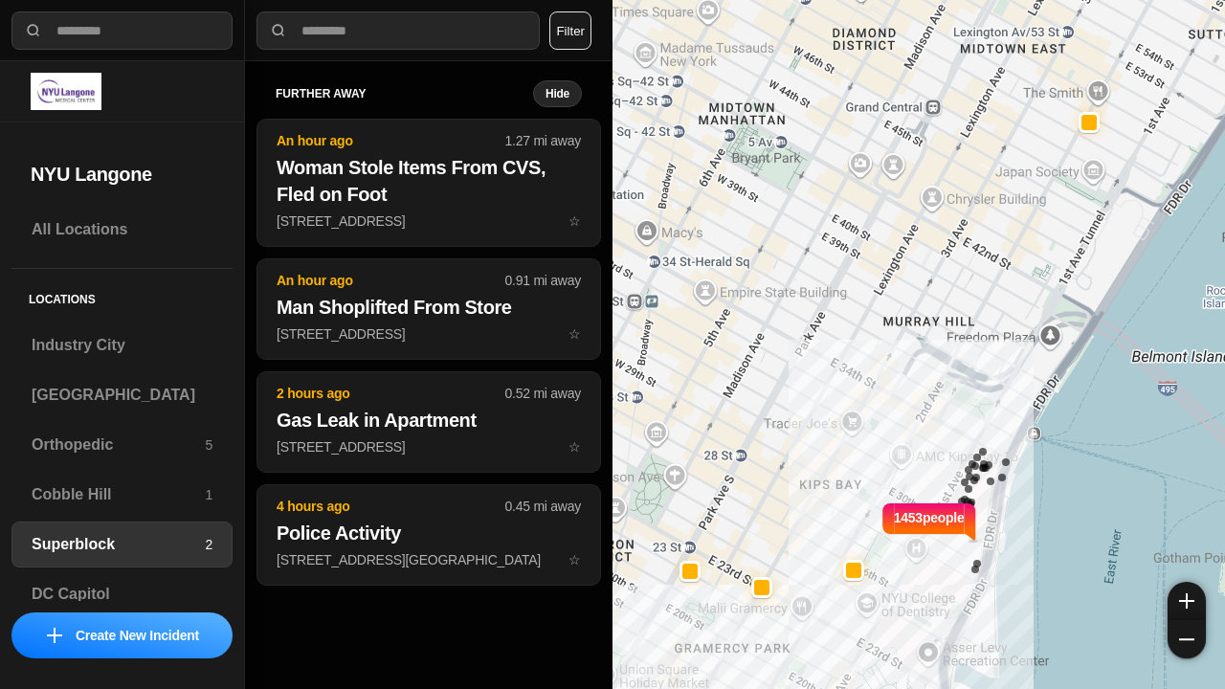
select select "*"
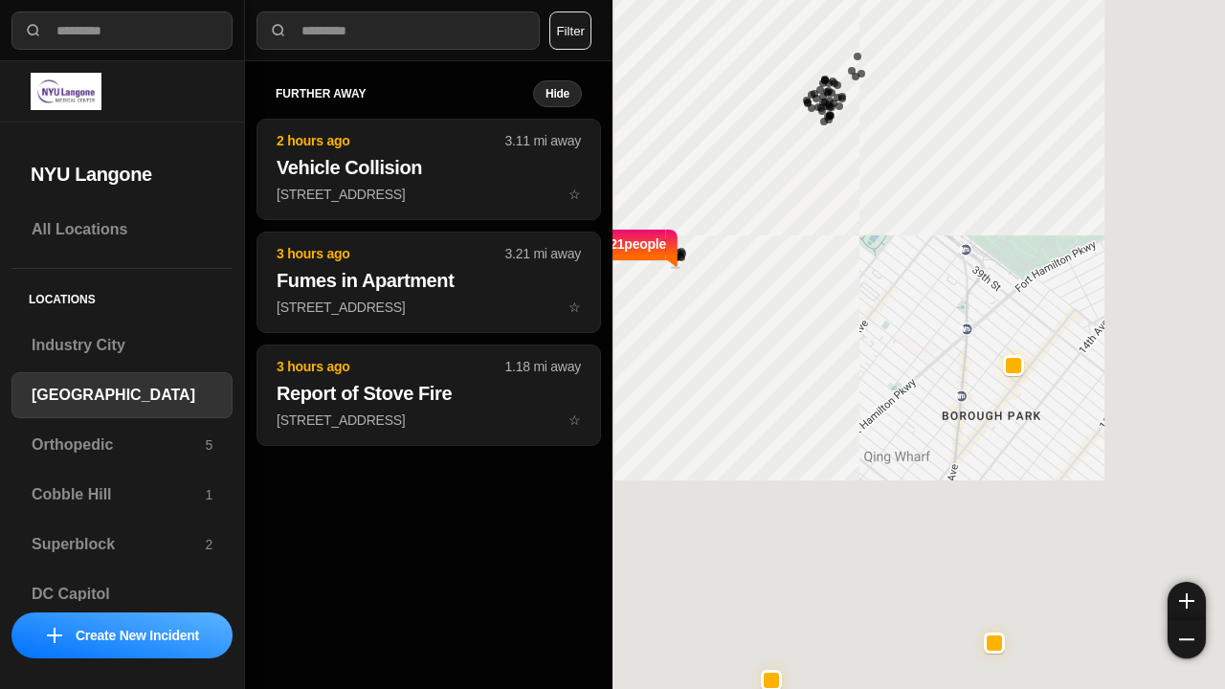
select select "*"
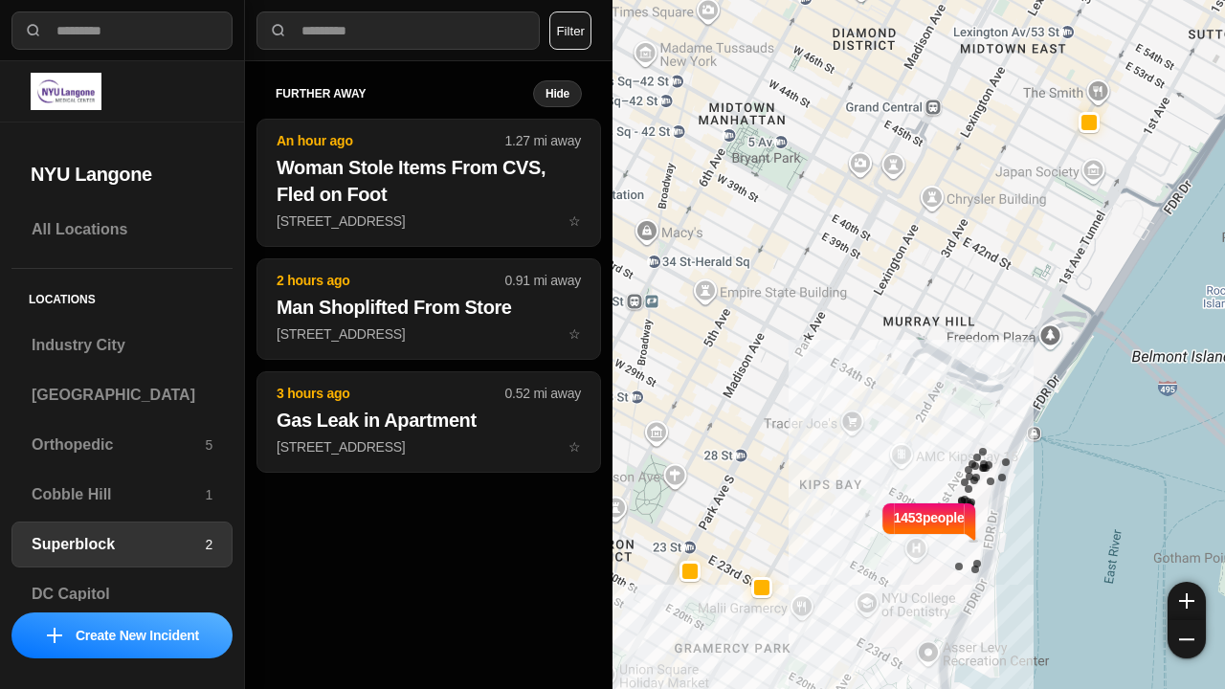
select select "*"
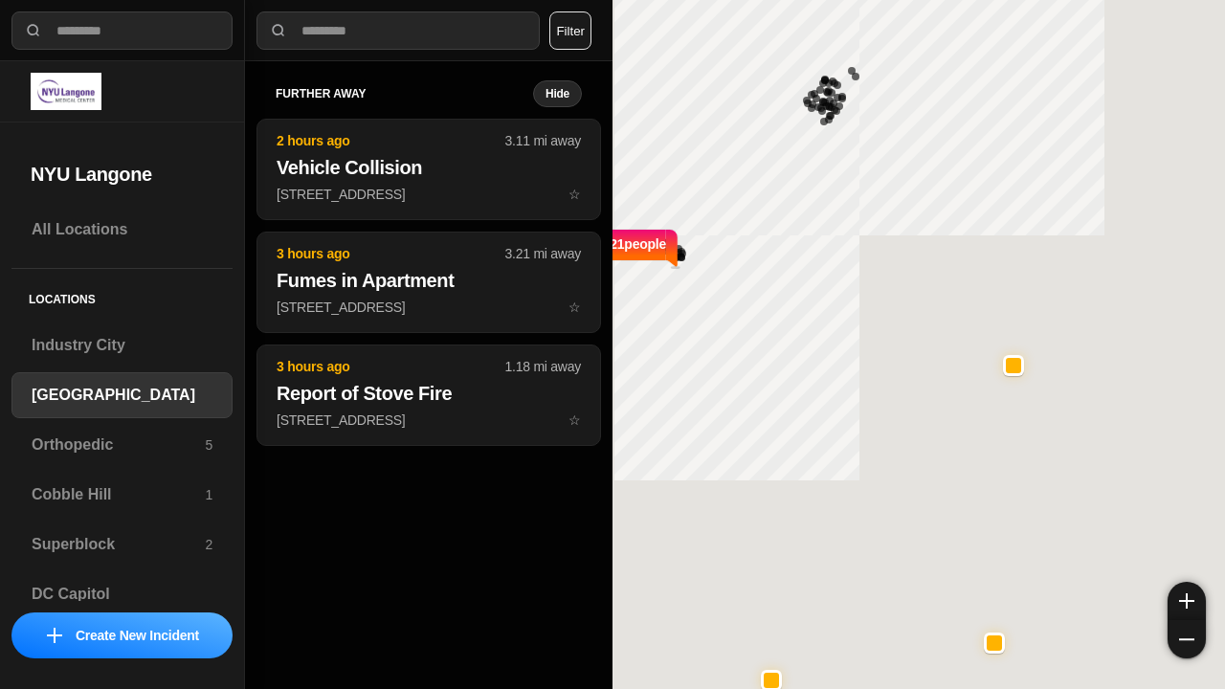
select select "*"
